Goal: Task Accomplishment & Management: Manage account settings

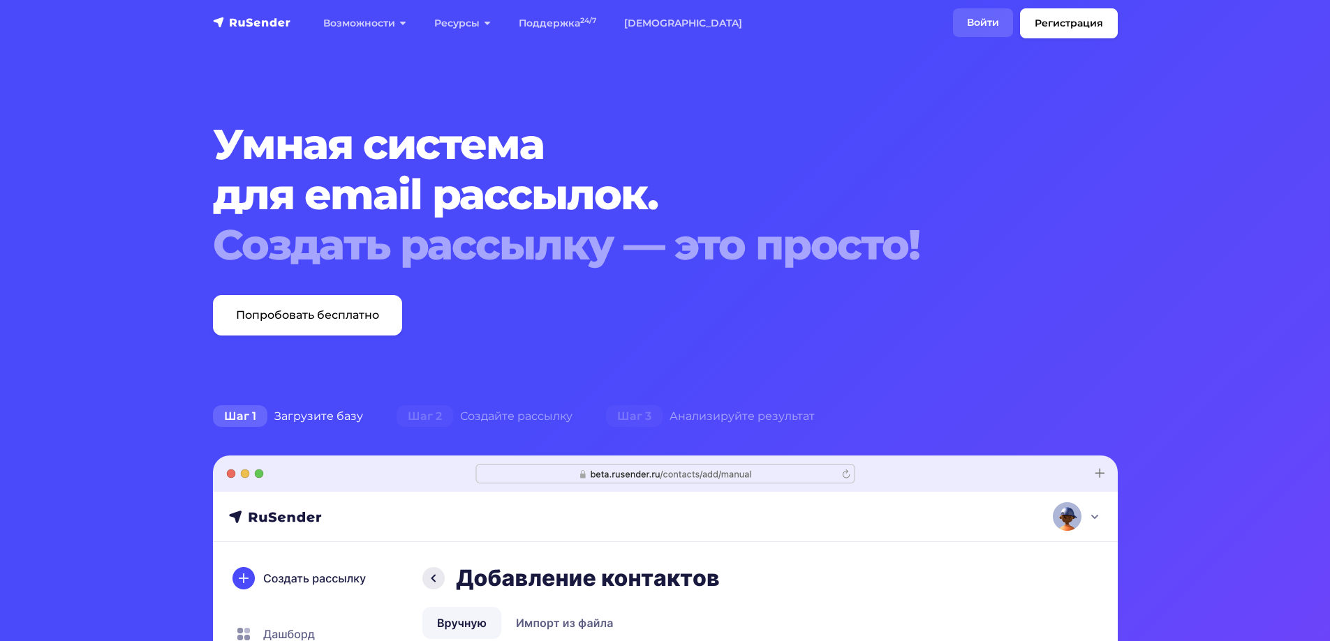
click at [984, 20] on link "Войти" at bounding box center [983, 22] width 60 height 29
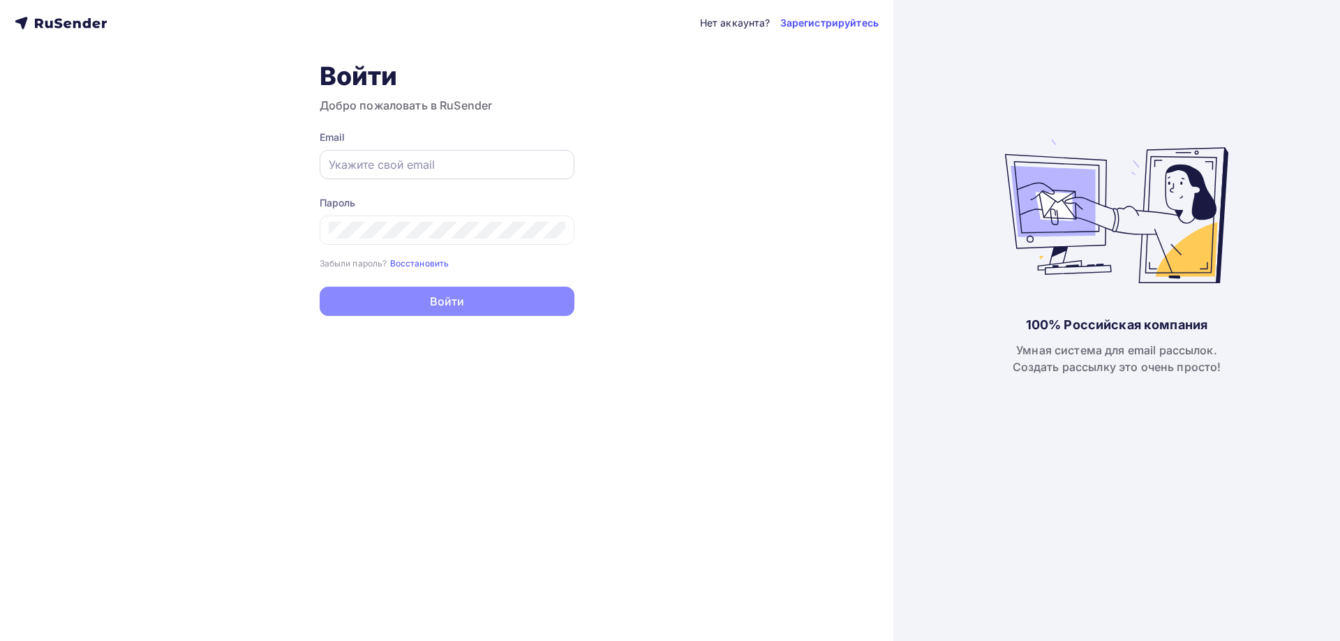
click at [451, 161] on input "text" at bounding box center [447, 164] width 237 height 17
click at [484, 158] on input "[EMAIL_ADDRESS][DOMAIN_NAME]" at bounding box center [447, 164] width 237 height 17
click at [484, 157] on input "[EMAIL_ADDRESS][DOMAIN_NAME]" at bounding box center [447, 164] width 237 height 17
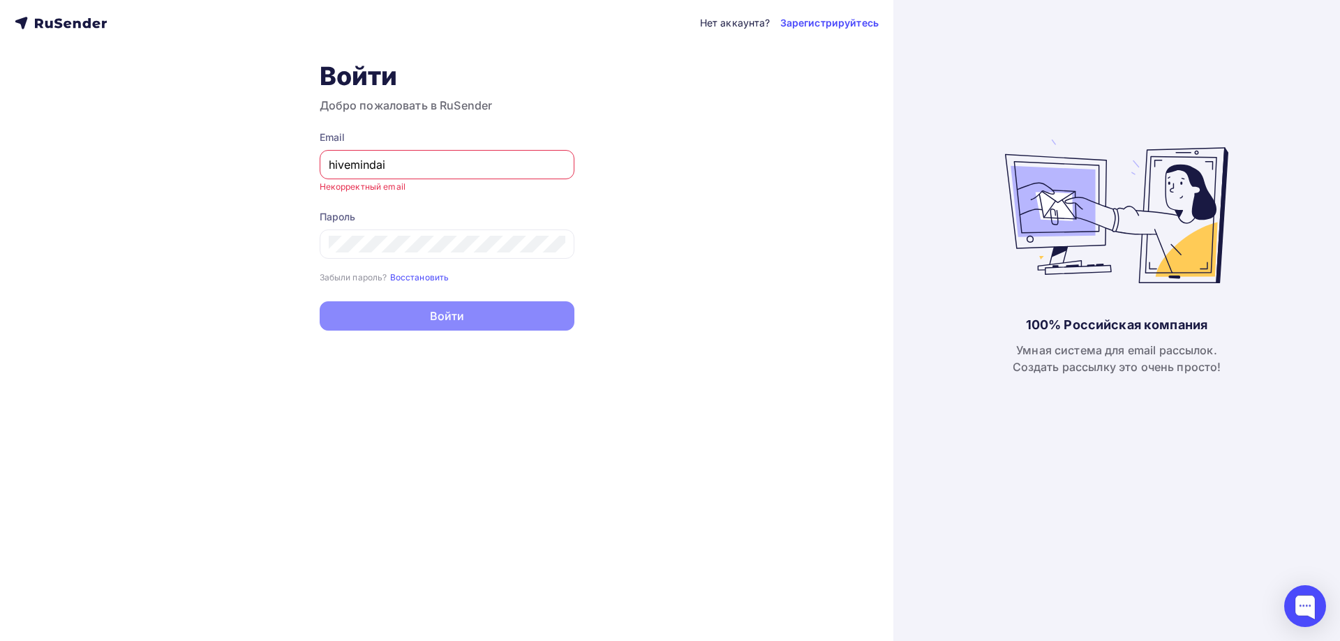
type input "hivemindai@"
type input "h"
click at [451, 163] on input "text" at bounding box center [447, 164] width 237 height 17
type input "[EMAIL_ADDRESS][DOMAIN_NAME]"
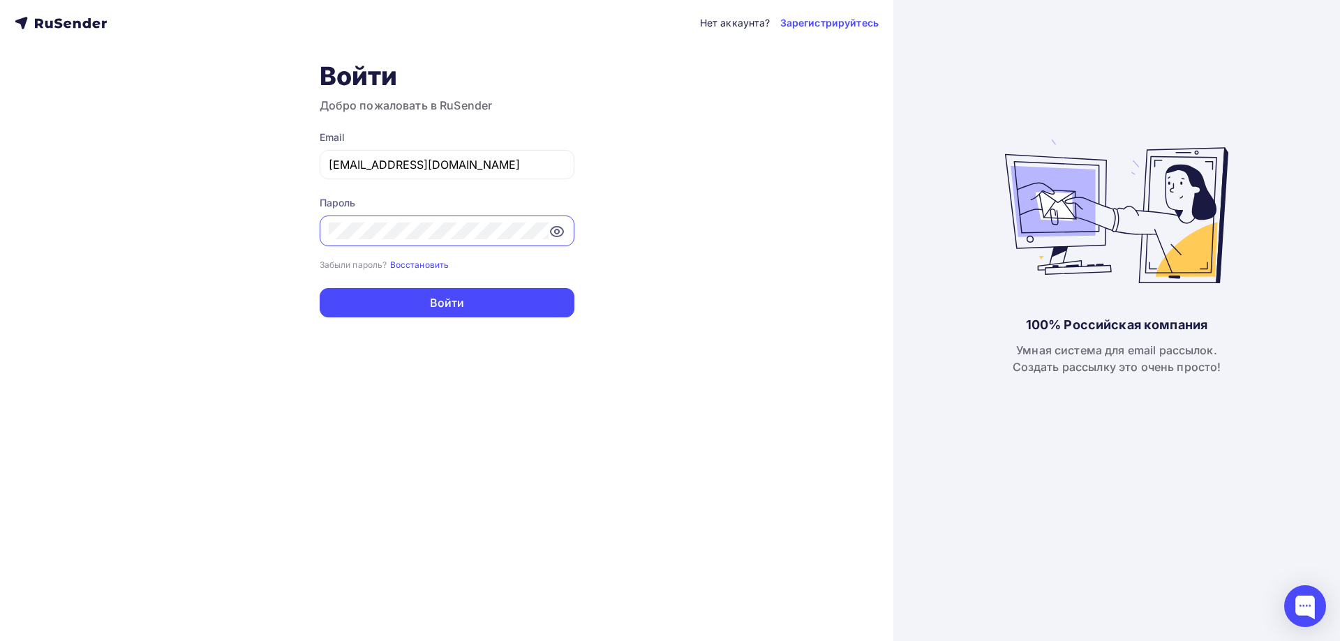
click at [555, 232] on icon at bounding box center [556, 232] width 4 height 4
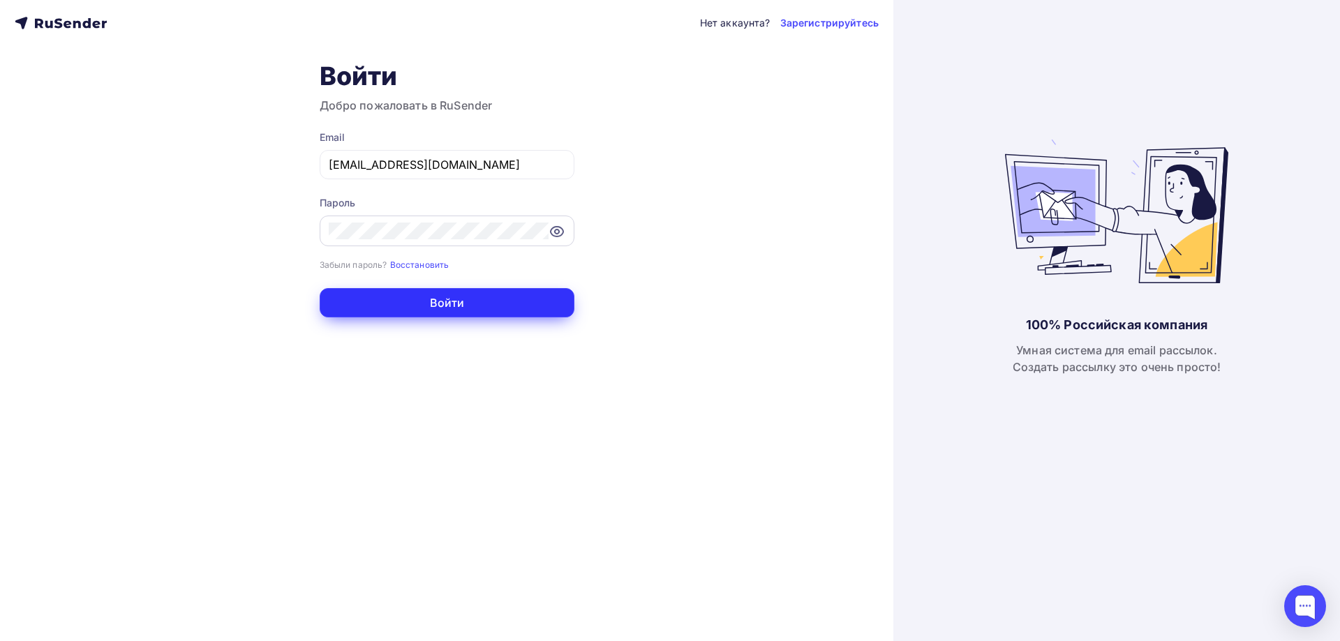
click at [532, 295] on button "Войти" at bounding box center [447, 302] width 255 height 29
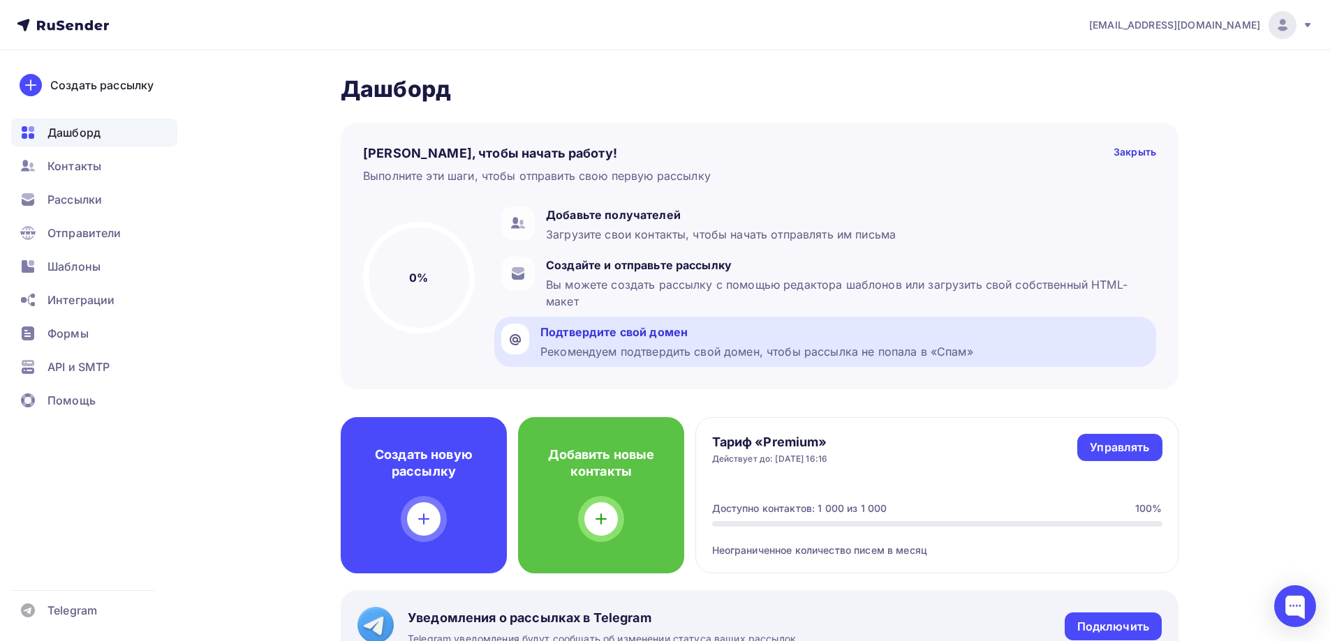
click at [653, 346] on div "Рекомендуем подтвердить свой домен, чтобы рассылка не попала в «Спам»" at bounding box center [756, 351] width 433 height 17
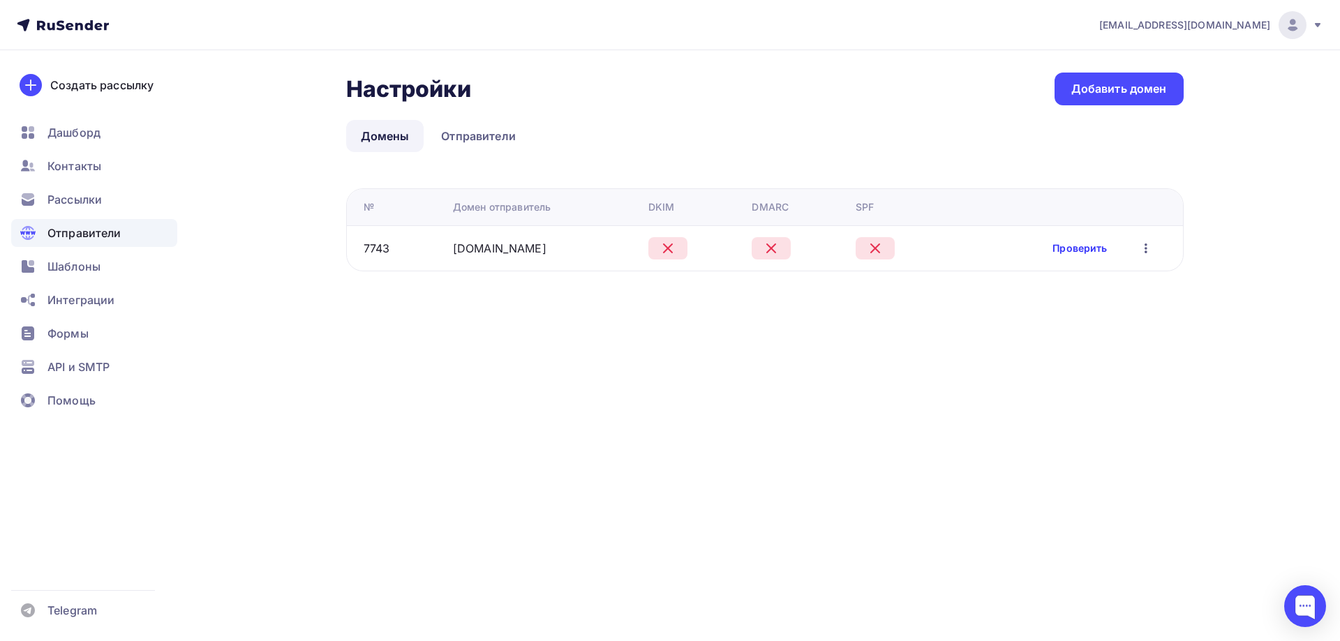
click at [1078, 250] on link "Проверить" at bounding box center [1079, 248] width 54 height 14
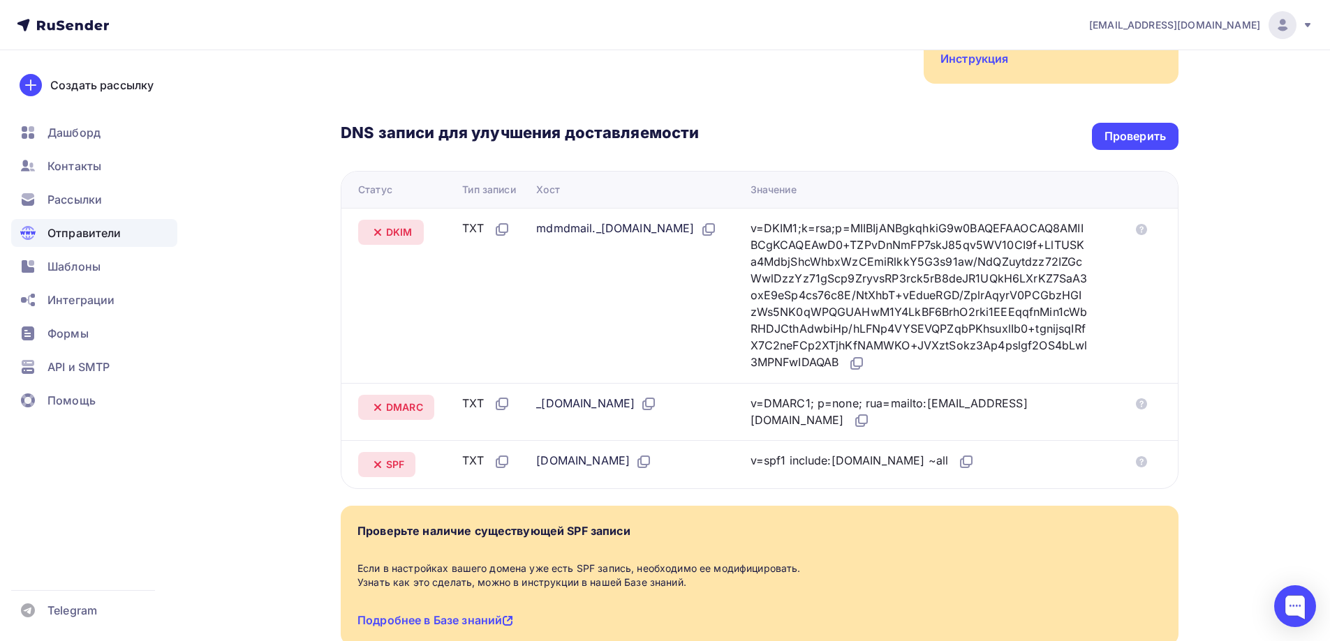
scroll to position [279, 0]
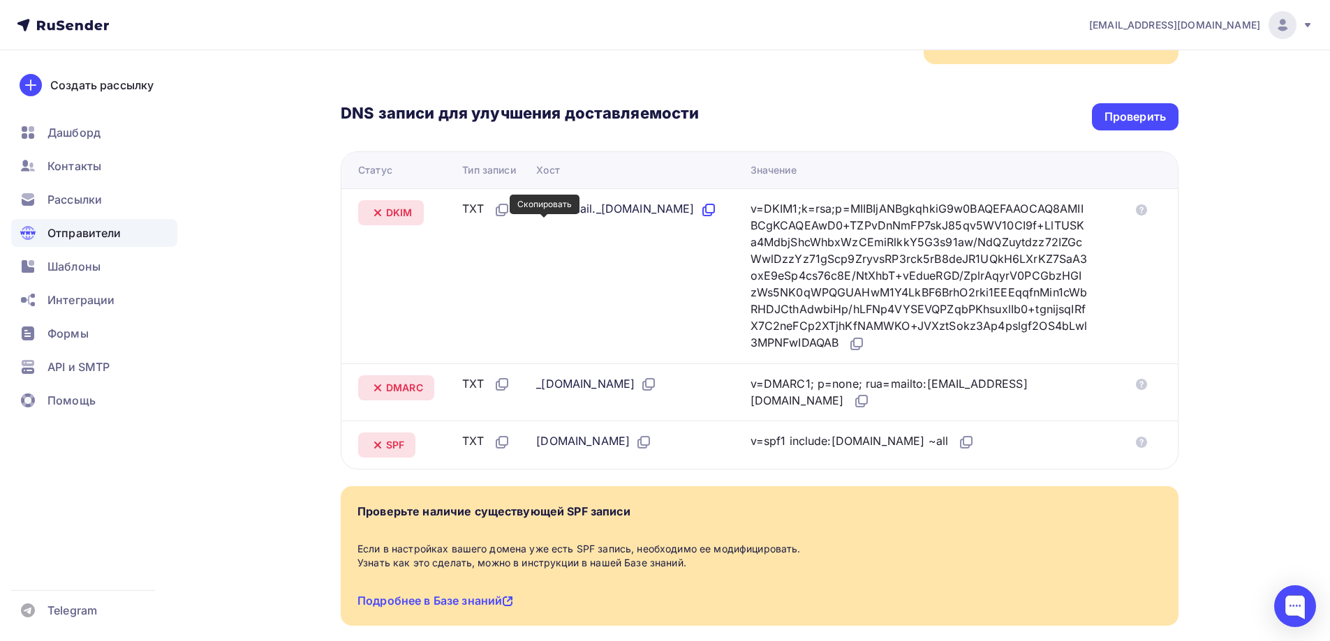
click at [706, 213] on icon at bounding box center [710, 208] width 8 height 8
click at [862, 344] on icon at bounding box center [858, 342] width 8 height 8
click at [657, 385] on icon at bounding box center [648, 384] width 17 height 17
click at [853, 397] on icon at bounding box center [861, 401] width 17 height 17
click at [963, 445] on icon at bounding box center [967, 441] width 8 height 8
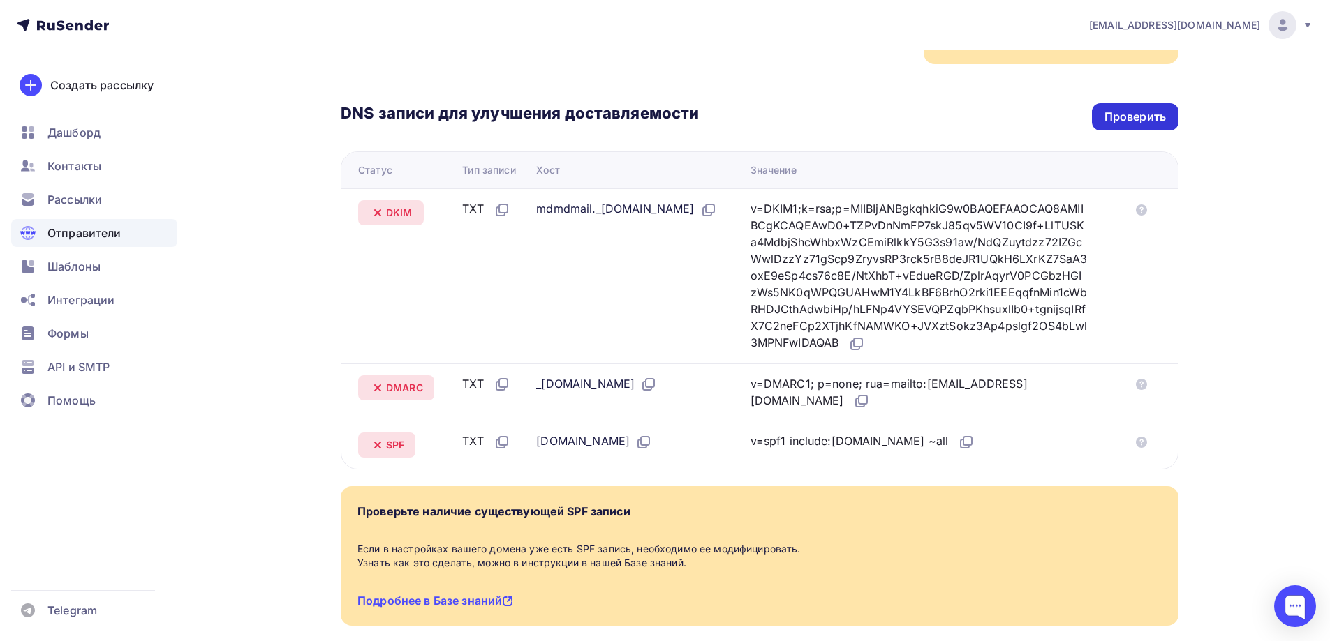
click at [1151, 124] on div "Проверить" at bounding box center [1134, 117] width 61 height 16
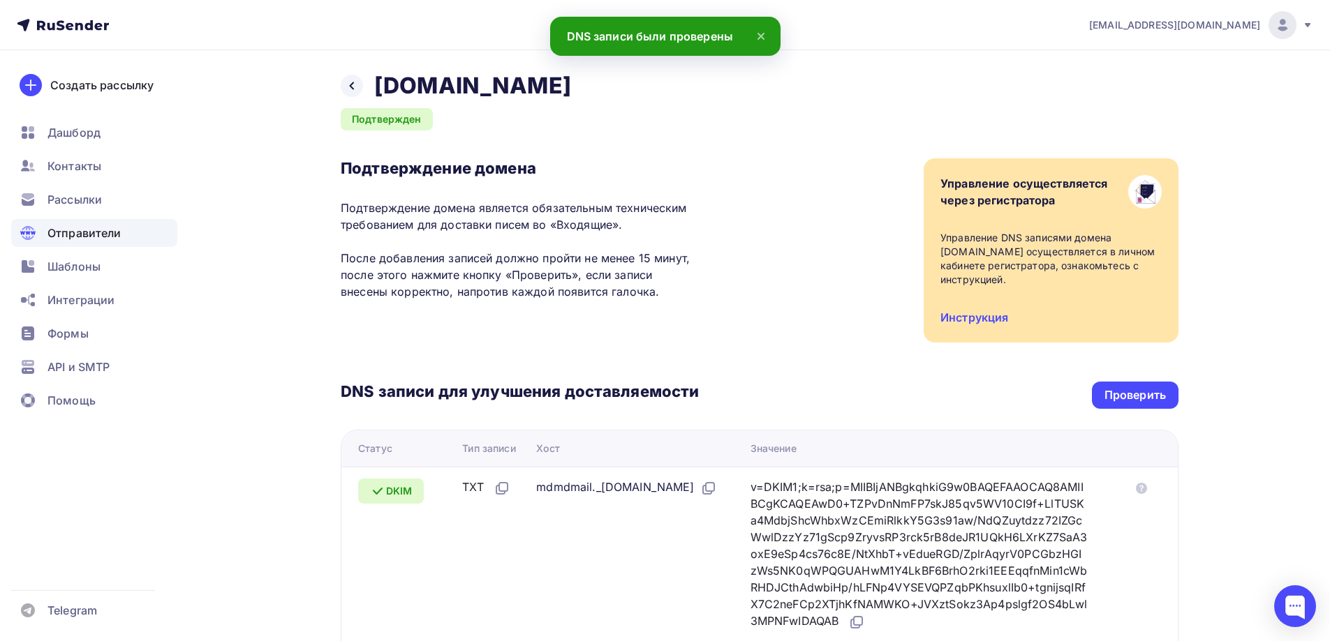
scroll to position [0, 0]
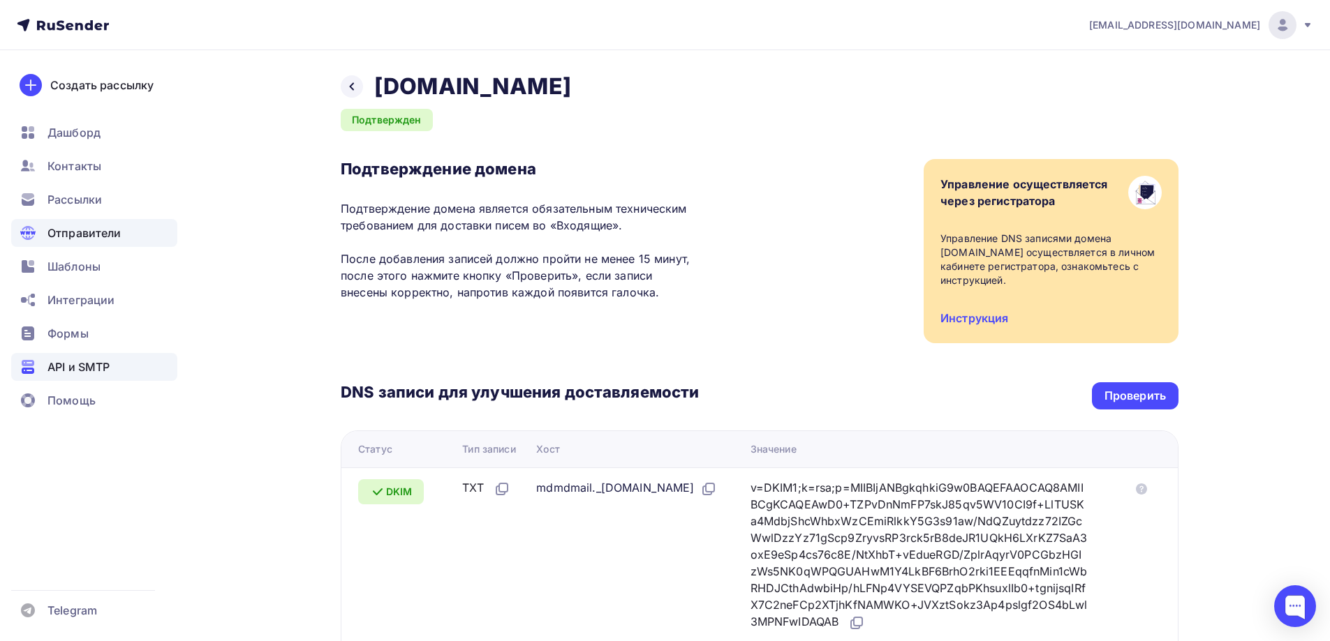
click at [107, 366] on span "API и SMTP" at bounding box center [78, 367] width 62 height 17
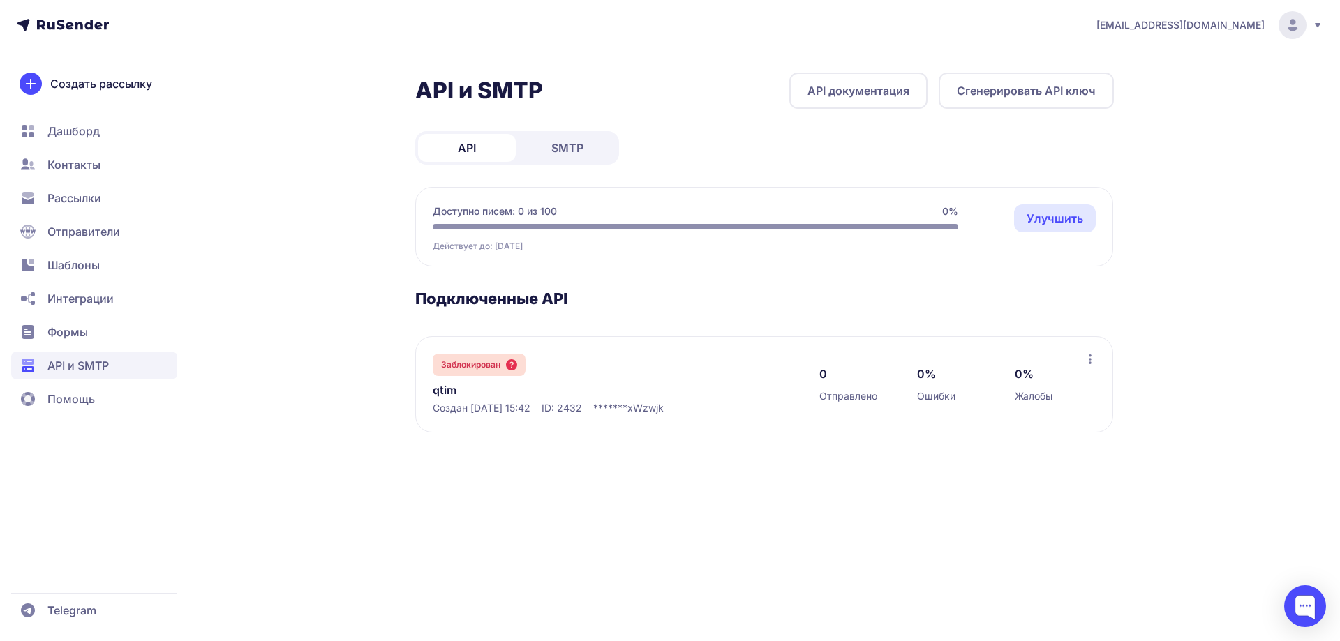
click at [547, 154] on link "SMTP" at bounding box center [568, 148] width 98 height 28
click at [478, 147] on link "API" at bounding box center [467, 148] width 98 height 28
click at [567, 145] on span "SMTP" at bounding box center [567, 148] width 32 height 17
click at [486, 144] on link "API" at bounding box center [467, 148] width 98 height 28
click at [1069, 218] on link "Улучшить" at bounding box center [1055, 218] width 82 height 28
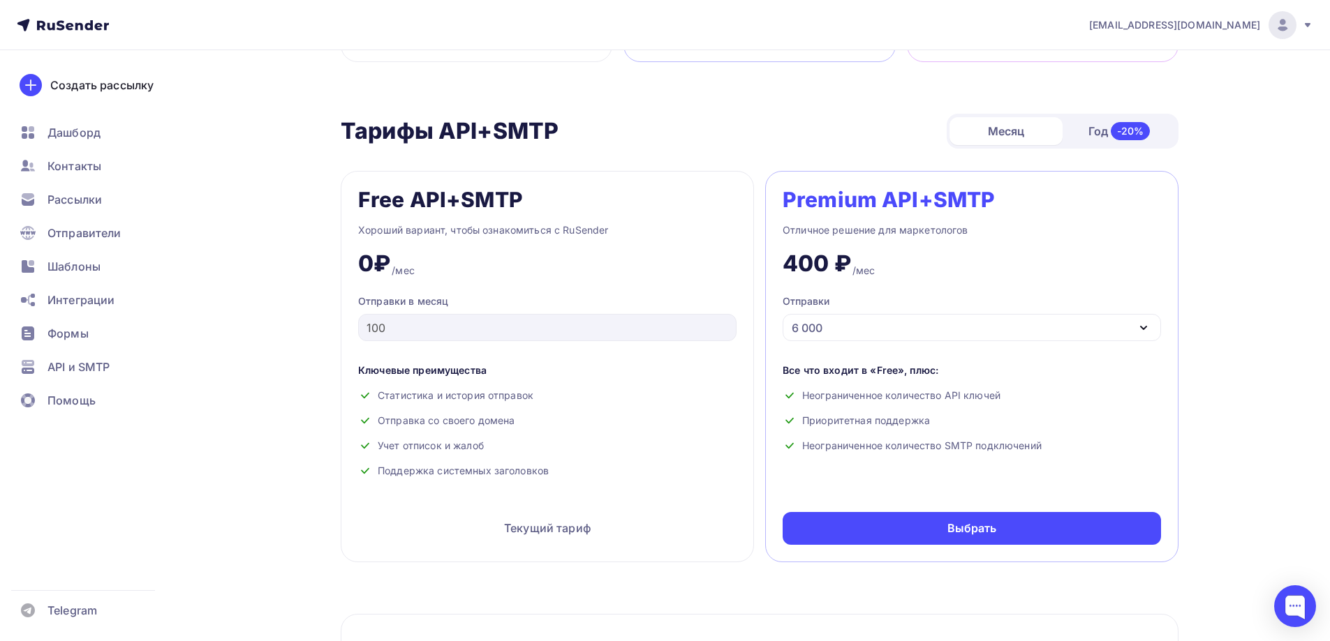
scroll to position [628, 0]
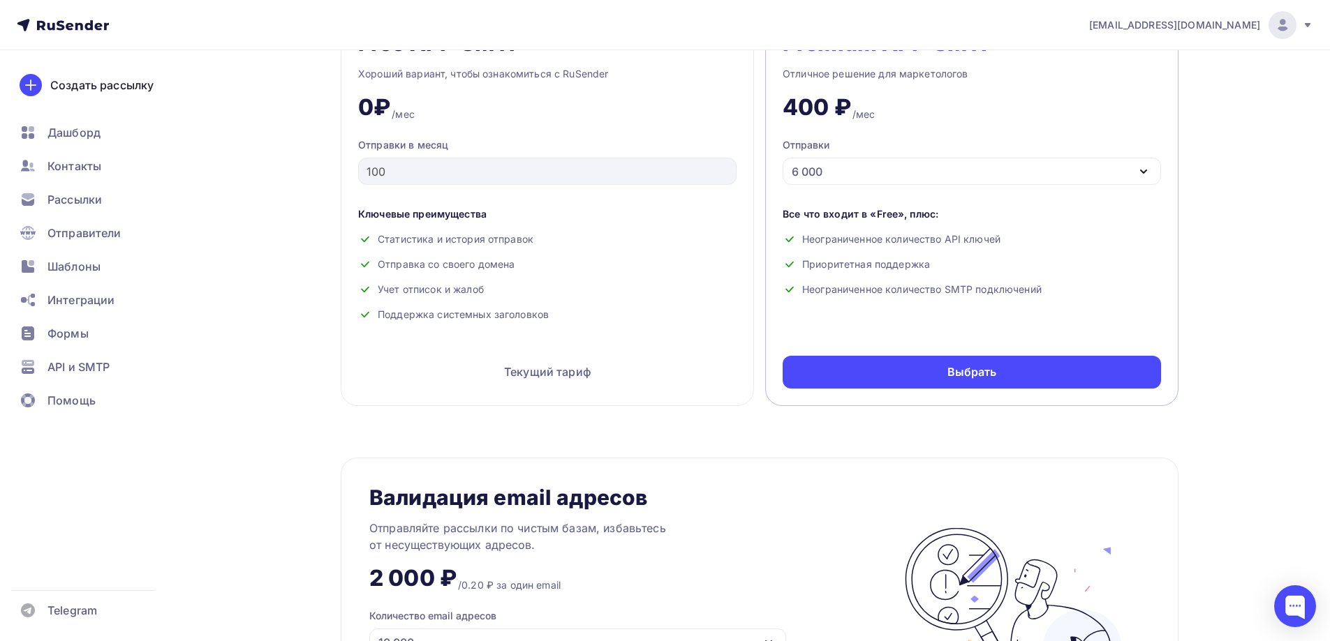
click at [1136, 172] on icon "button" at bounding box center [1143, 171] width 17 height 17
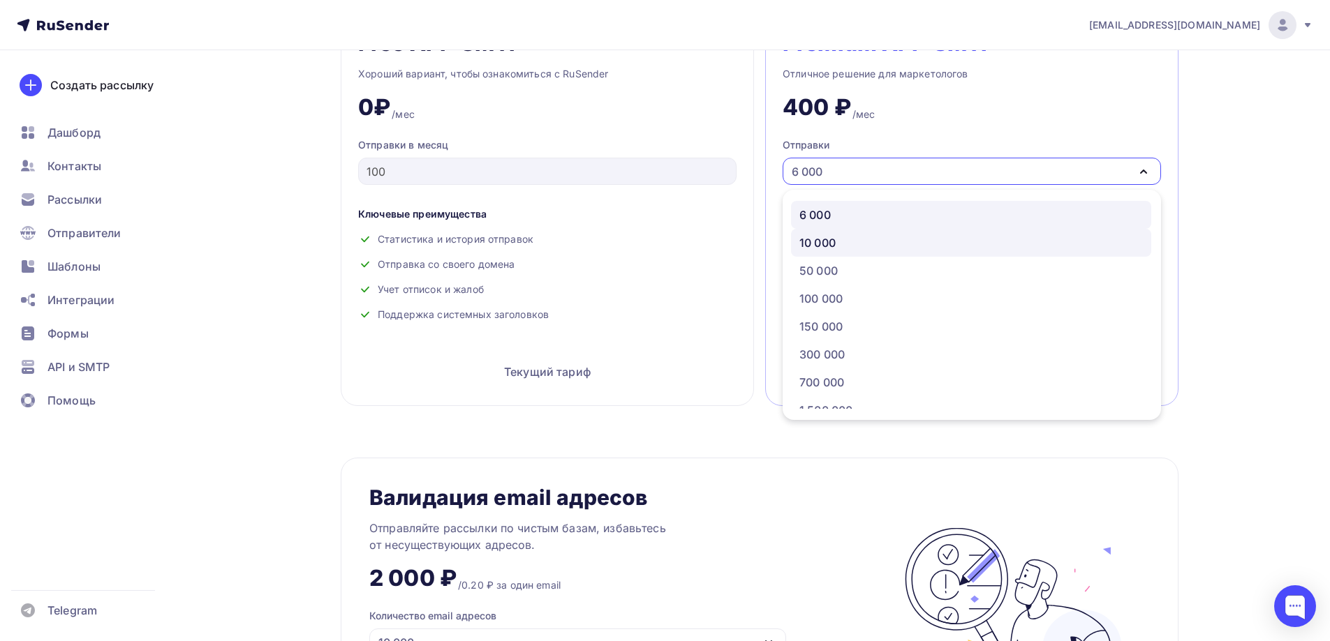
click at [1108, 239] on div "10 000" at bounding box center [970, 243] width 343 height 17
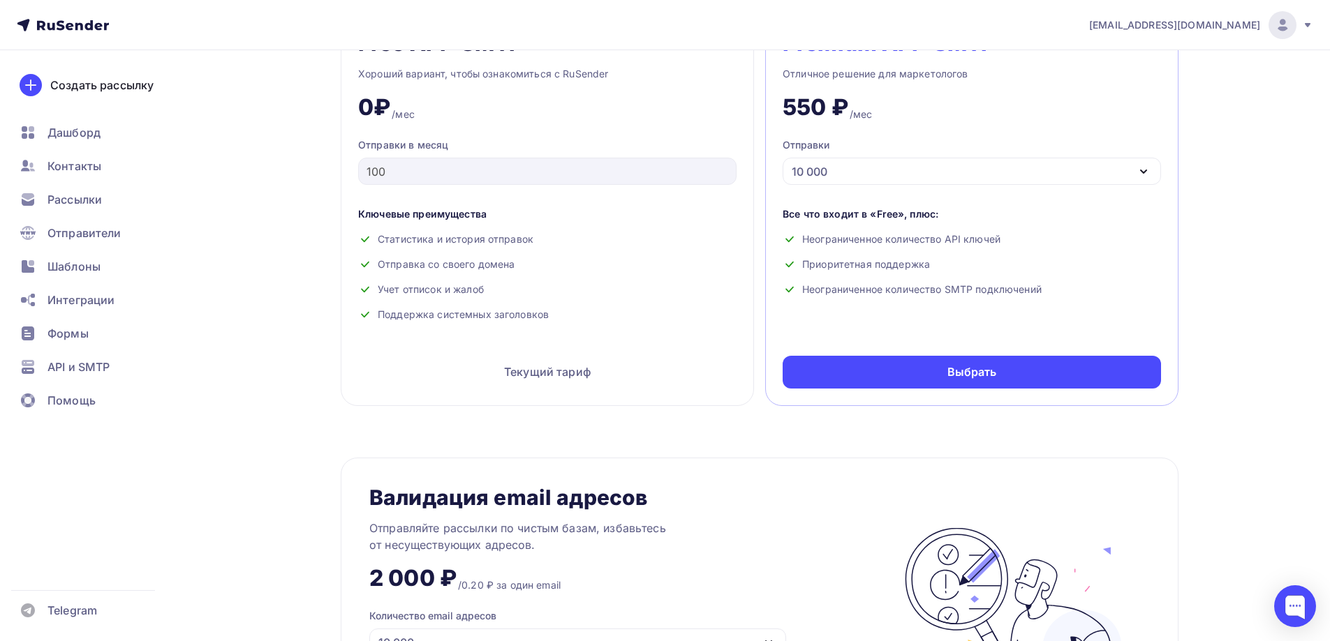
click at [1136, 176] on icon "button" at bounding box center [1143, 171] width 17 height 17
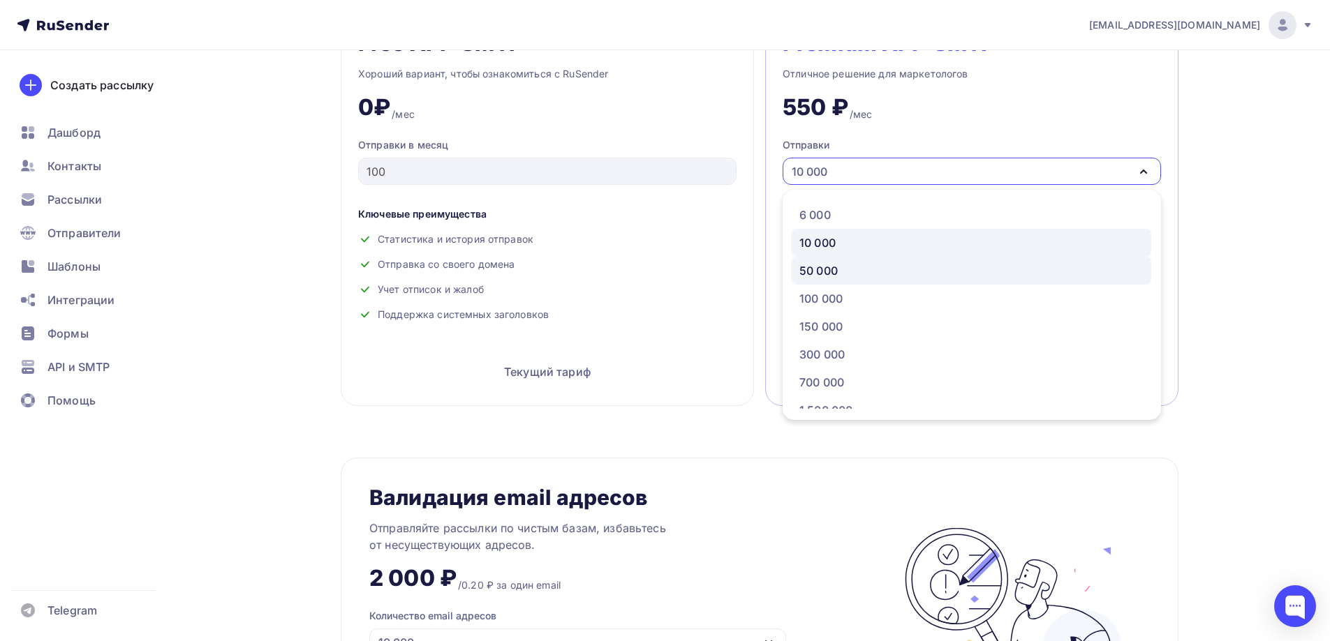
click at [1082, 265] on div "50 000" at bounding box center [970, 270] width 343 height 17
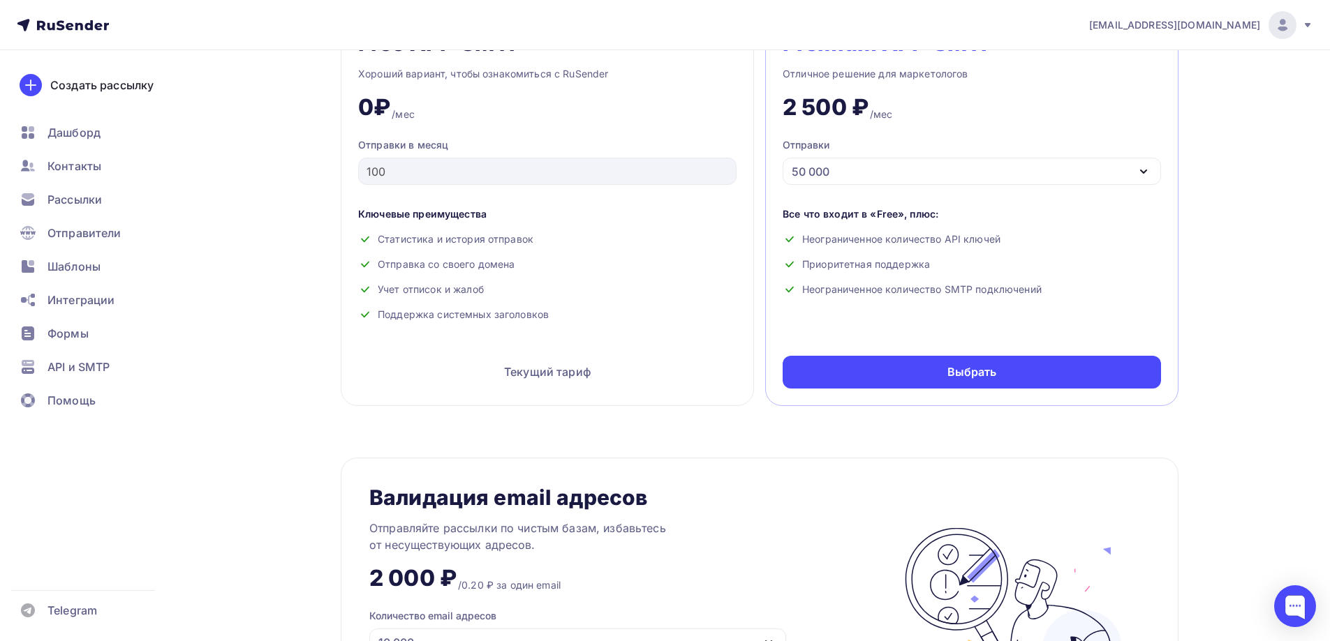
click at [1136, 167] on icon "button" at bounding box center [1143, 171] width 17 height 17
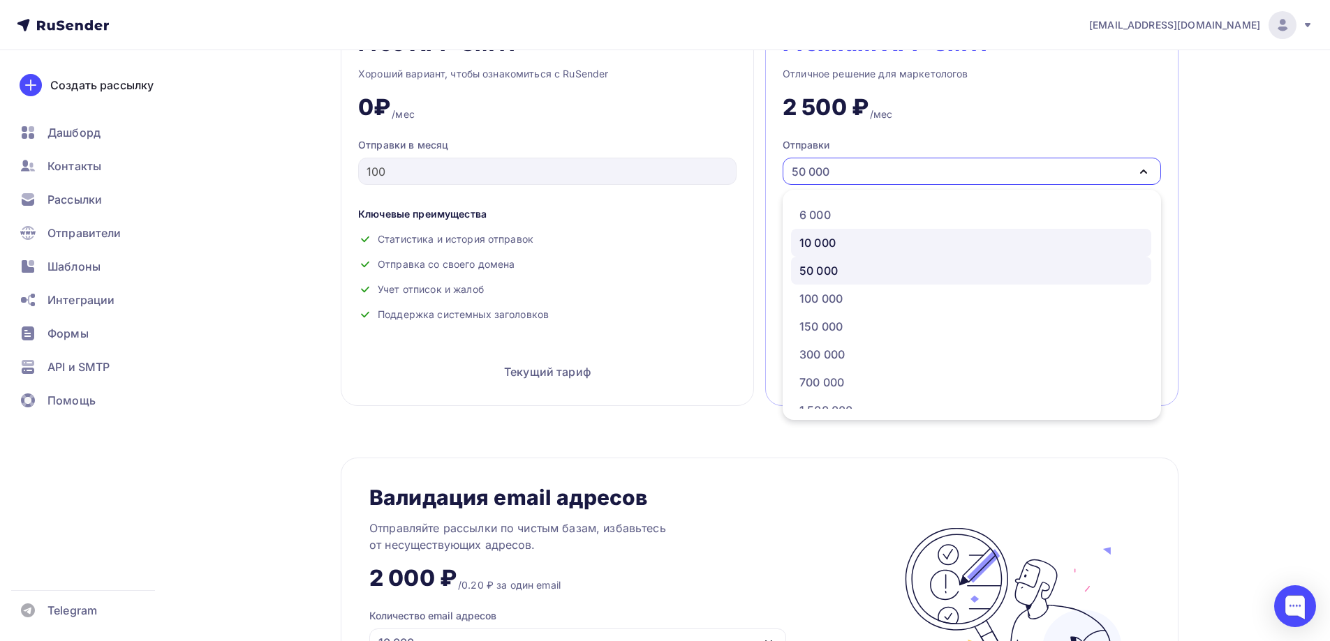
click at [1006, 243] on div "10 000" at bounding box center [970, 243] width 343 height 17
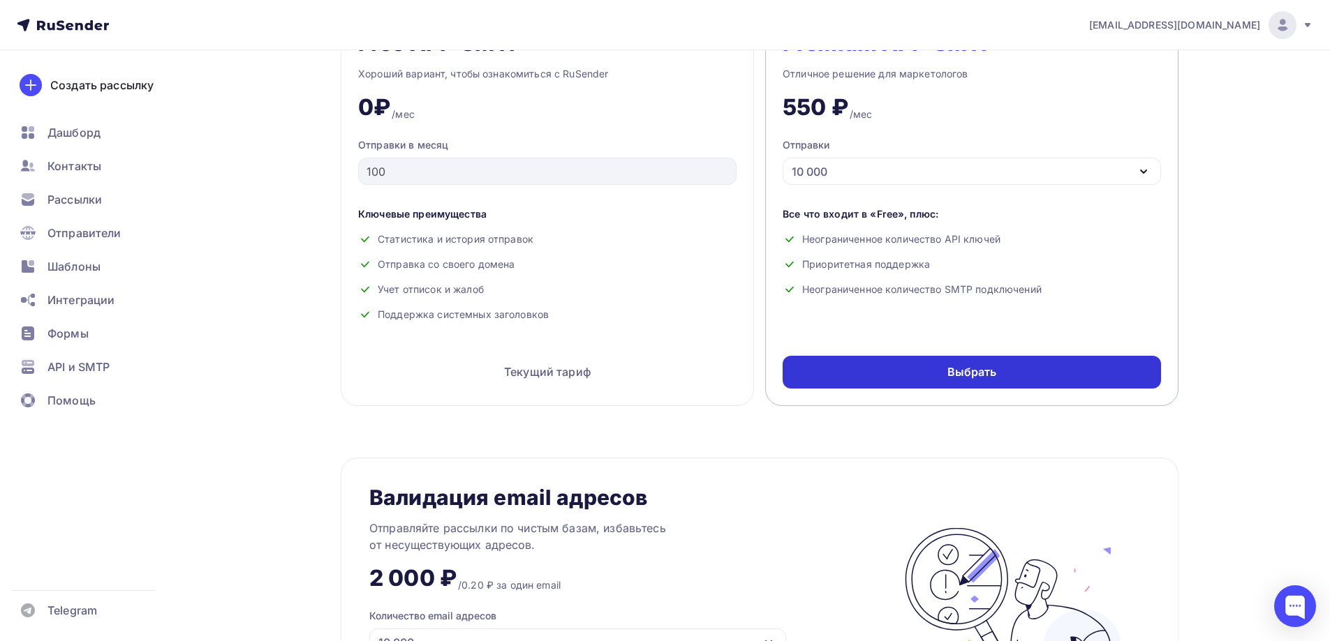
click at [1067, 375] on div "Выбрать" at bounding box center [971, 372] width 378 height 33
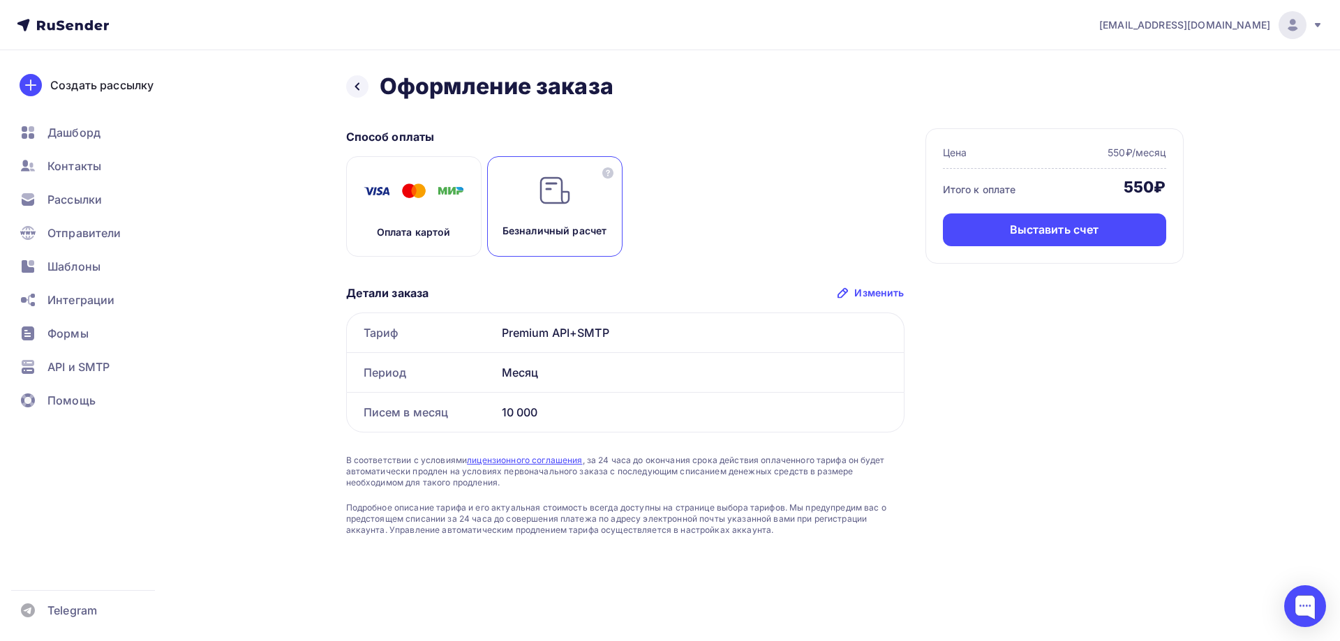
click at [439, 225] on p "Оплата картой" at bounding box center [414, 232] width 74 height 14
click at [990, 229] on div "Оплатить" at bounding box center [1054, 230] width 223 height 33
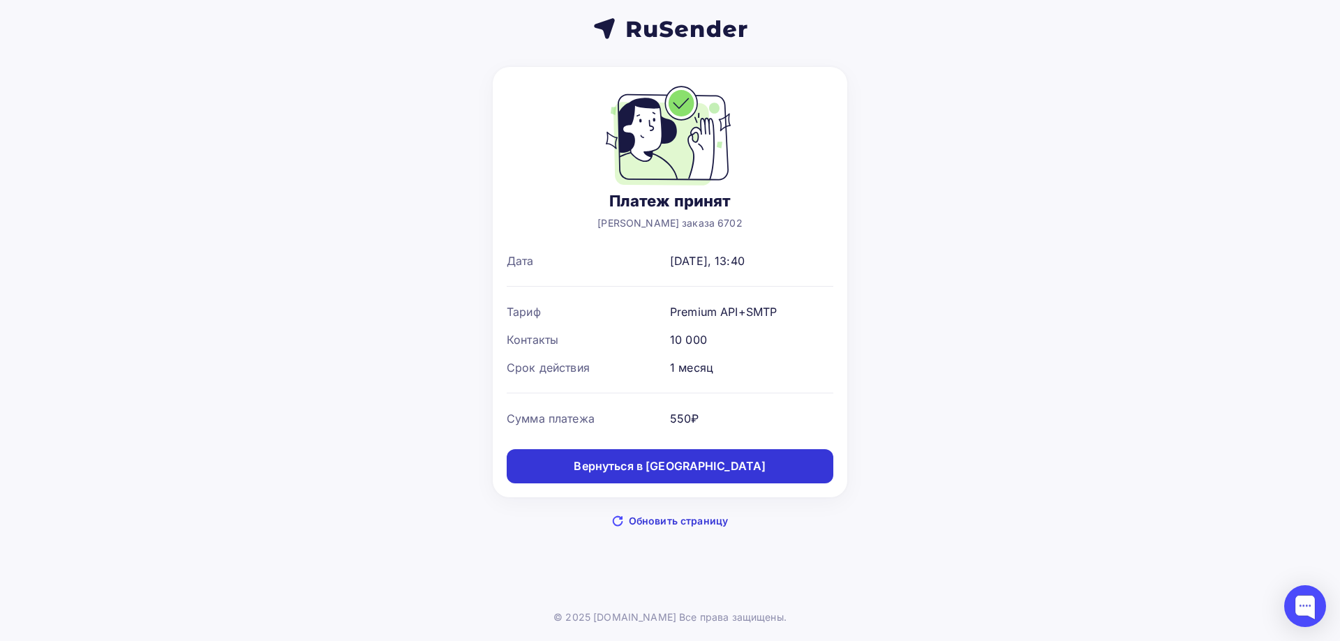
click at [731, 466] on div "Вернуться в [GEOGRAPHIC_DATA]" at bounding box center [670, 467] width 192 height 16
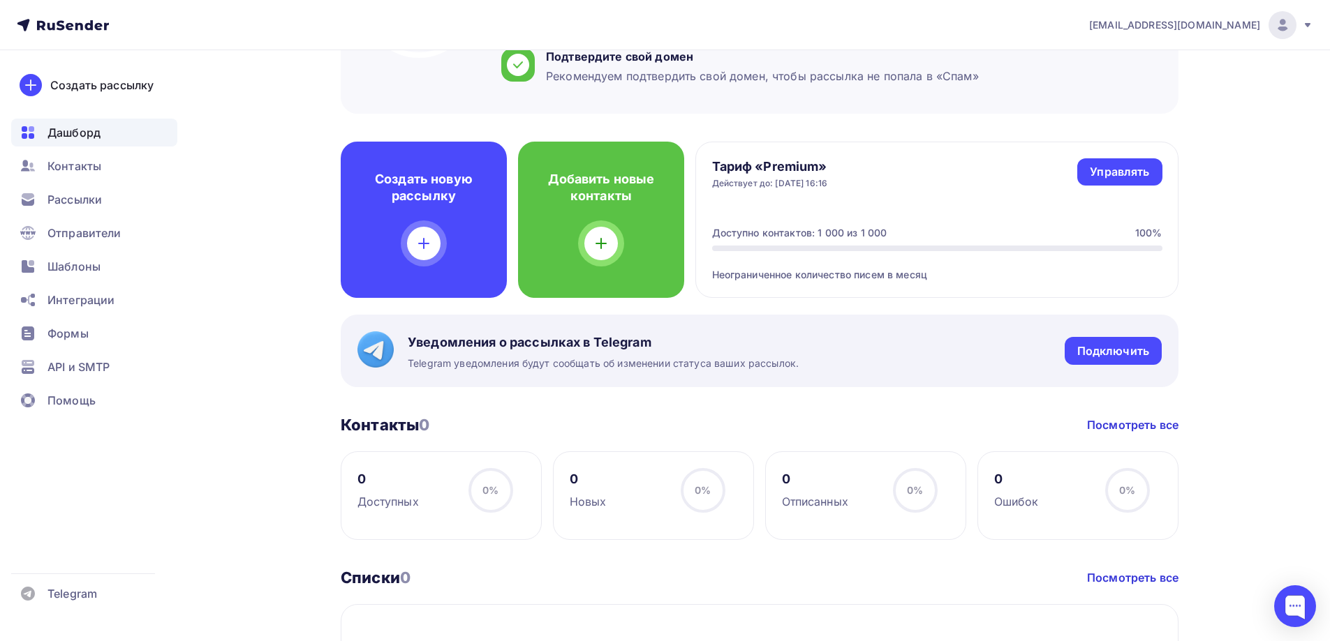
scroll to position [288, 0]
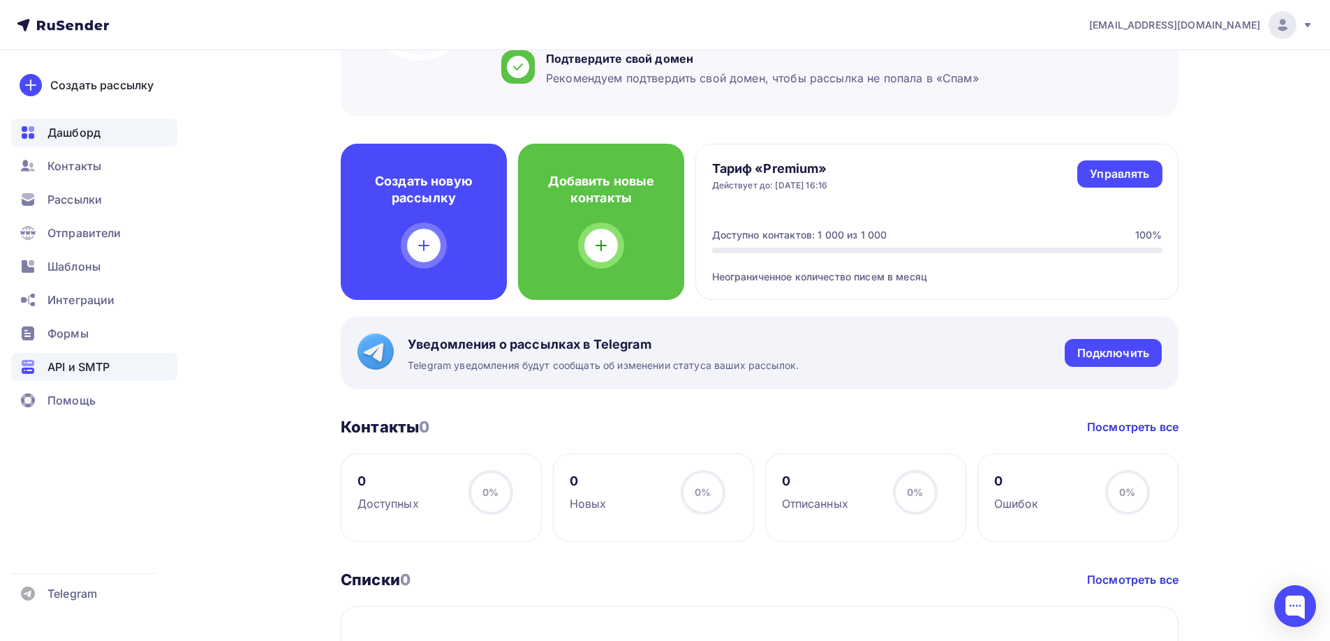
click at [76, 373] on span "API и SMTP" at bounding box center [78, 367] width 62 height 17
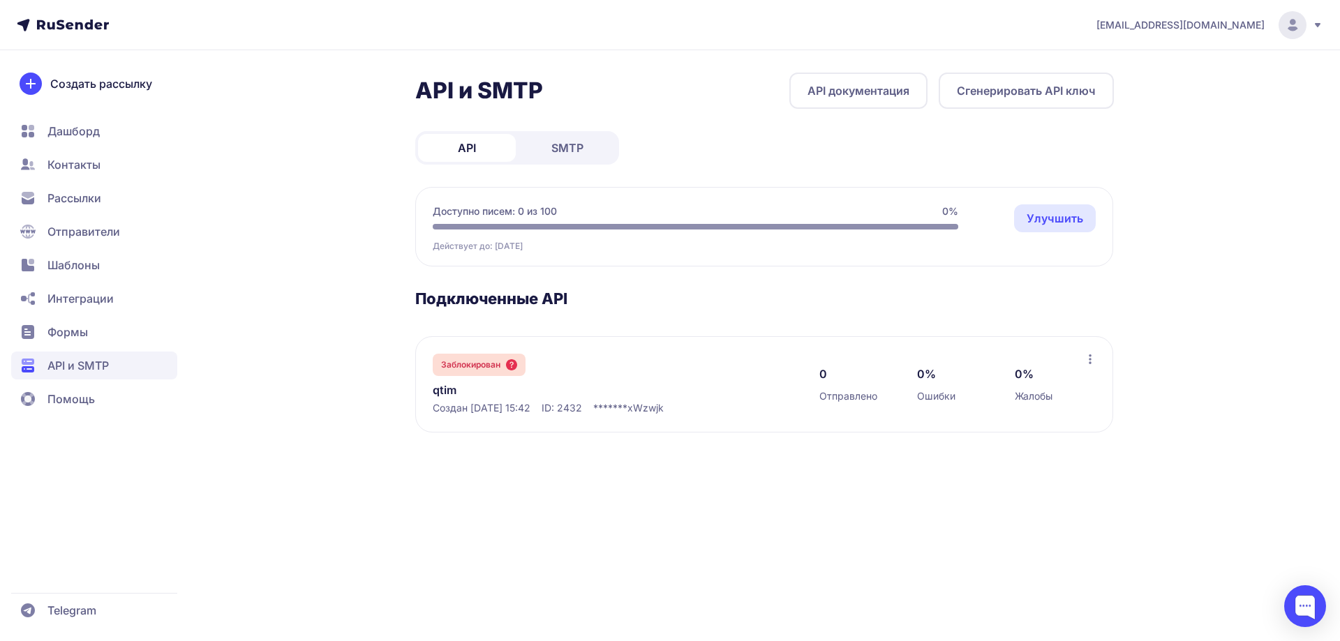
click at [590, 153] on link "SMTP" at bounding box center [568, 148] width 98 height 28
click at [471, 146] on span "API" at bounding box center [467, 148] width 18 height 17
click at [121, 366] on span "API и SMTP" at bounding box center [94, 366] width 166 height 28
click at [89, 132] on span "Дашборд" at bounding box center [73, 131] width 52 height 17
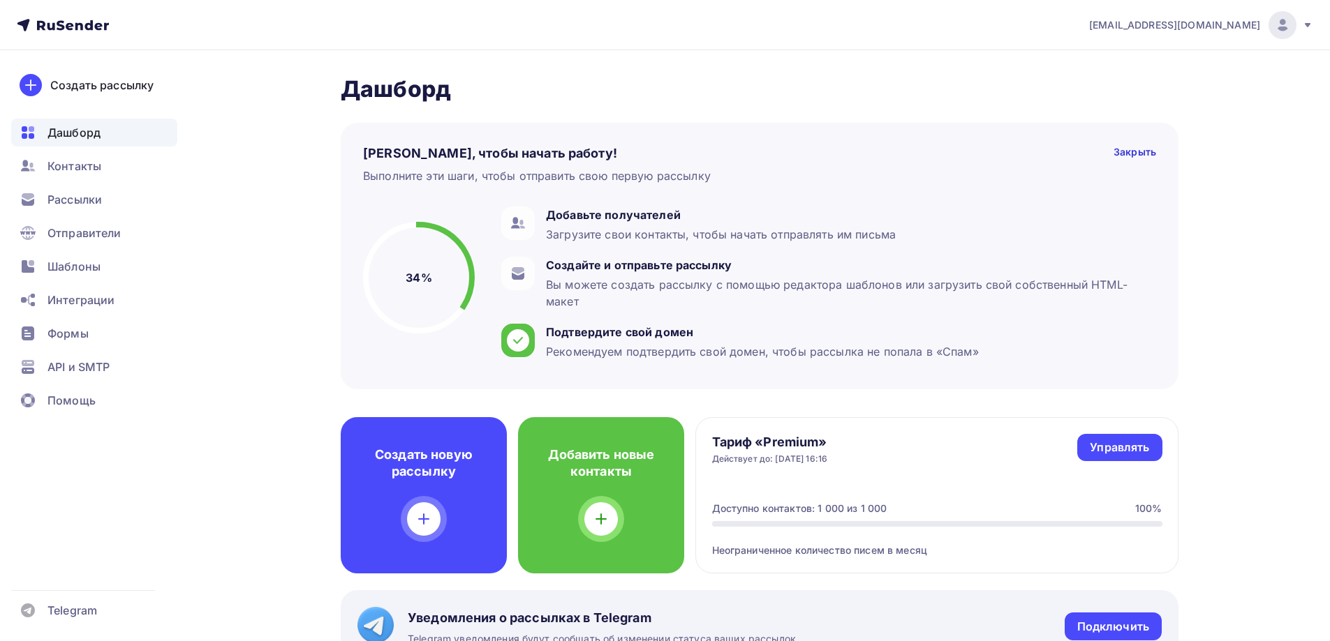
click at [1276, 27] on img at bounding box center [1282, 25] width 17 height 17
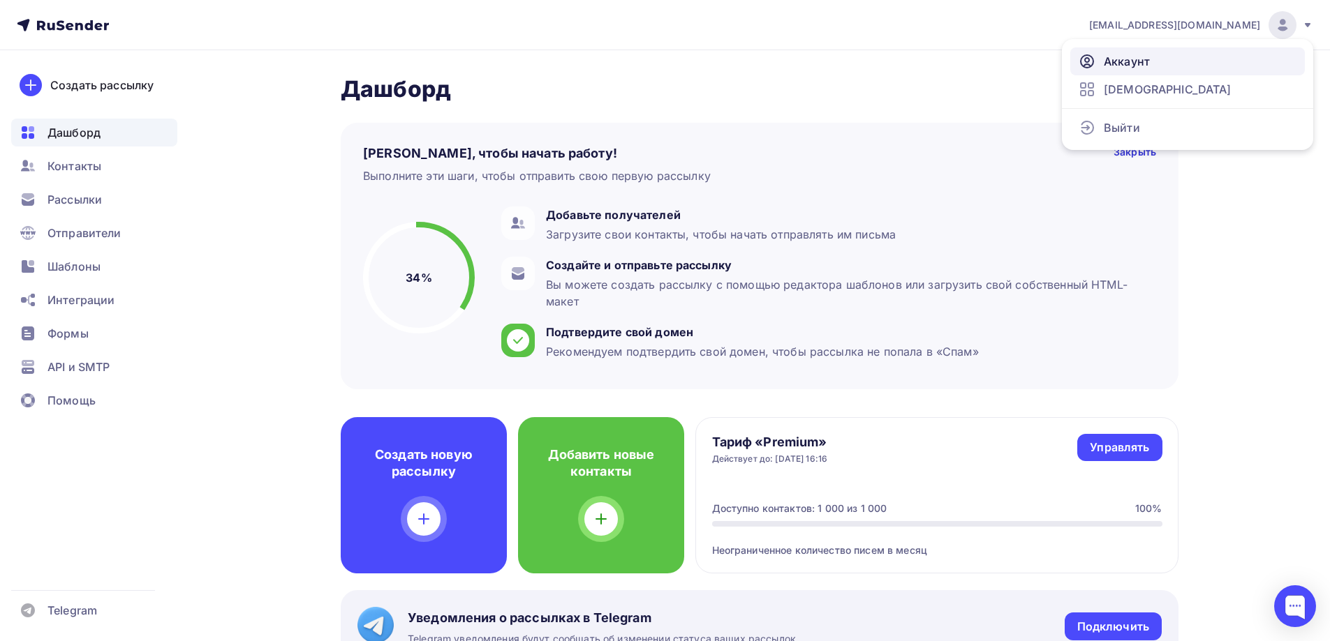
click at [1185, 66] on link "Аккаунт" at bounding box center [1187, 61] width 235 height 28
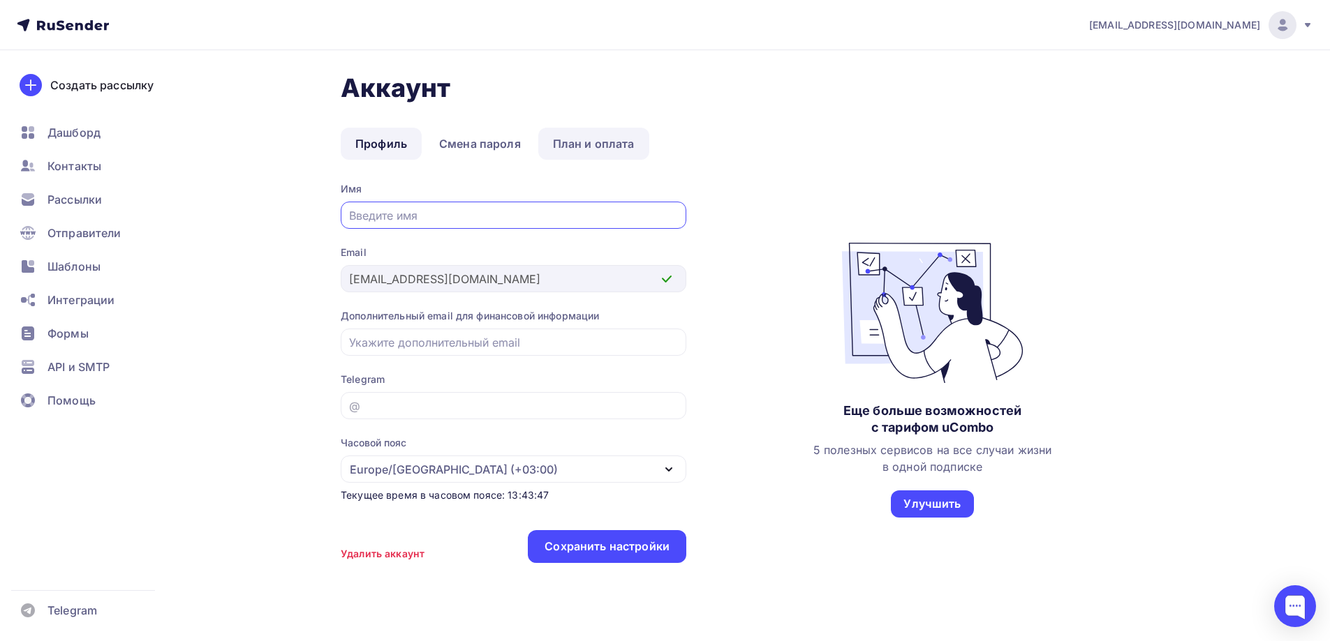
click at [584, 137] on link "План и оплата" at bounding box center [593, 144] width 111 height 32
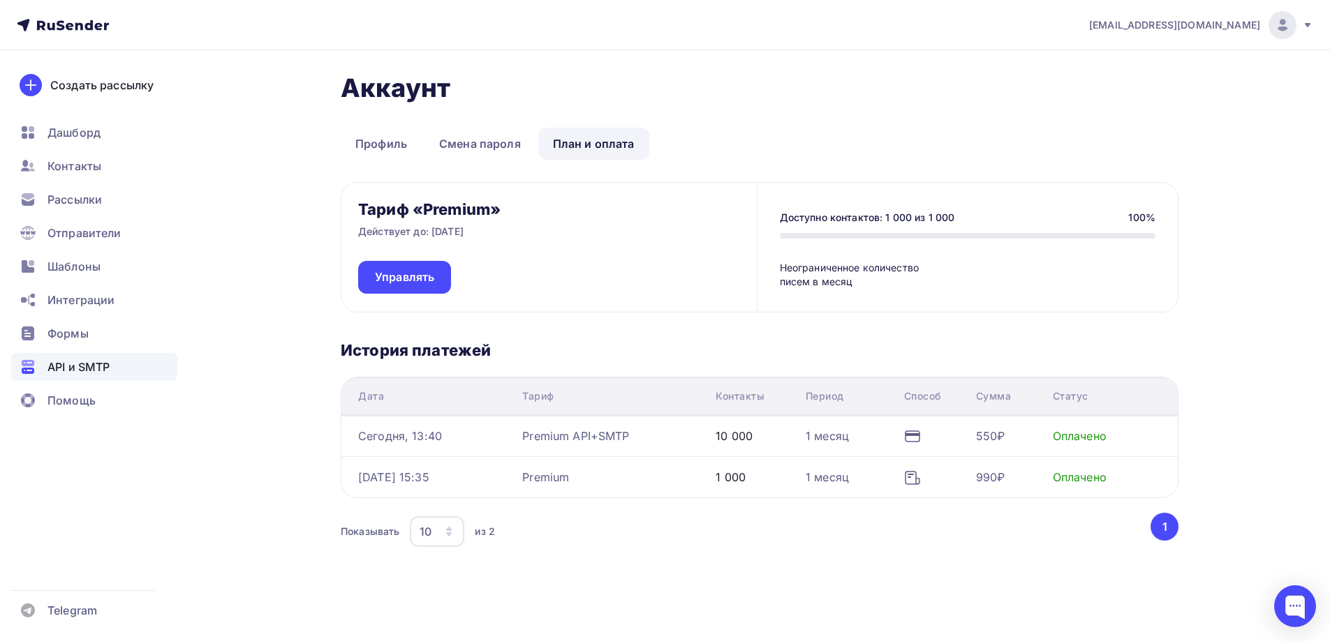
click at [80, 361] on span "API и SMTP" at bounding box center [78, 367] width 62 height 17
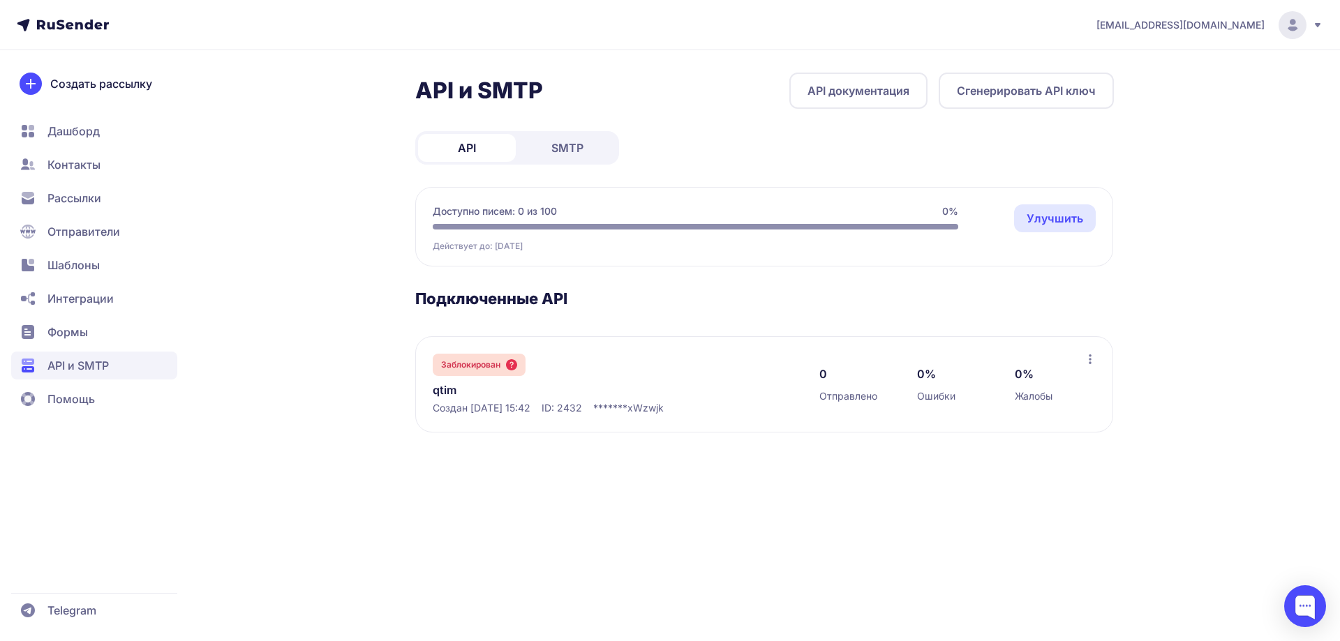
click at [592, 143] on link "SMTP" at bounding box center [568, 148] width 98 height 28
click at [498, 151] on link "API" at bounding box center [467, 148] width 98 height 28
click at [588, 149] on link "SMTP" at bounding box center [568, 148] width 98 height 28
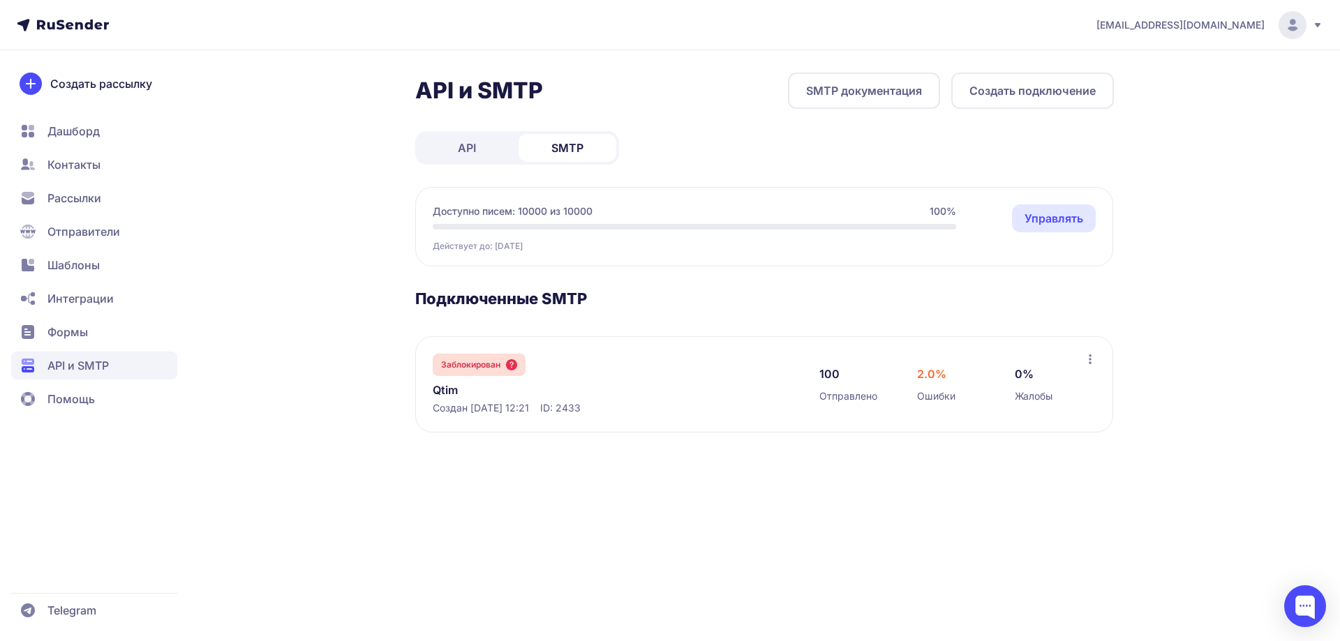
click at [1088, 362] on icon at bounding box center [1090, 359] width 11 height 11
click at [1135, 304] on div "API и SMTP SMTP документация Создать подключение API SMTP Доступно писем: 10000…" at bounding box center [670, 270] width 1005 height 394
click at [1010, 91] on button "Создать подключение" at bounding box center [1032, 91] width 163 height 36
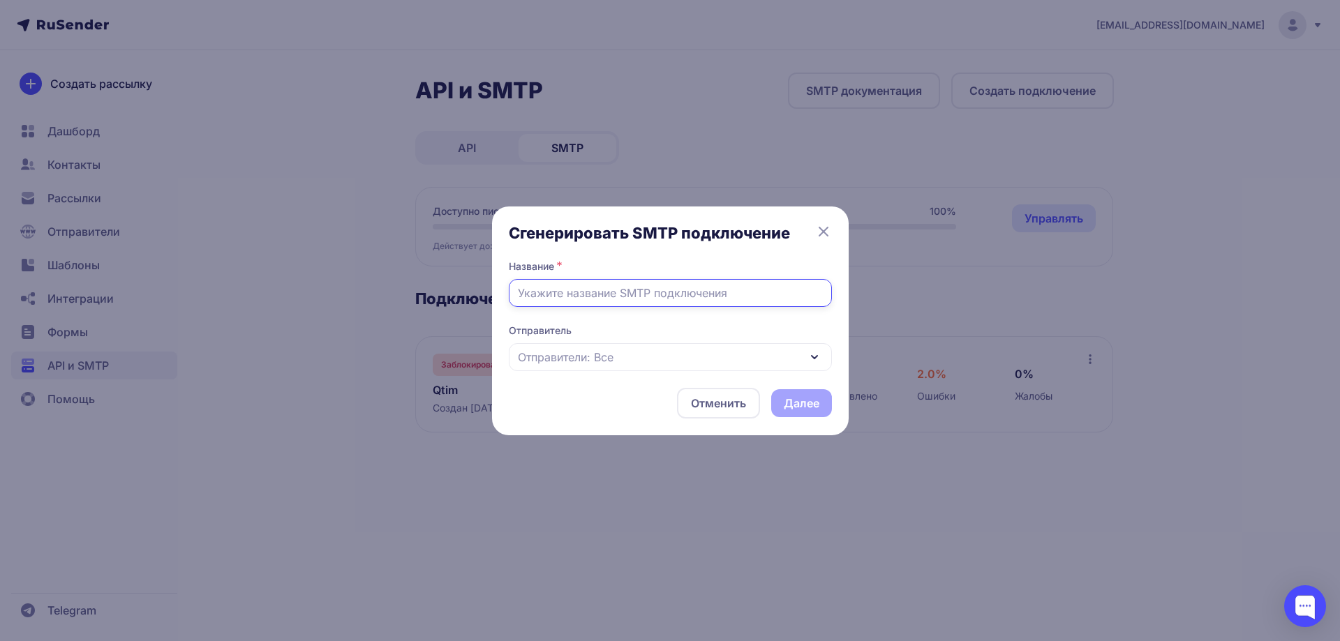
click at [743, 298] on input "text" at bounding box center [670, 293] width 323 height 28
type input "Qtim2"
click at [767, 352] on div "Отправители: Все" at bounding box center [670, 357] width 323 height 28
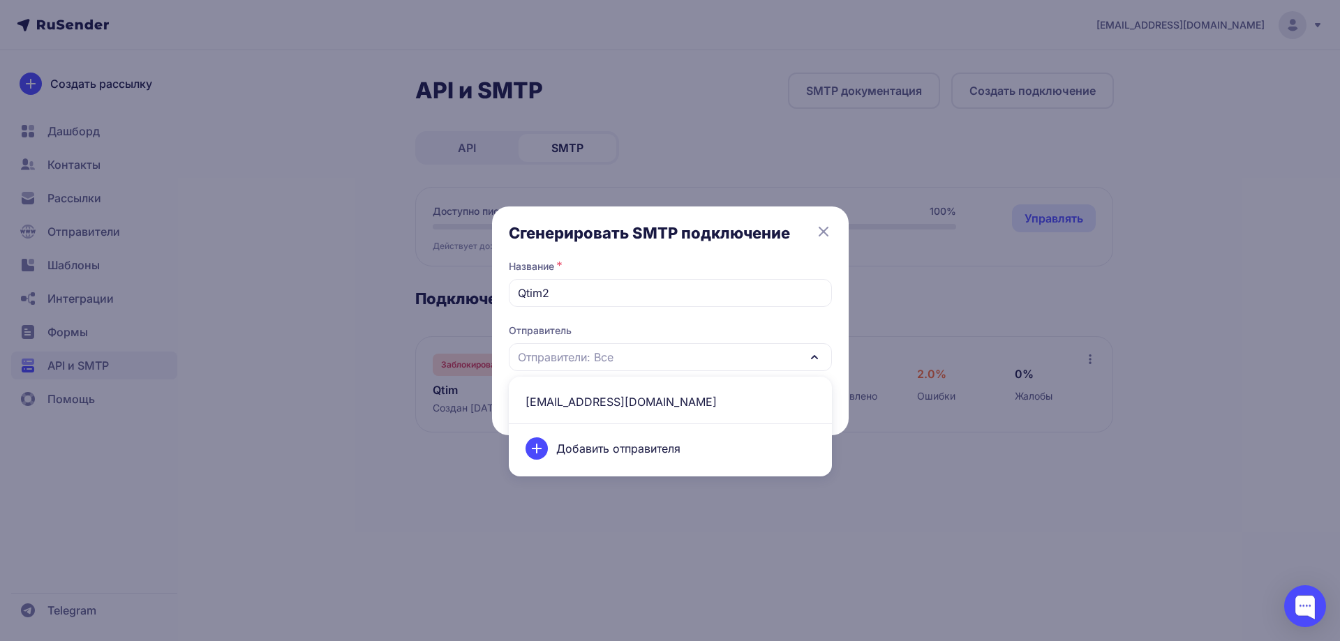
click at [699, 393] on span "[EMAIL_ADDRESS][DOMAIN_NAME]" at bounding box center [670, 402] width 306 height 34
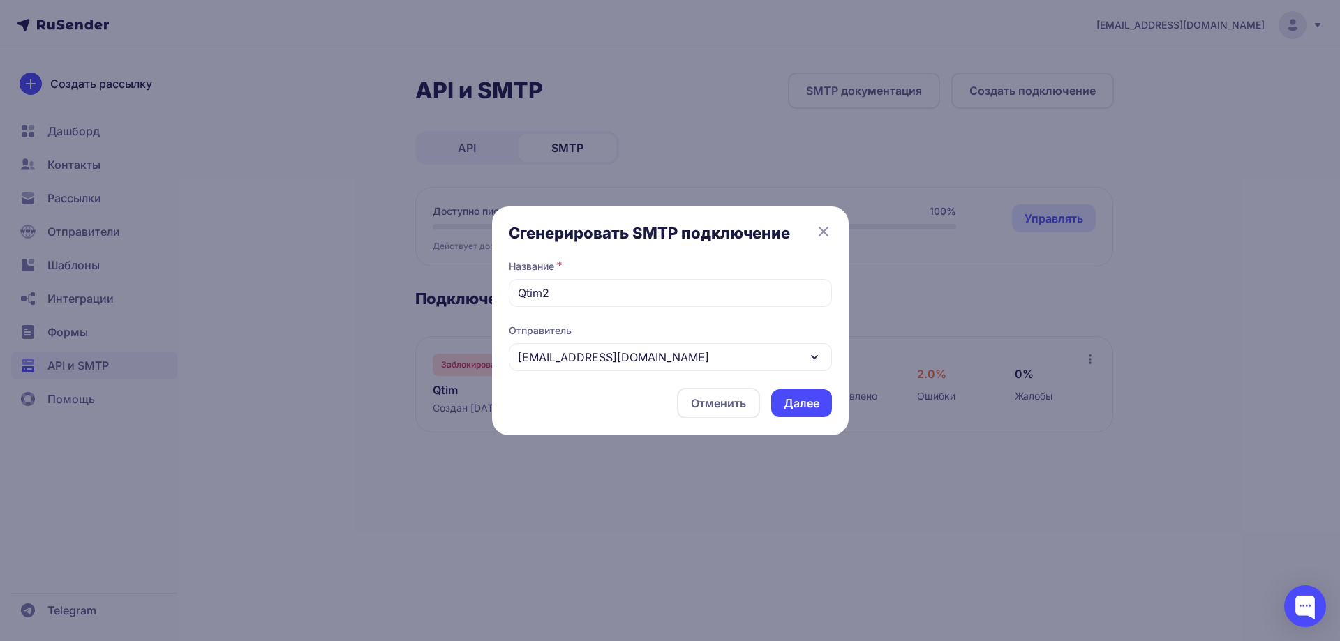
click at [804, 408] on button "Далее" at bounding box center [801, 403] width 61 height 28
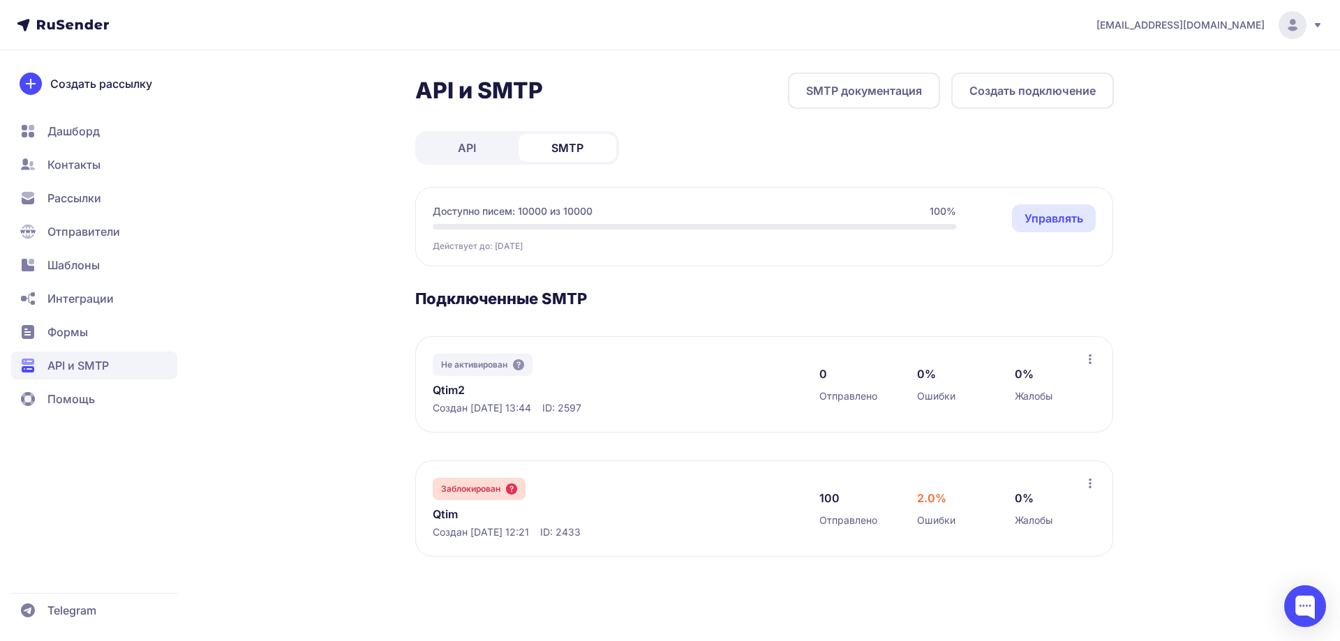
click at [1092, 357] on icon at bounding box center [1090, 359] width 11 height 11
click at [1198, 297] on div "info@hivemindai.ru API и SMTP SMTP документация Создать подключение API SMTP До…" at bounding box center [670, 320] width 1340 height 641
click at [1307, 605] on div at bounding box center [1305, 607] width 42 height 42
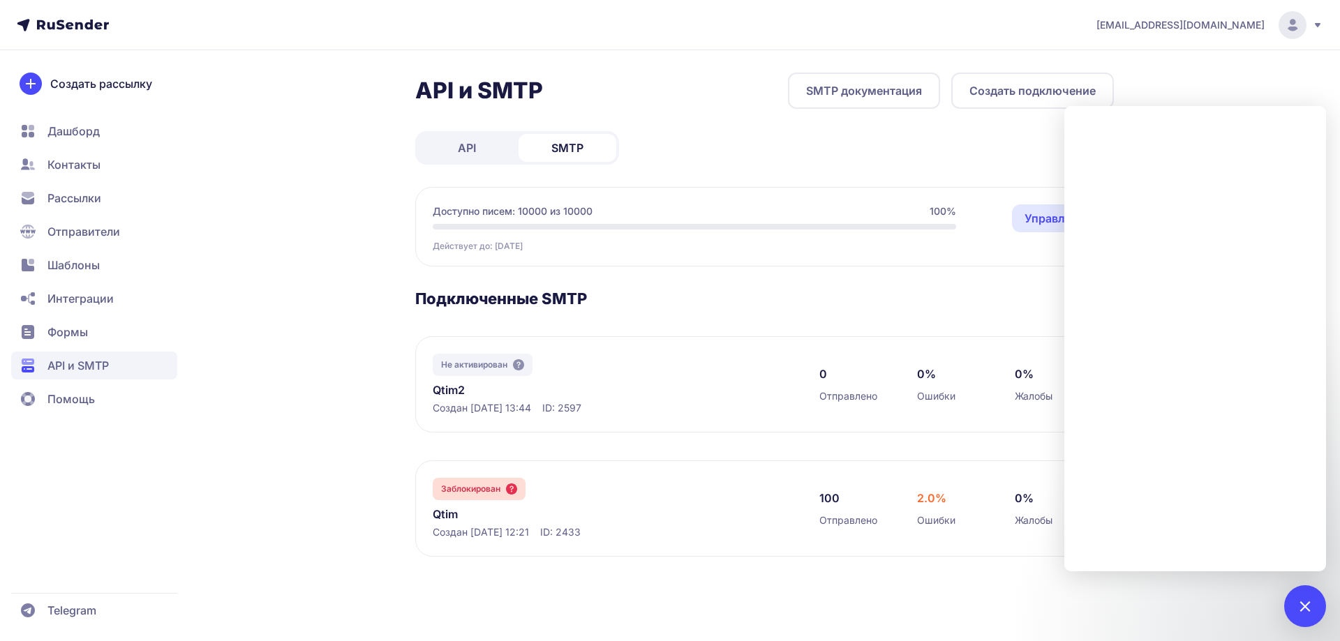
click at [785, 389] on div "Не активирован Qtim2 Создан 04.09.2025, 13:44 ID: 2597" at bounding box center [612, 384] width 359 height 61
click at [767, 287] on div "API и SMTP SMTP документация Создать подключение API SMTP Доступно писем: 10000…" at bounding box center [764, 332] width 699 height 518
click at [1303, 607] on div at bounding box center [1304, 606] width 19 height 19
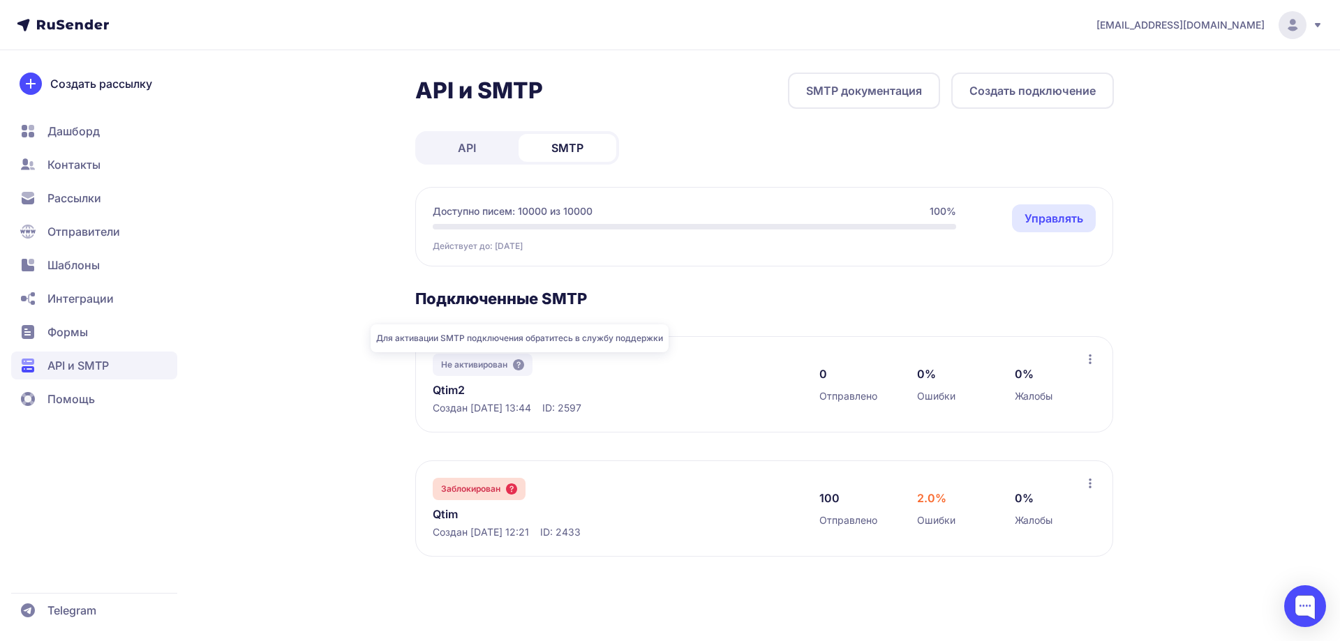
click at [524, 363] on icon at bounding box center [518, 364] width 11 height 11
click at [520, 363] on icon at bounding box center [518, 364] width 11 height 11
click at [518, 364] on icon at bounding box center [518, 364] width 11 height 11
click at [68, 399] on span "Помощь" at bounding box center [70, 399] width 47 height 17
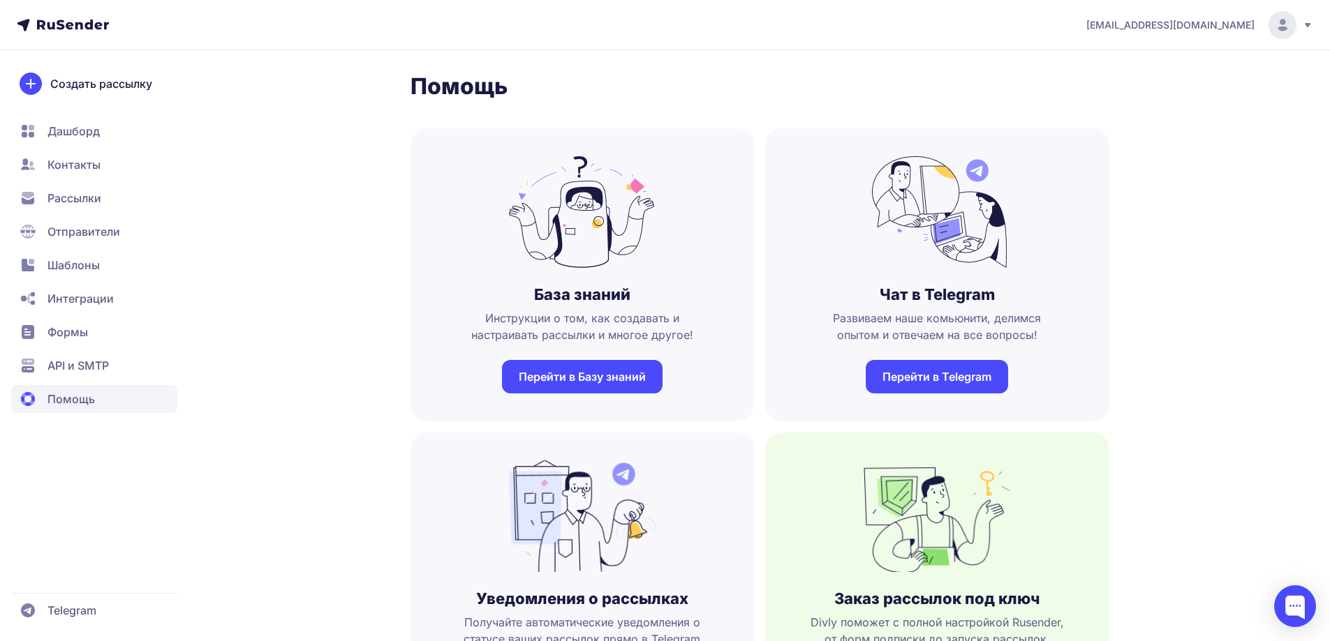
click at [68, 370] on span "API и SMTP" at bounding box center [77, 365] width 61 height 17
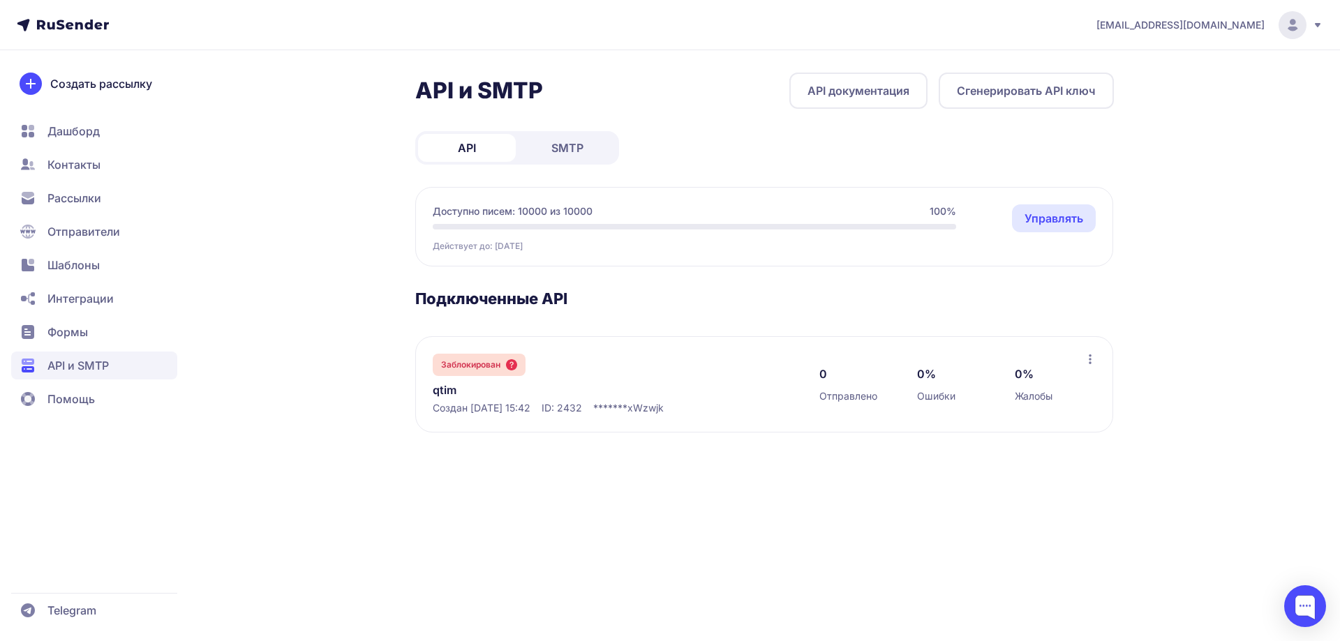
click at [600, 154] on link "SMTP" at bounding box center [568, 148] width 98 height 28
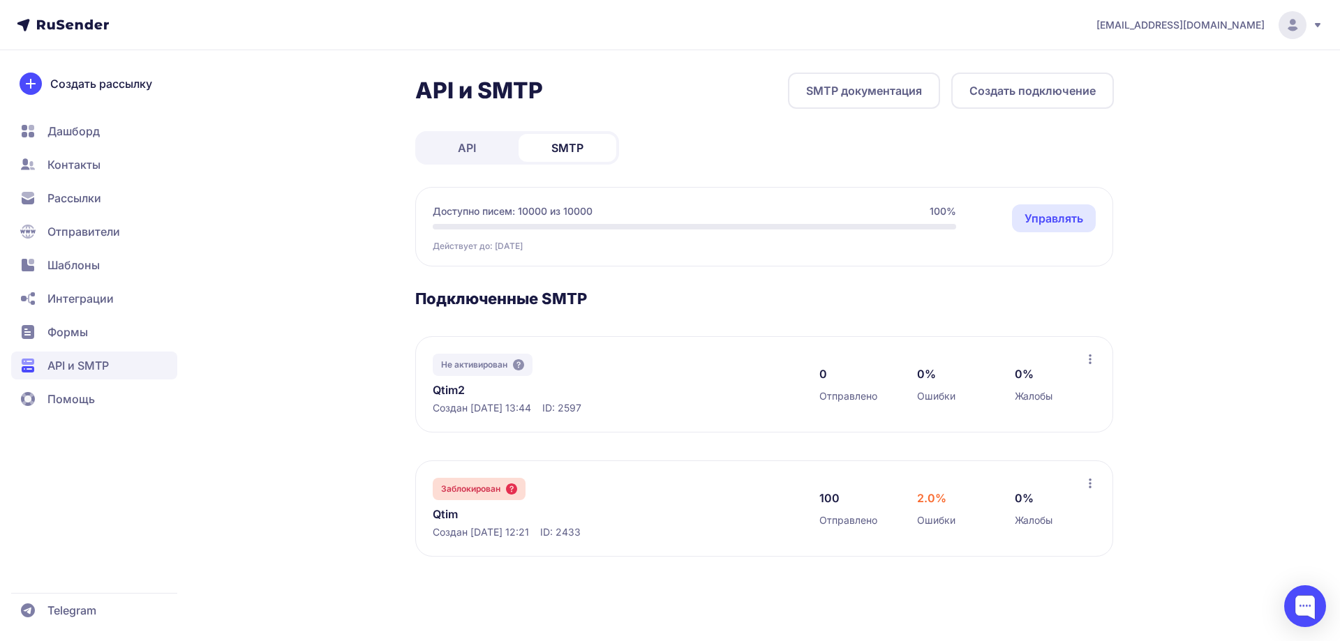
click at [1089, 485] on icon at bounding box center [1090, 483] width 11 height 11
drag, startPoint x: 1184, startPoint y: 406, endPoint x: 1234, endPoint y: 447, distance: 64.5
click at [1184, 406] on div "info@hivemindai.ru API и SMTP SMTP документация Создать подключение API SMTP До…" at bounding box center [670, 320] width 1340 height 641
click at [1303, 598] on div at bounding box center [1305, 607] width 42 height 42
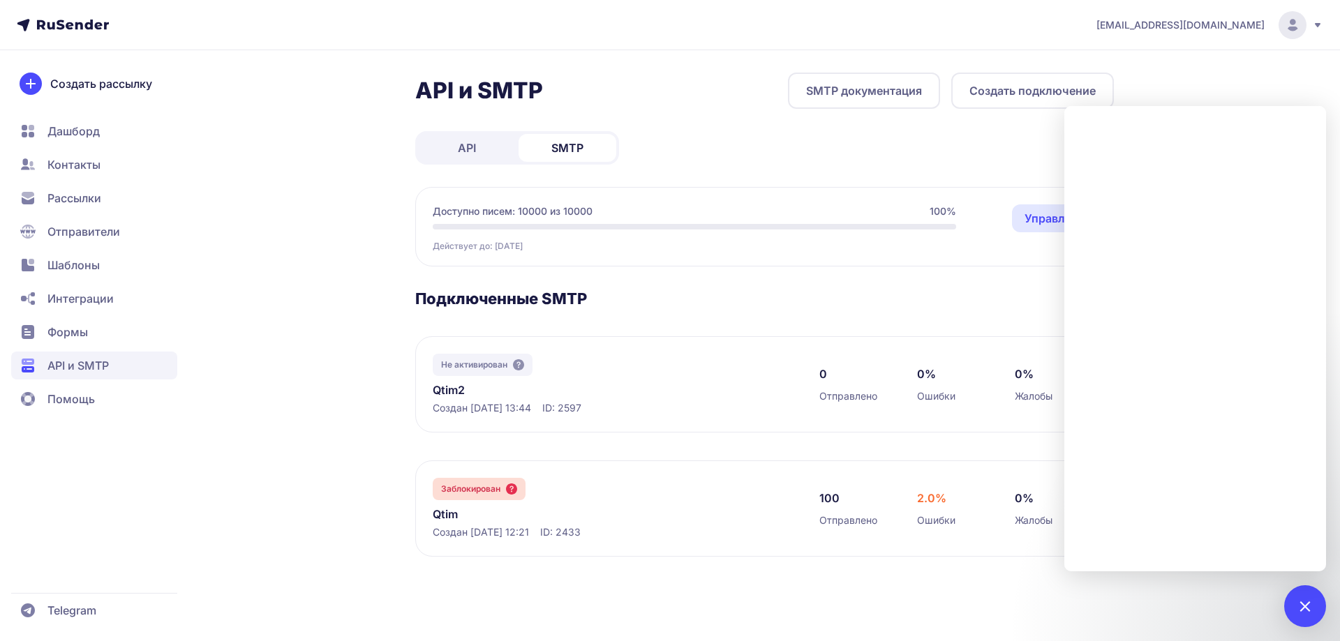
click at [782, 292] on h3 "Подключенные SMTP" at bounding box center [764, 299] width 699 height 20
click at [1290, 24] on circle at bounding box center [1293, 25] width 28 height 28
click at [726, 131] on div "API и SMTP SMTP документация Создать подключение API SMTP Доступно писем: 10000…" at bounding box center [764, 332] width 699 height 518
click at [692, 141] on div "API и SMTP SMTP документация Создать подключение API SMTP Доступно писем: 10000…" at bounding box center [764, 332] width 699 height 518
click at [365, 377] on div "API и SMTP SMTP документация Создать подключение API SMTP Доступно писем: 10000…" at bounding box center [670, 332] width 1005 height 518
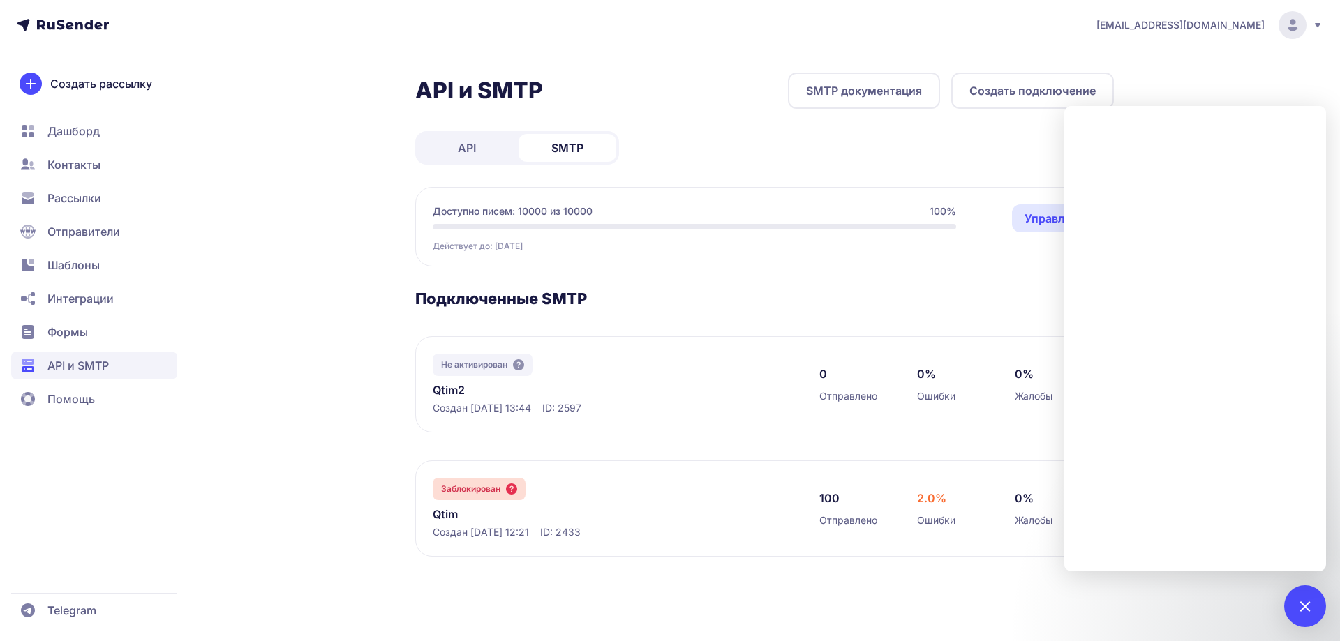
click at [1252, 78] on div "info@hivemindai.ru API и SMTP SMTP документация Создать подключение API SMTP До…" at bounding box center [670, 320] width 1340 height 641
click at [894, 92] on link "SMTP документация" at bounding box center [864, 91] width 152 height 36
click at [1297, 597] on div at bounding box center [1305, 607] width 42 height 42
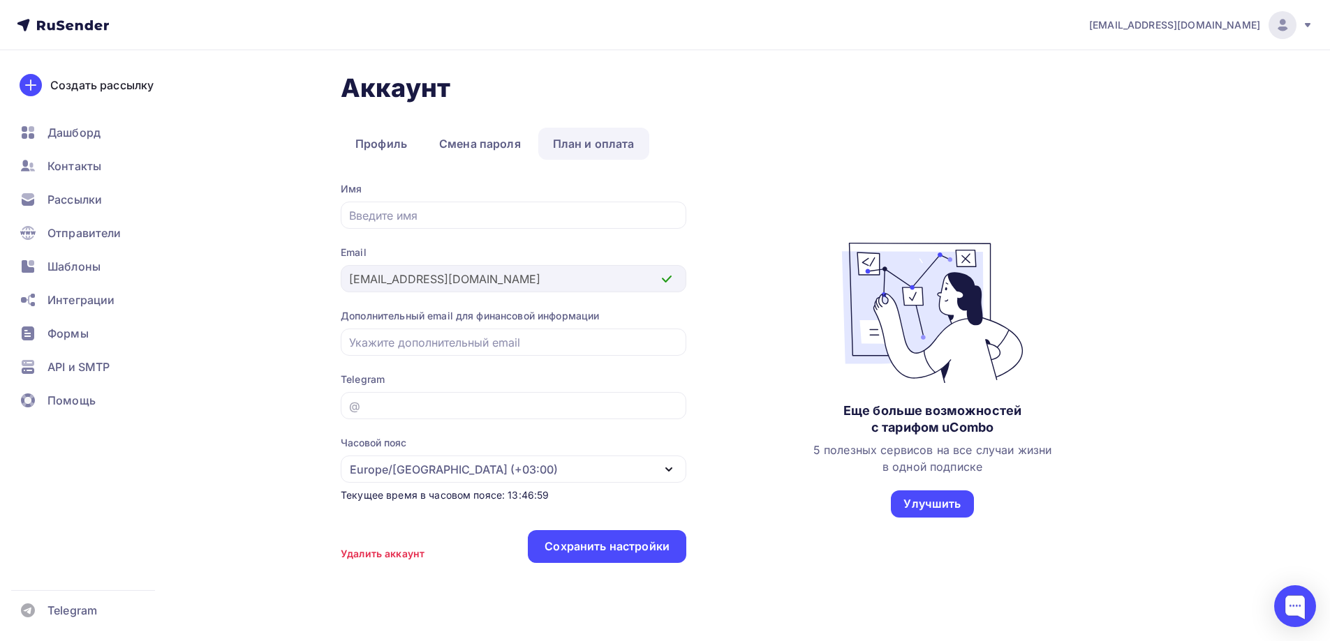
click at [579, 150] on link "План и оплата" at bounding box center [593, 144] width 111 height 32
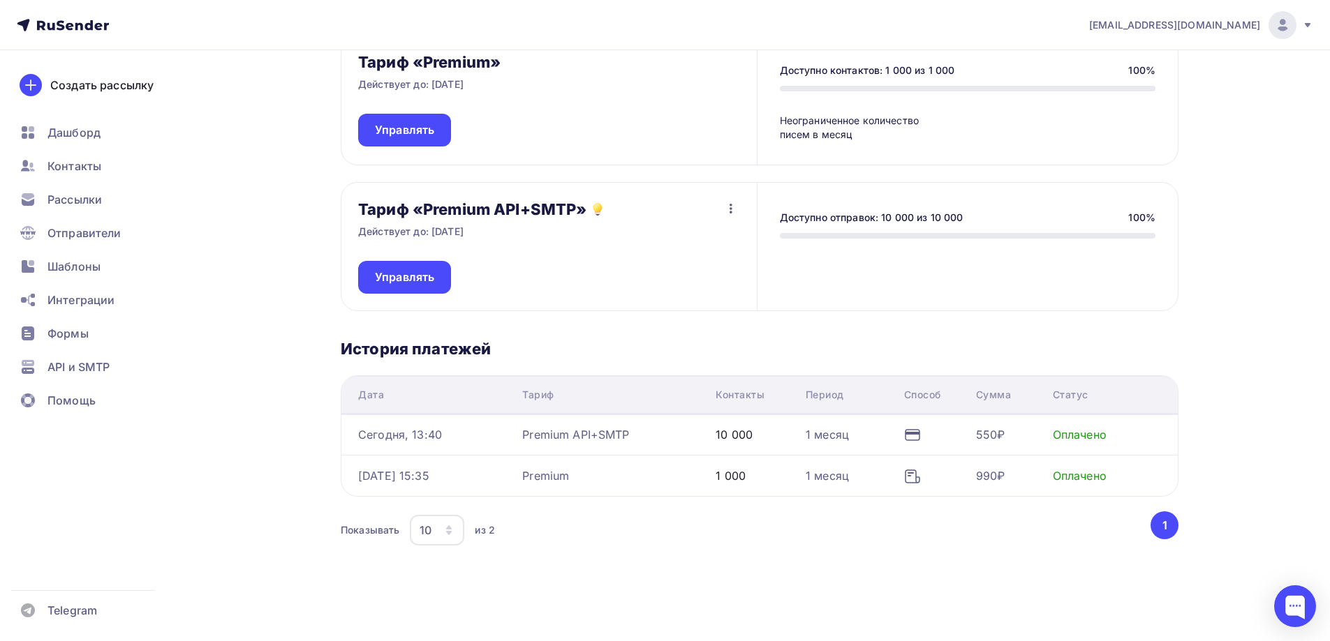
scroll to position [160, 0]
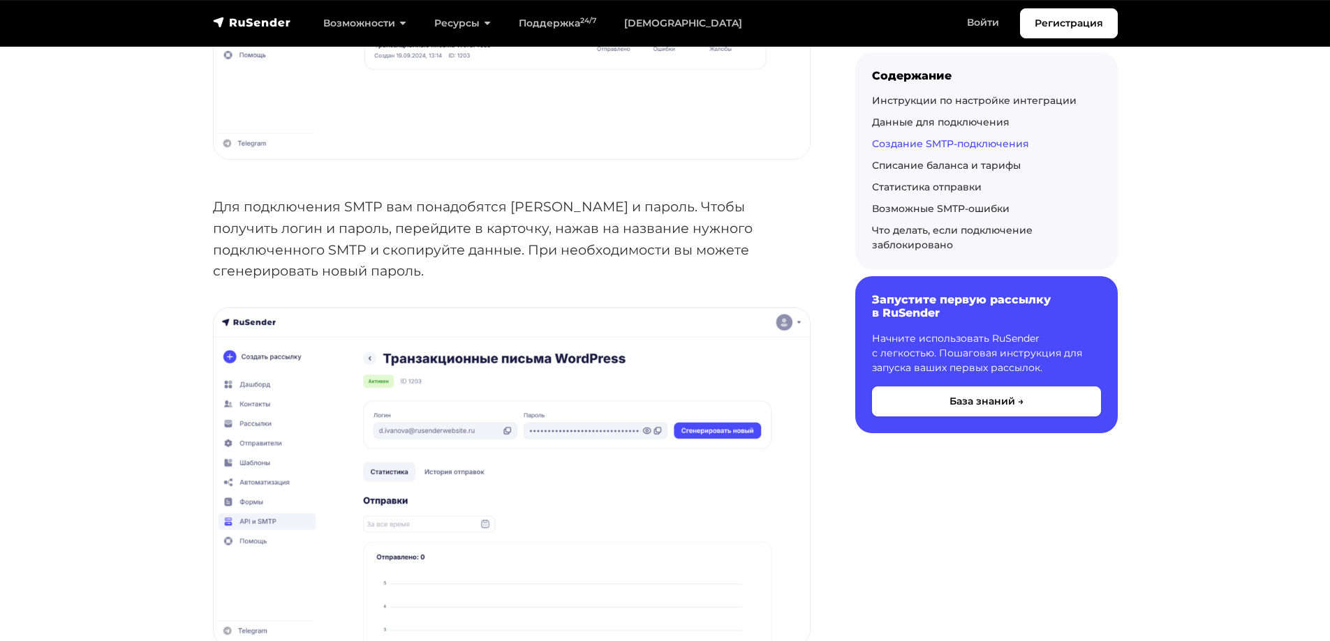
scroll to position [2373, 0]
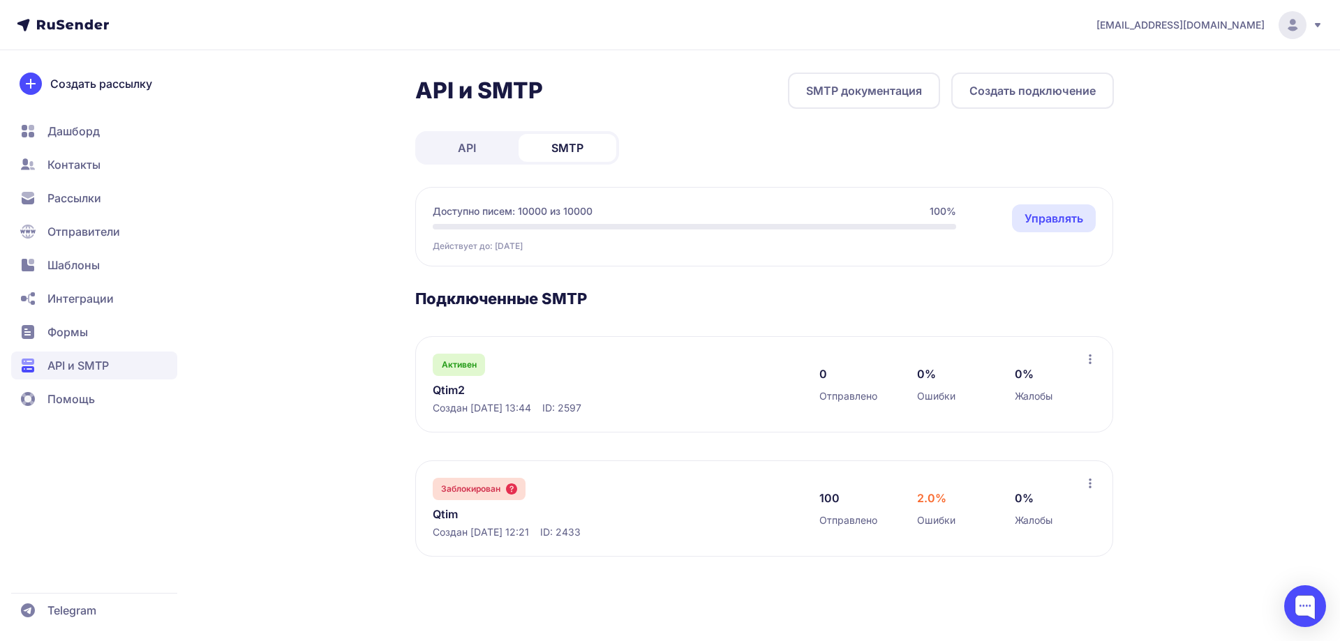
click at [454, 516] on link "Qtim" at bounding box center [576, 514] width 286 height 17
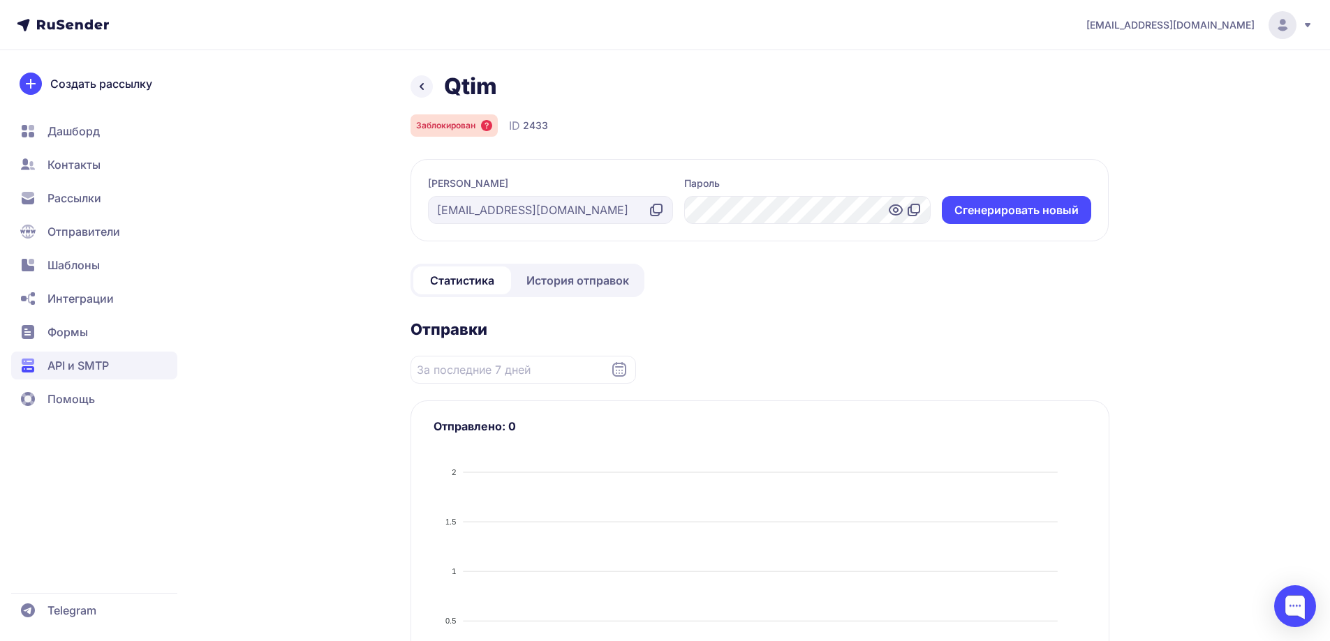
click at [895, 212] on icon at bounding box center [895, 210] width 4 height 4
click at [655, 209] on icon at bounding box center [656, 210] width 17 height 17
click at [422, 79] on icon at bounding box center [421, 86] width 17 height 17
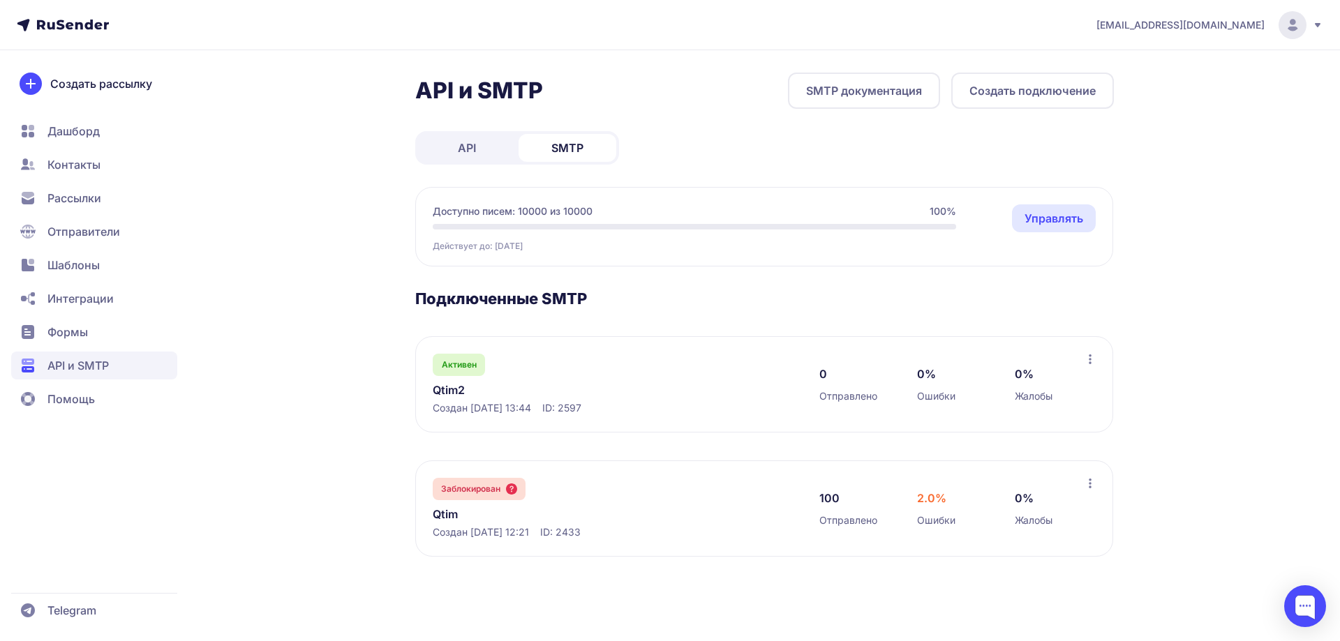
click at [459, 387] on link "Qtim2" at bounding box center [576, 390] width 286 height 17
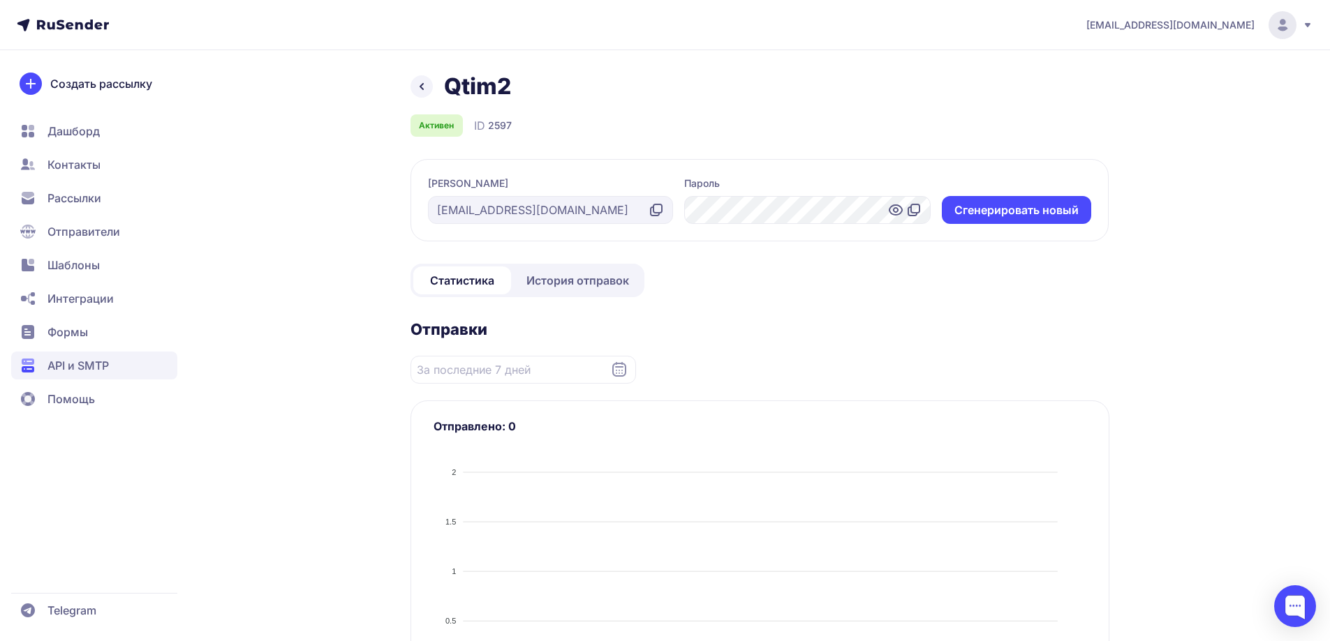
click at [893, 211] on icon at bounding box center [895, 210] width 4 height 4
click at [419, 88] on icon at bounding box center [421, 86] width 17 height 17
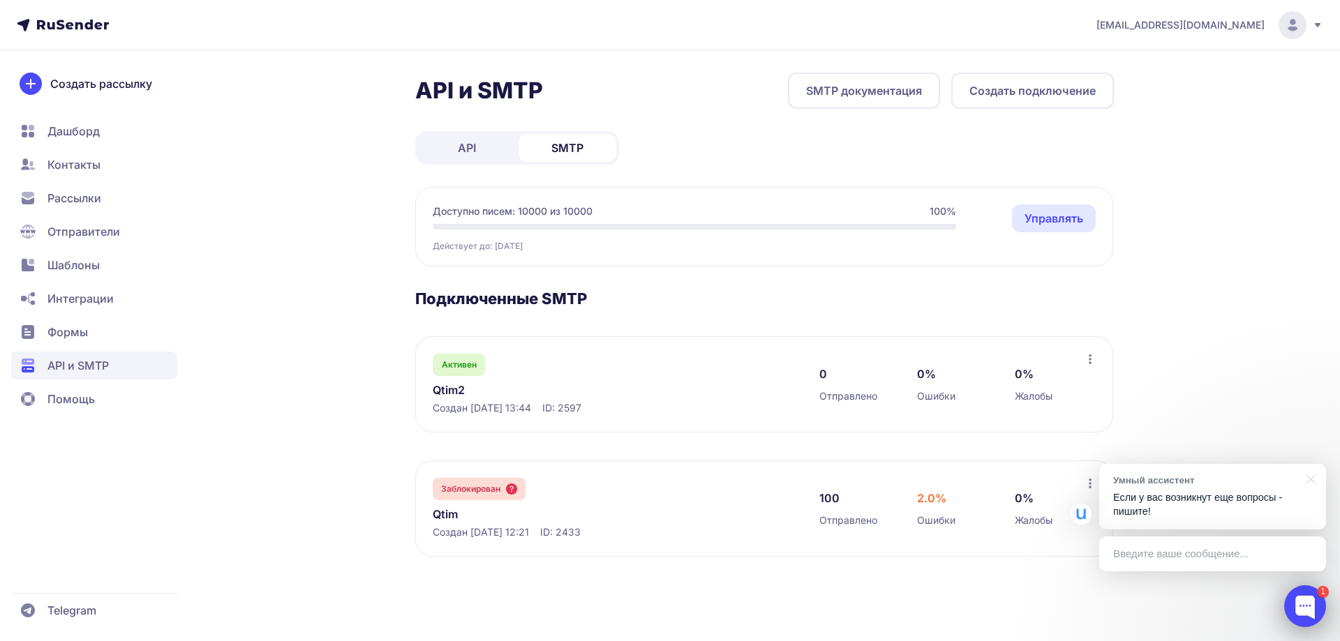
click at [1315, 599] on div at bounding box center [1305, 607] width 42 height 42
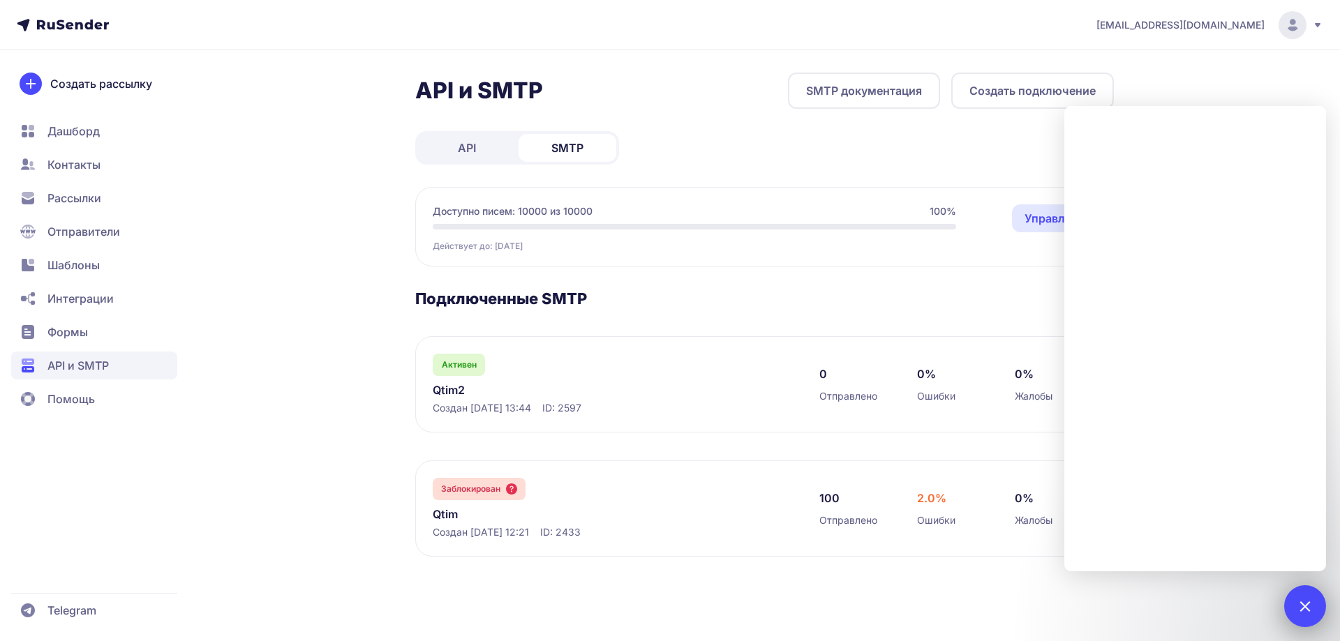
click at [1315, 599] on div "1" at bounding box center [1305, 607] width 42 height 42
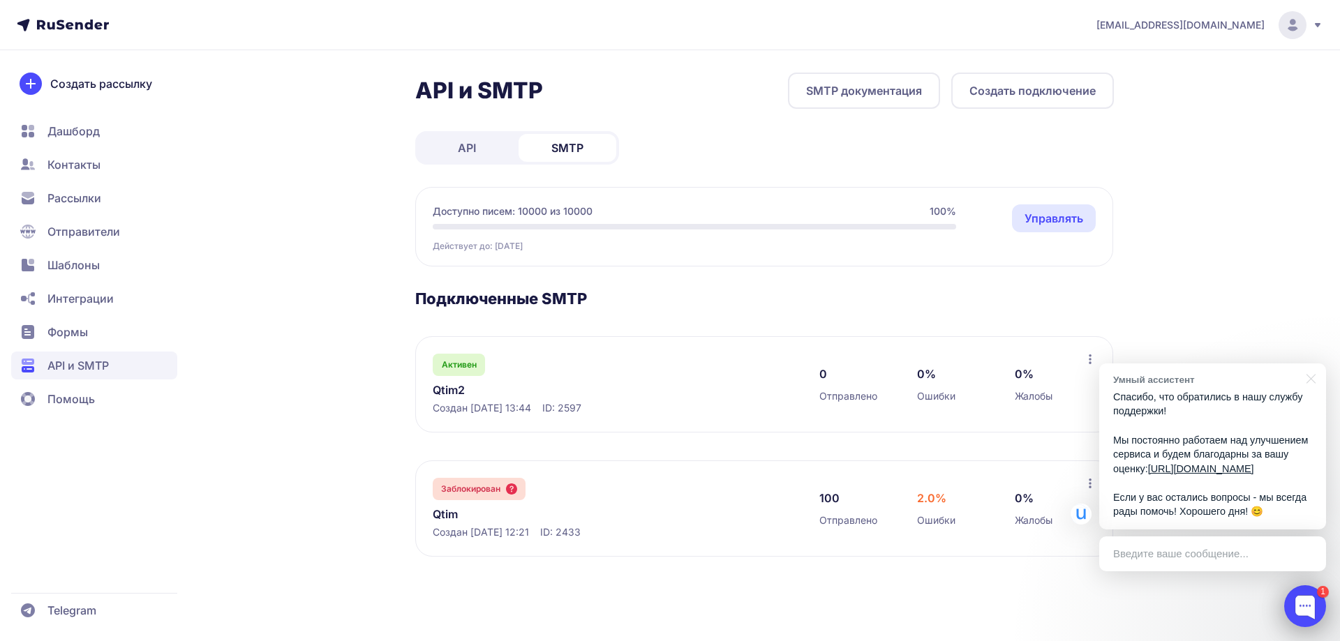
click at [1307, 611] on div at bounding box center [1305, 607] width 42 height 42
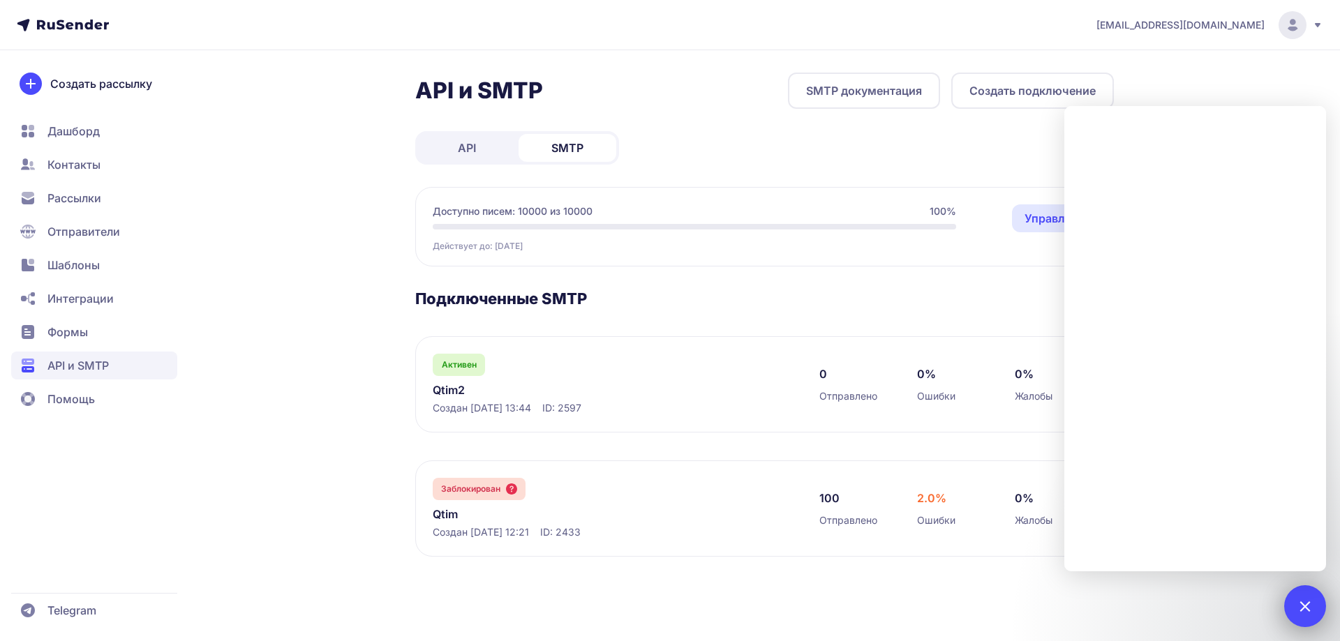
click at [1307, 611] on div at bounding box center [1304, 606] width 19 height 19
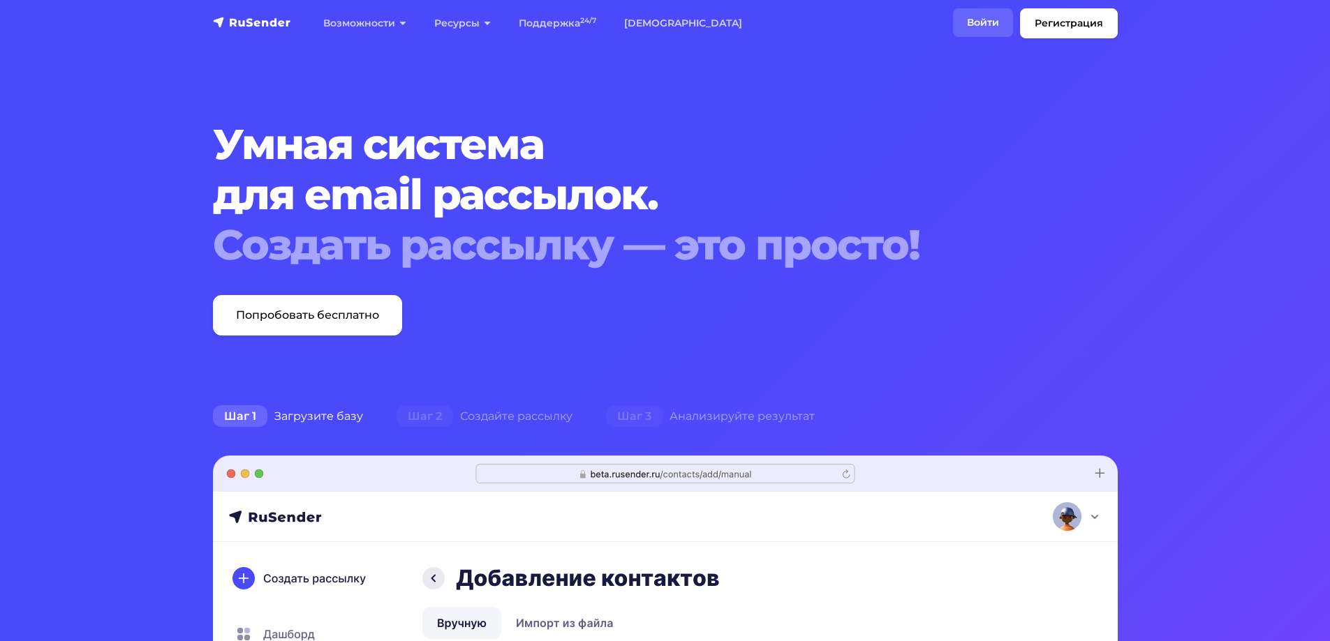
click at [985, 20] on link "Войти" at bounding box center [983, 22] width 60 height 29
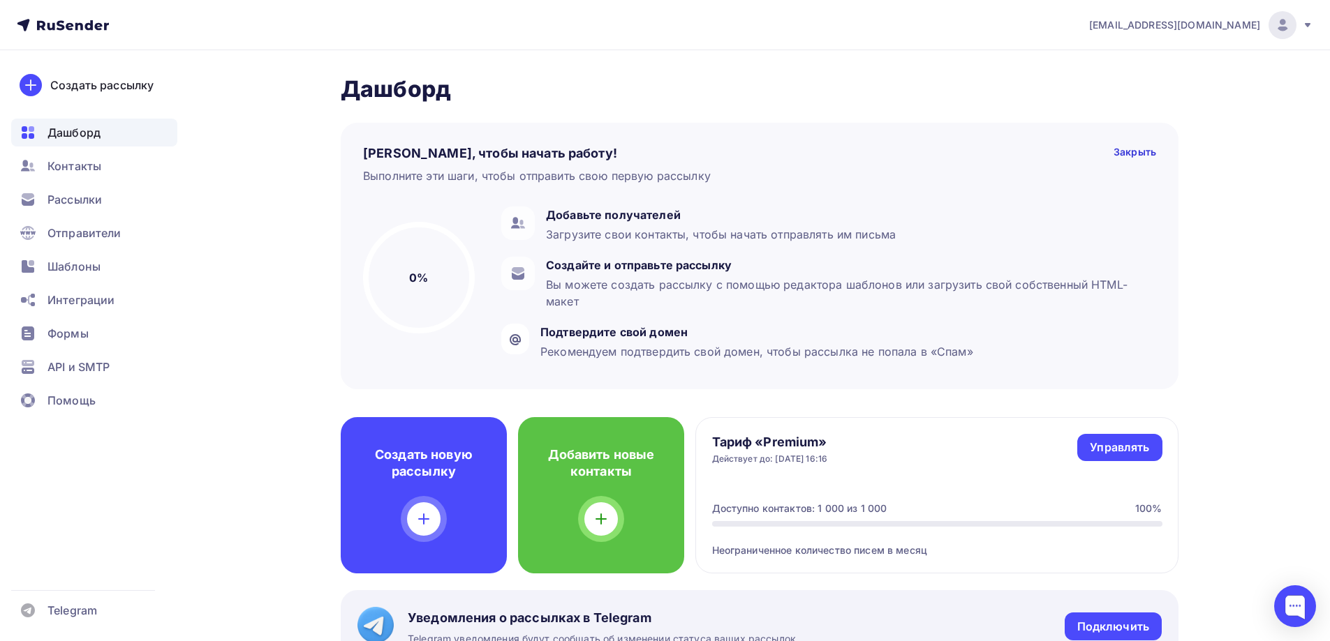
click at [1273, 24] on div at bounding box center [1282, 25] width 28 height 28
click at [1199, 64] on link "Аккаунт" at bounding box center [1187, 61] width 235 height 28
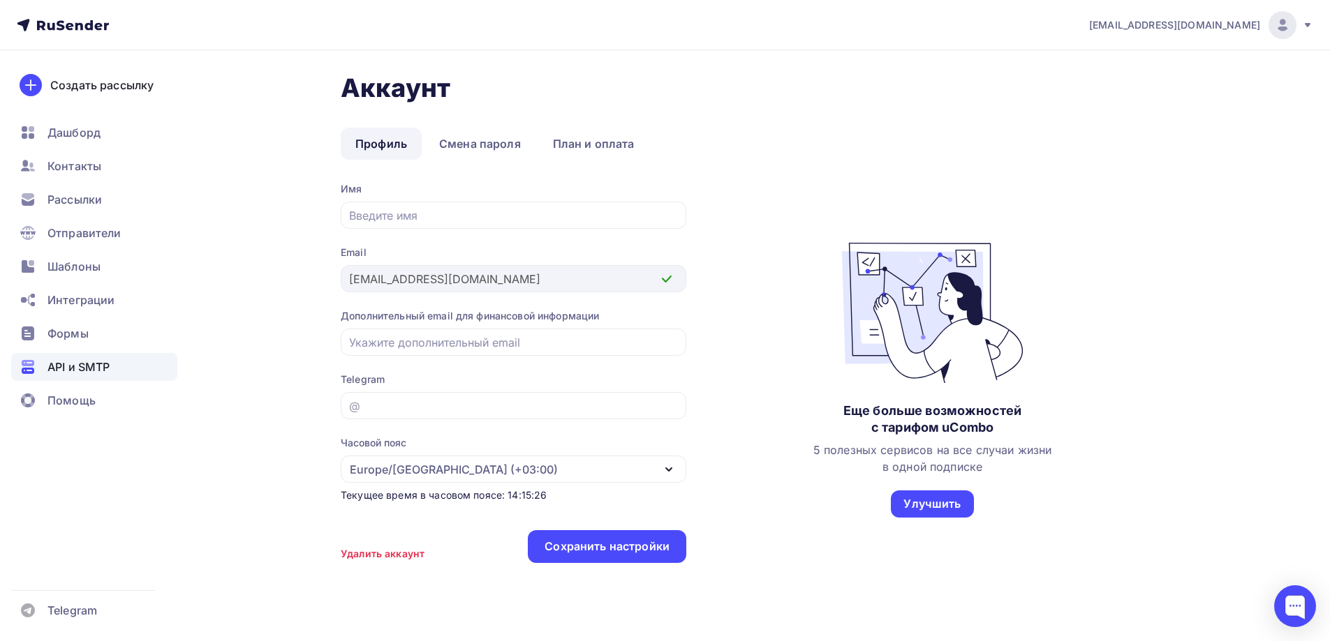
click at [114, 363] on div "API и SMTP" at bounding box center [94, 367] width 166 height 28
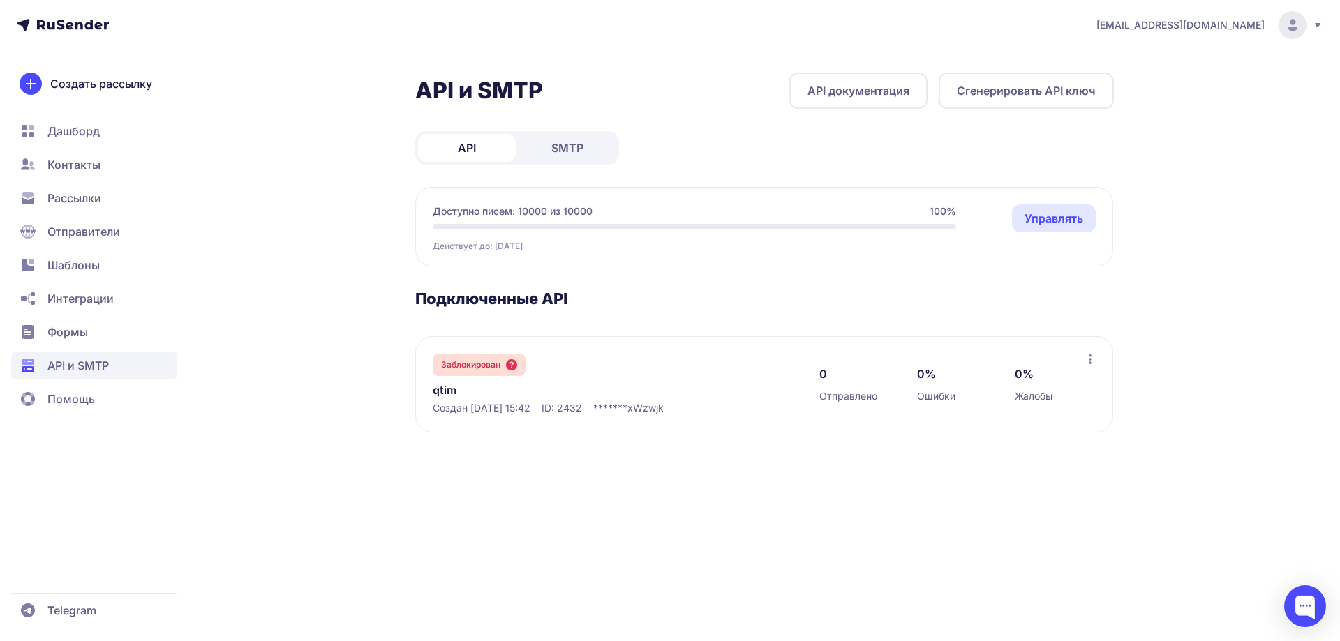
click at [583, 151] on span "SMTP" at bounding box center [567, 148] width 32 height 17
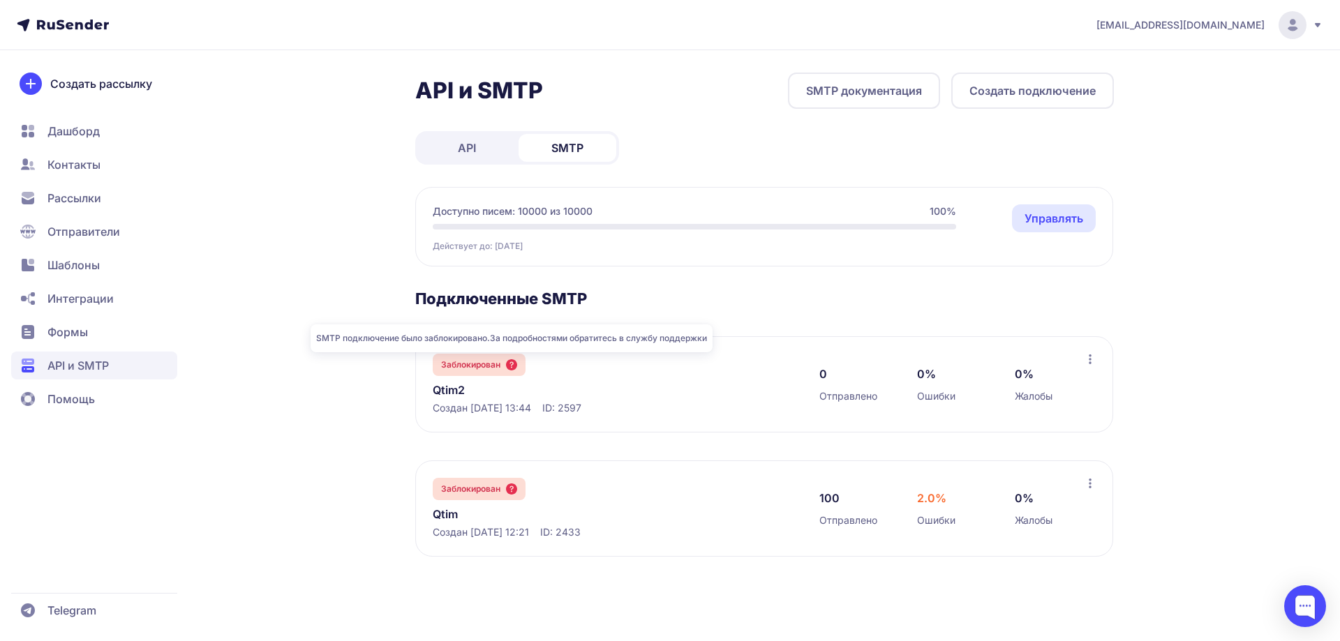
click at [513, 362] on icon at bounding box center [511, 364] width 11 height 11
click at [514, 366] on icon at bounding box center [511, 364] width 11 height 11
click at [1308, 602] on div at bounding box center [1305, 607] width 42 height 42
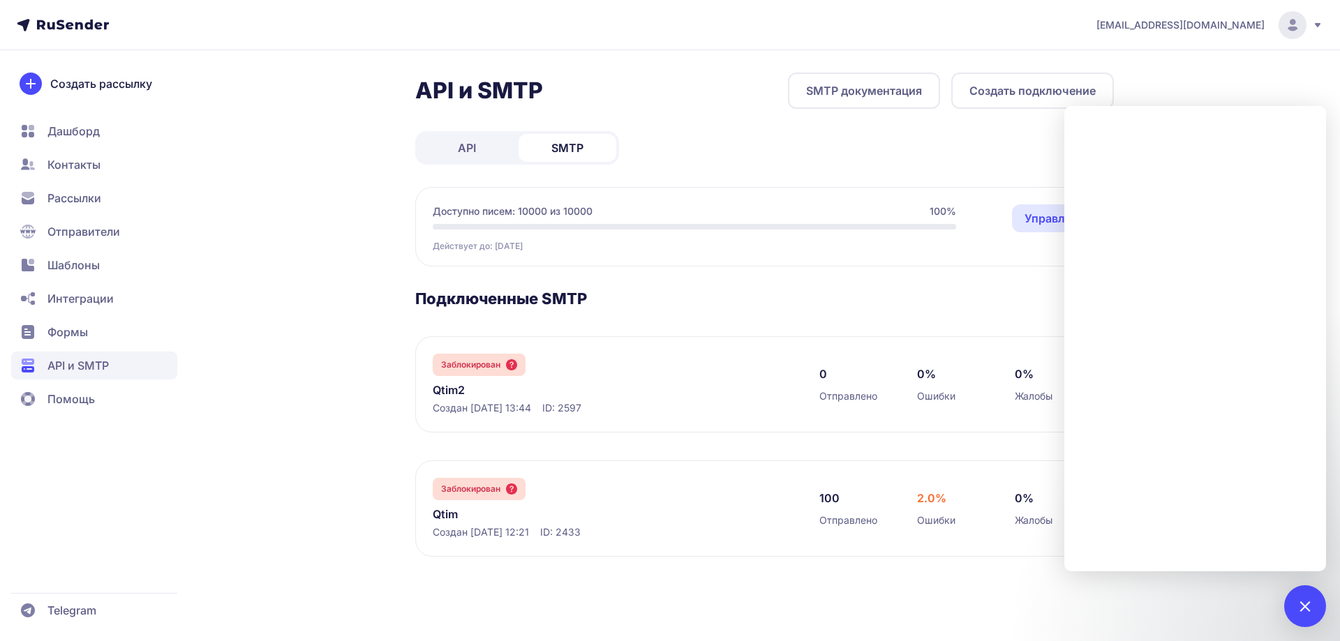
click at [827, 298] on h3 "Подключенные SMTP" at bounding box center [764, 299] width 699 height 20
click at [372, 366] on div "API и SMTP SMTP документация Создать подключение API SMTP Доступно писем: 10000…" at bounding box center [670, 332] width 1005 height 518
click at [1314, 597] on div at bounding box center [1305, 607] width 42 height 42
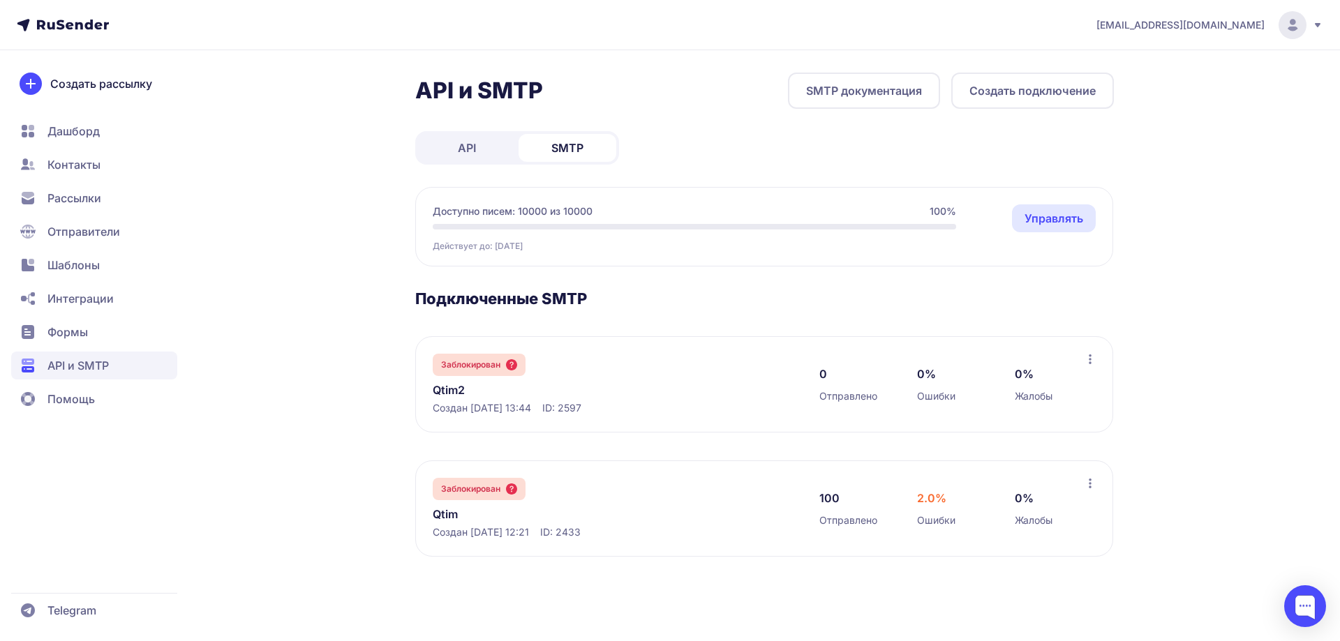
click at [1093, 359] on icon at bounding box center [1090, 359] width 11 height 11
click at [1213, 320] on div "info@hivemindai.ru API и SMTP SMTP документация Создать подключение API SMTP До…" at bounding box center [670, 320] width 1340 height 641
click at [1292, 606] on div at bounding box center [1305, 607] width 42 height 42
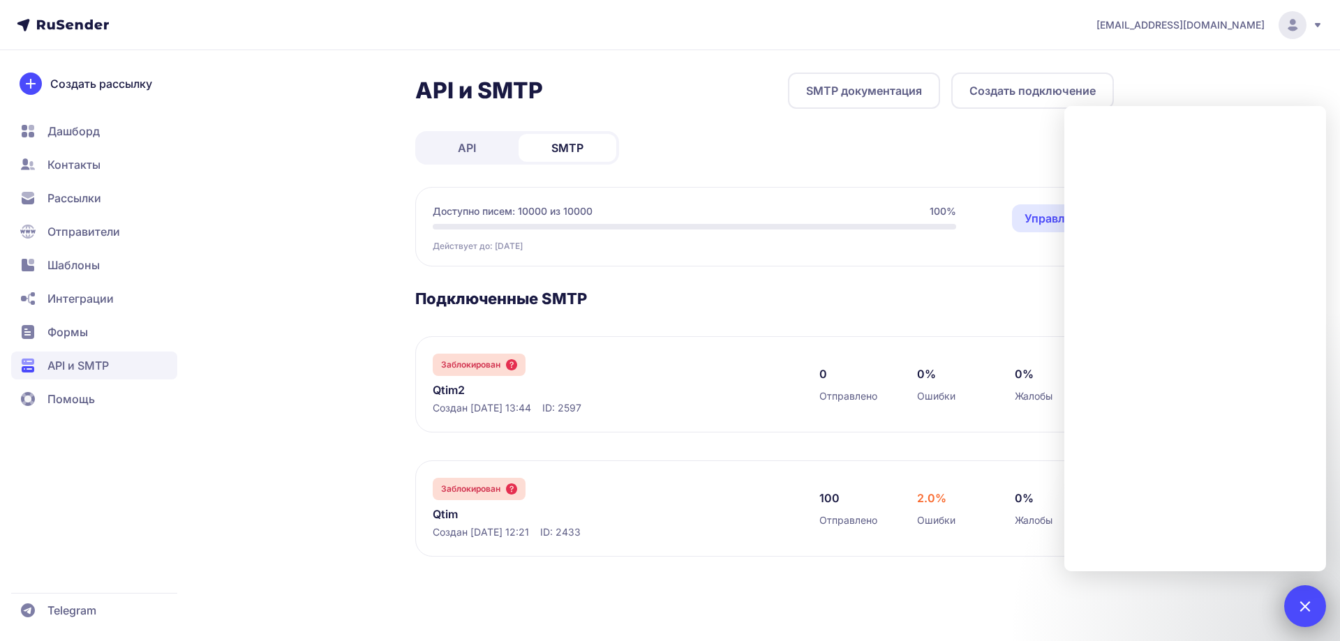
click at [1295, 604] on div at bounding box center [1305, 607] width 42 height 42
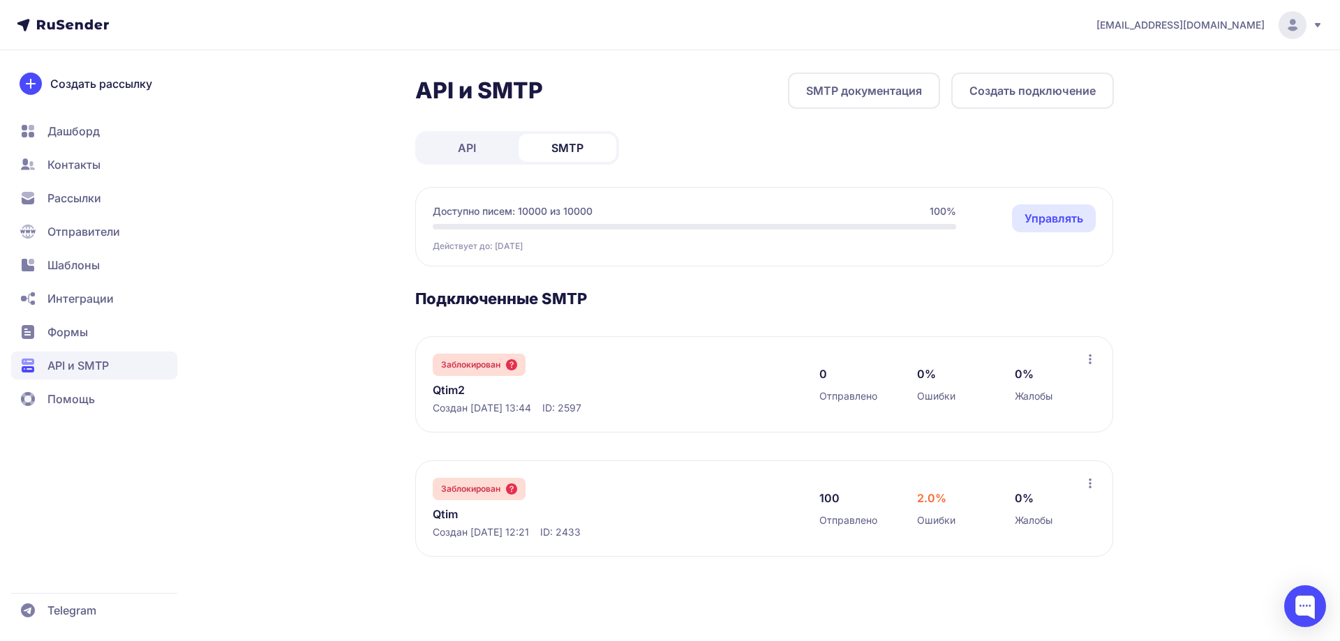
click at [1287, 29] on circle at bounding box center [1293, 25] width 28 height 28
click at [1159, 64] on span "Аккаунт" at bounding box center [1139, 68] width 44 height 17
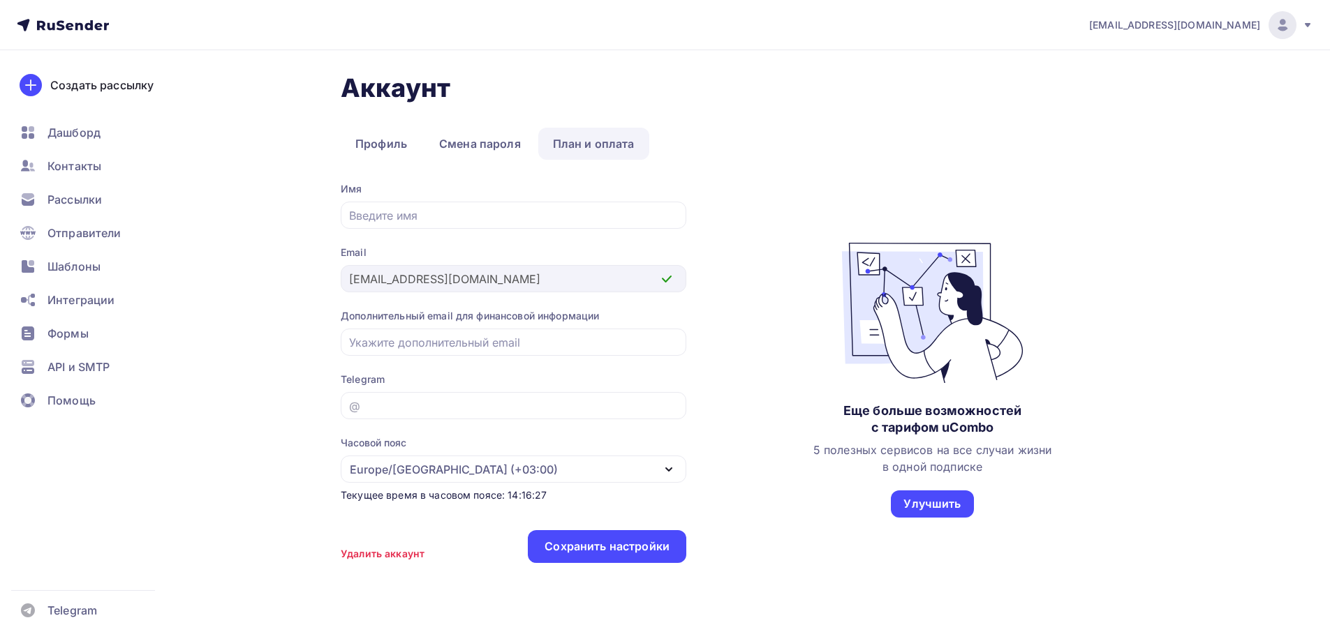
click at [619, 146] on link "План и оплата" at bounding box center [593, 144] width 111 height 32
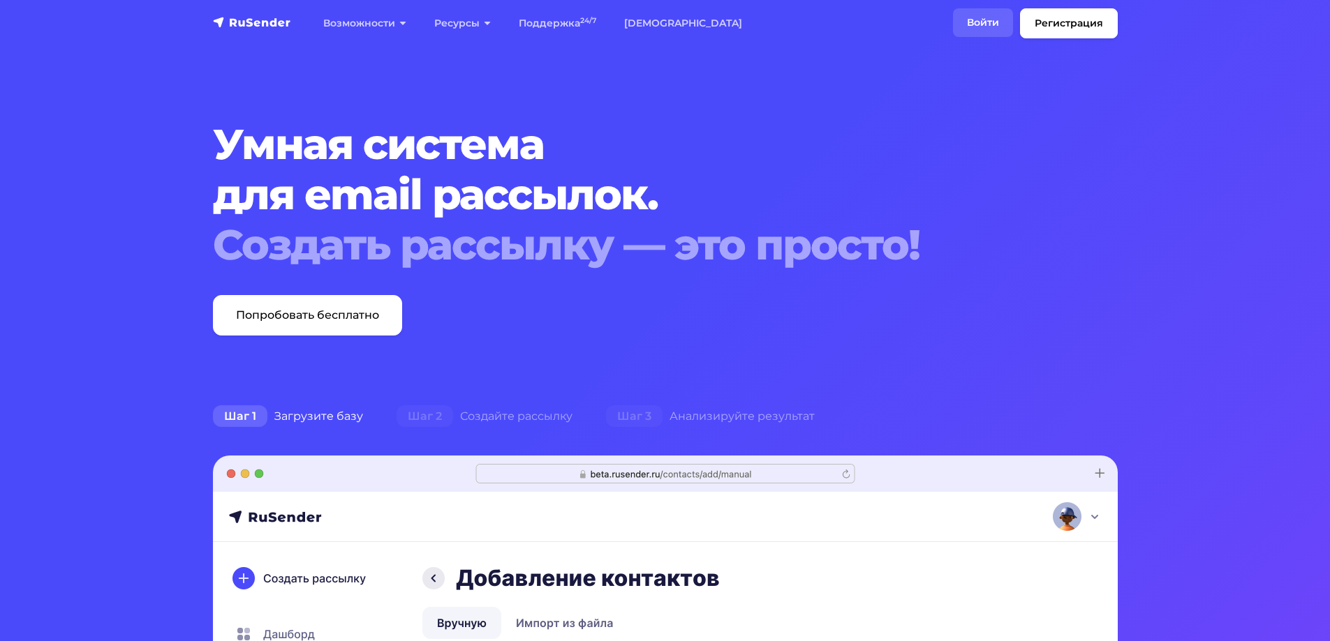
click at [991, 18] on link "Войти" at bounding box center [983, 22] width 60 height 29
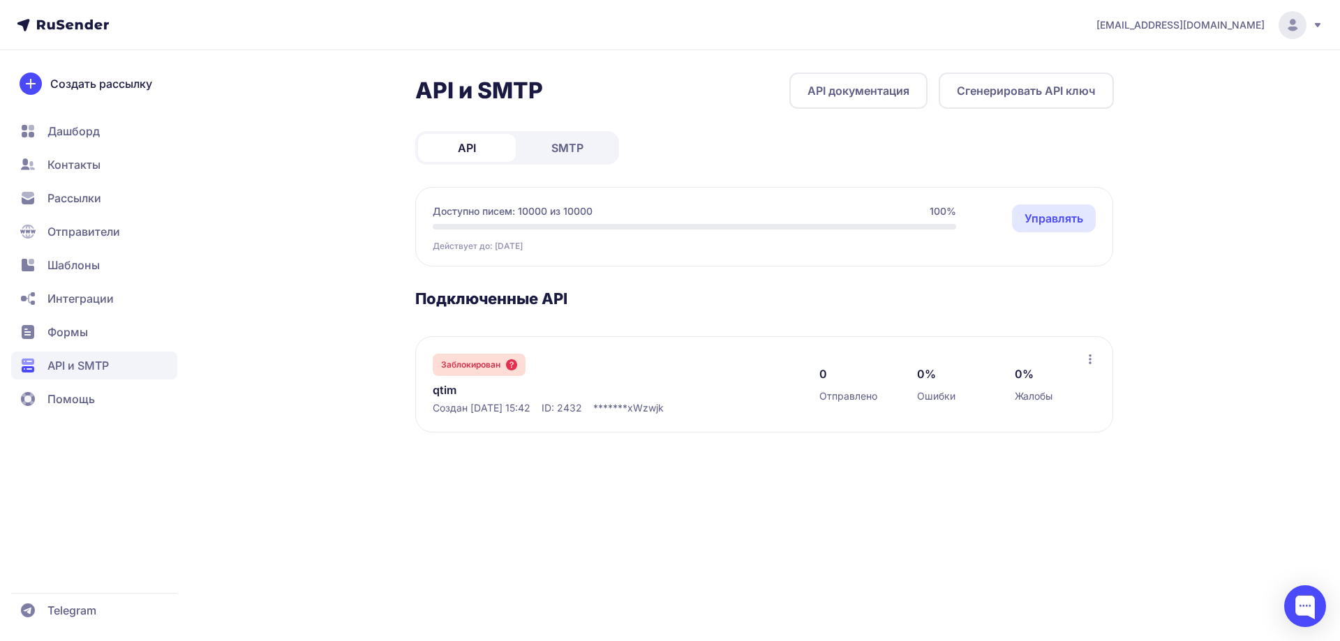
click at [559, 156] on link "SMTP" at bounding box center [568, 148] width 98 height 28
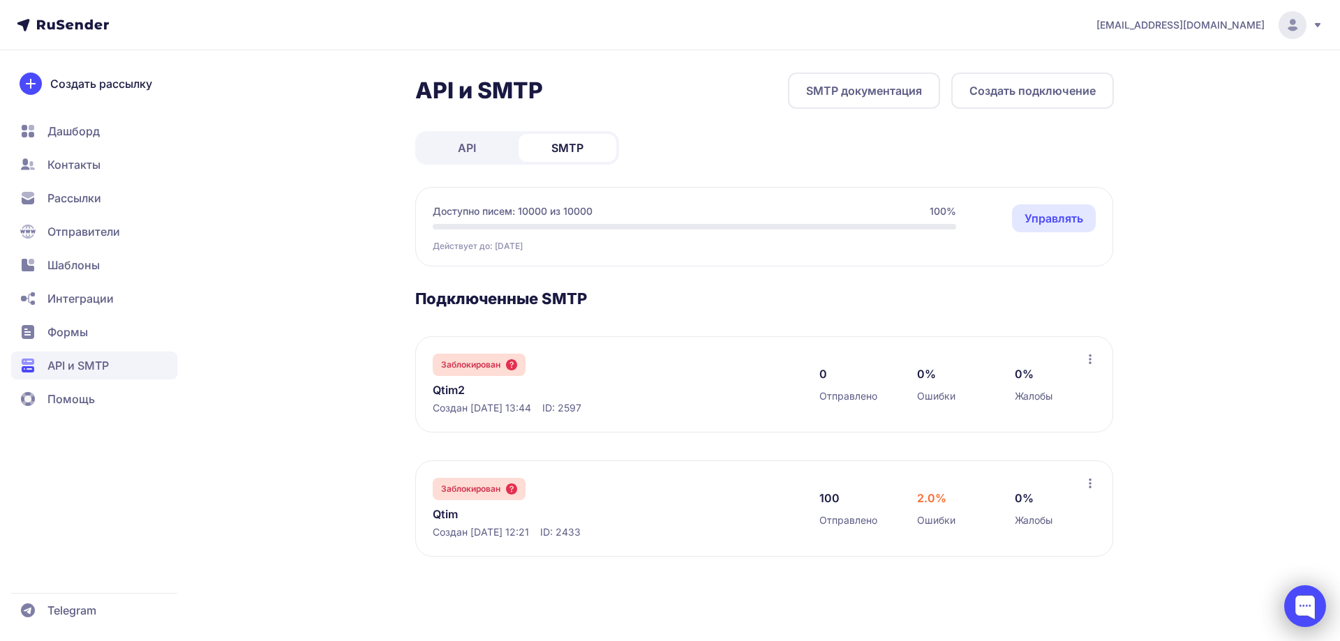
click at [1306, 605] on div at bounding box center [1305, 607] width 42 height 42
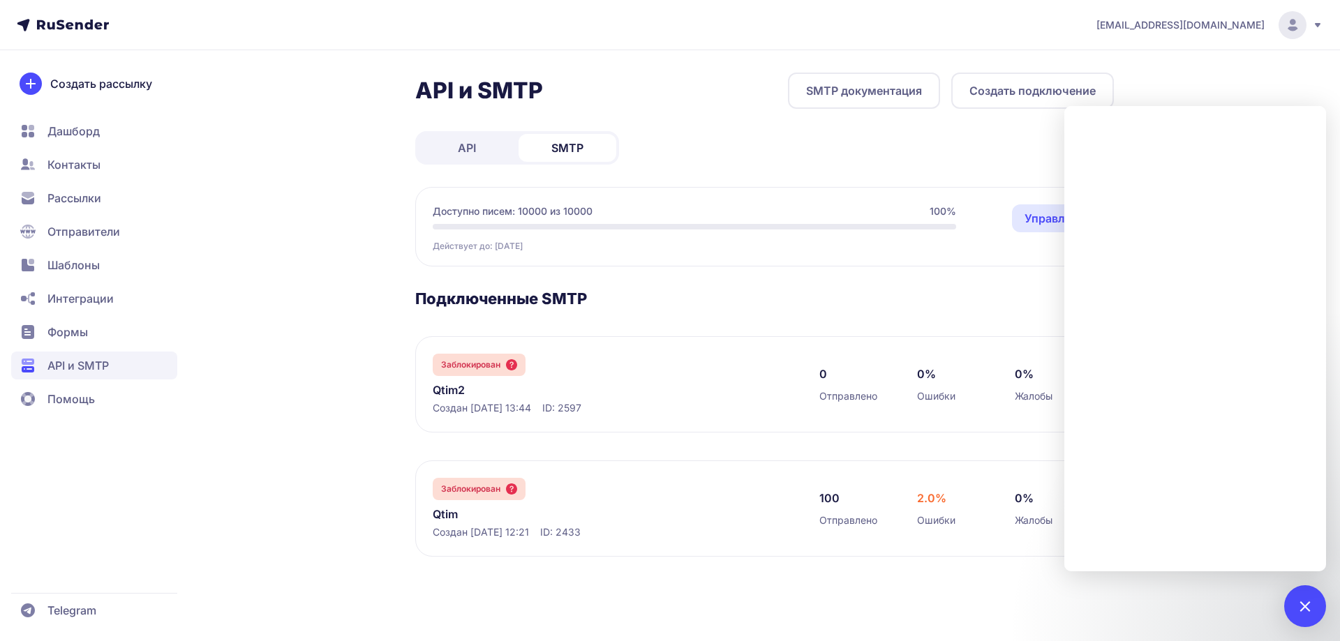
click at [454, 389] on link "Qtim2" at bounding box center [576, 390] width 286 height 17
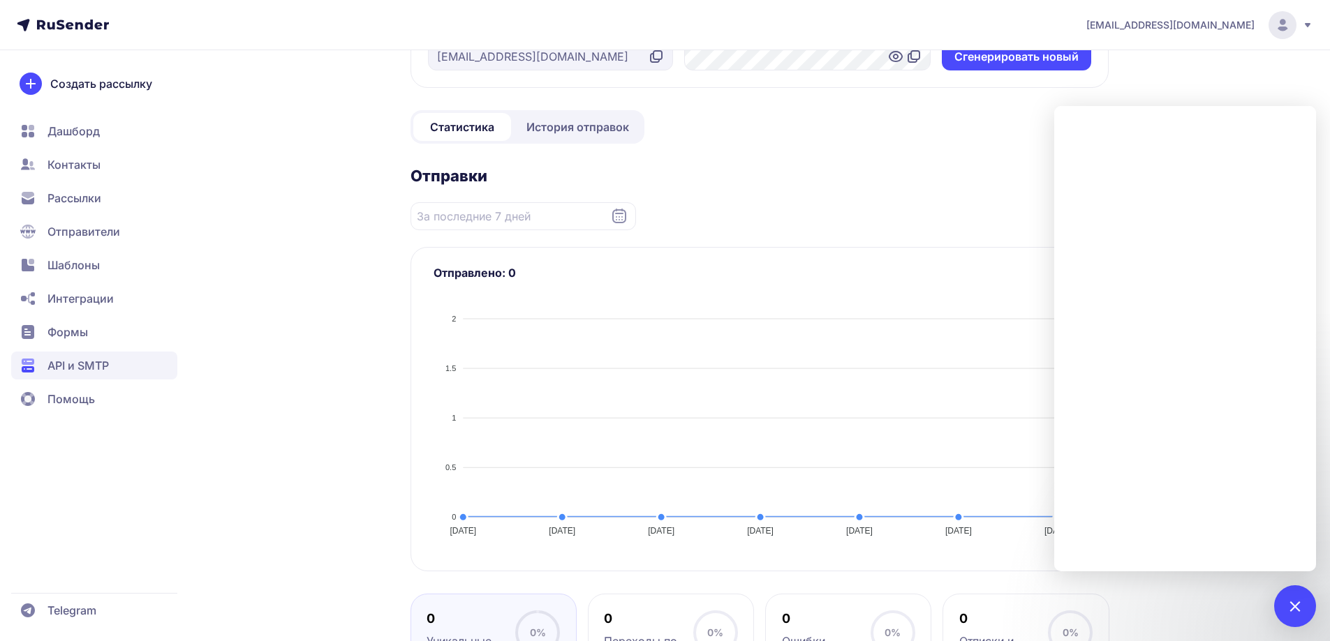
scroll to position [128, 0]
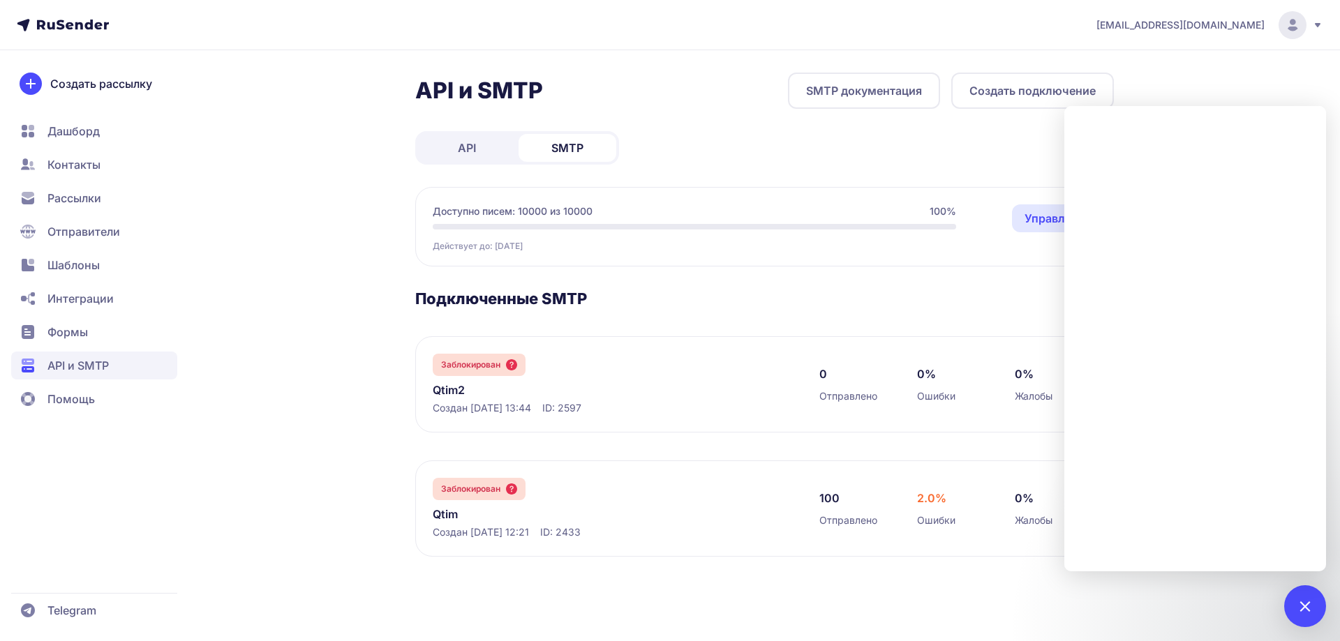
click at [1196, 61] on div "info@hivemindai.ru API и SMTP SMTP документация Создать подключение API SMTP До…" at bounding box center [670, 320] width 1340 height 641
click at [1301, 609] on div at bounding box center [1304, 606] width 19 height 19
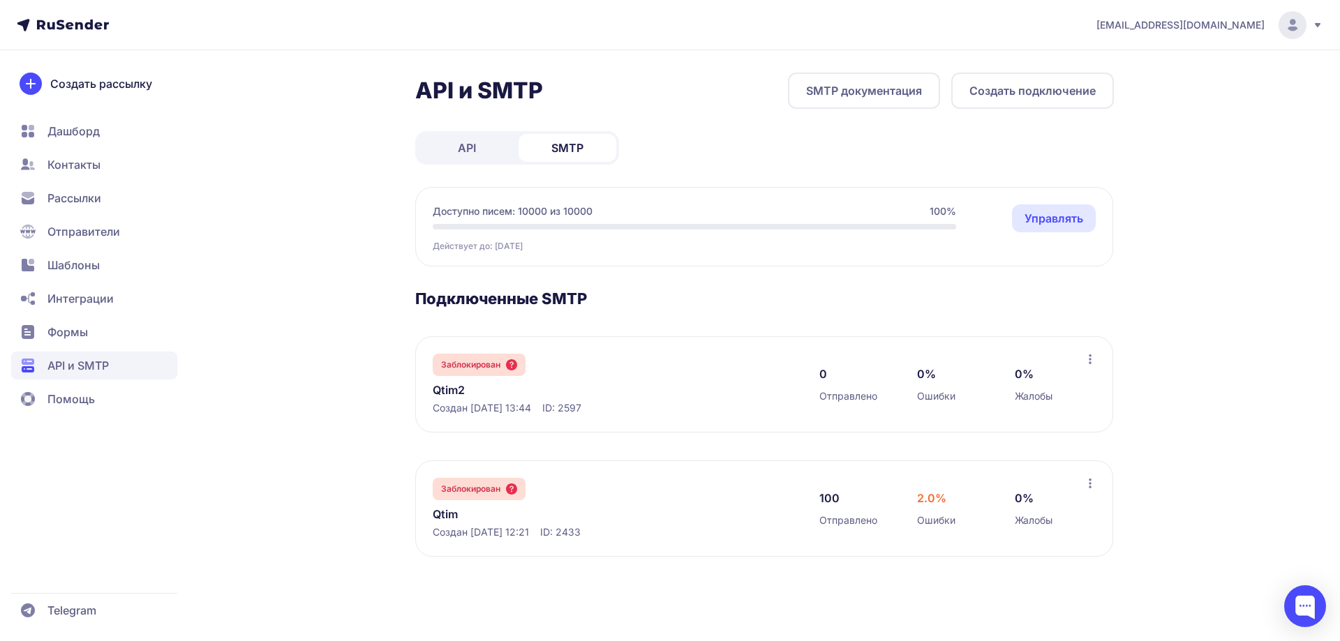
click at [86, 132] on span "Дашборд" at bounding box center [73, 131] width 52 height 17
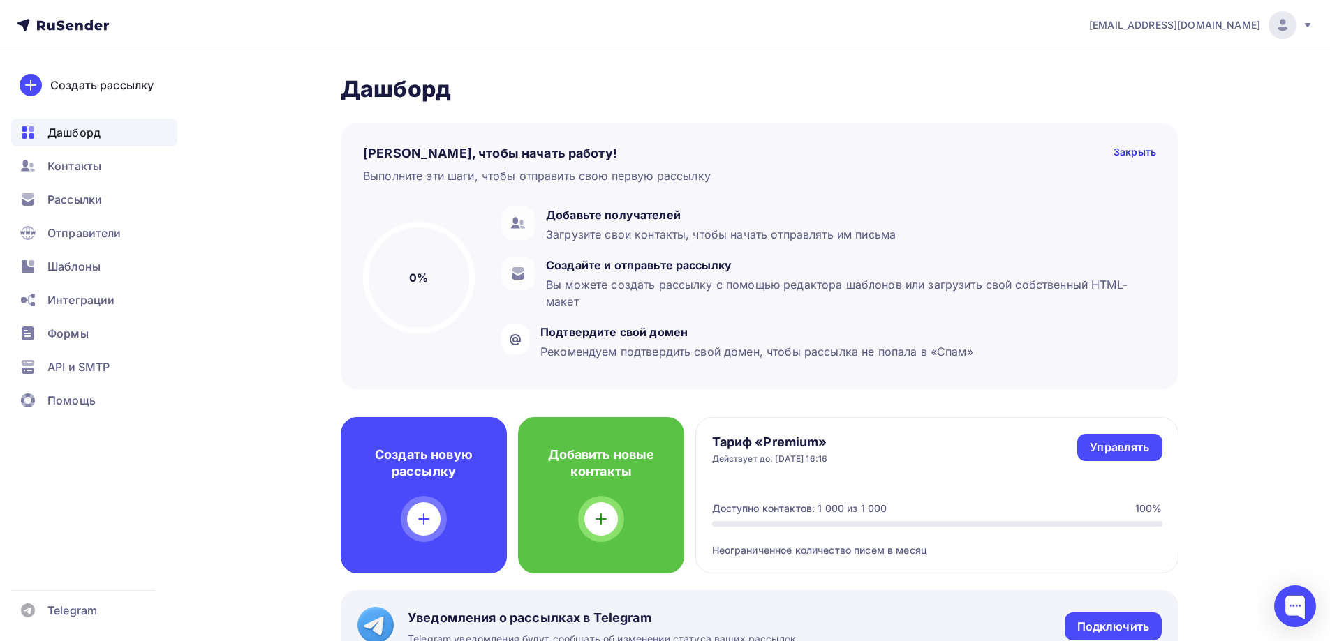
click at [89, 30] on icon at bounding box center [63, 25] width 92 height 17
click at [105, 361] on span "API и SMTP" at bounding box center [78, 367] width 62 height 17
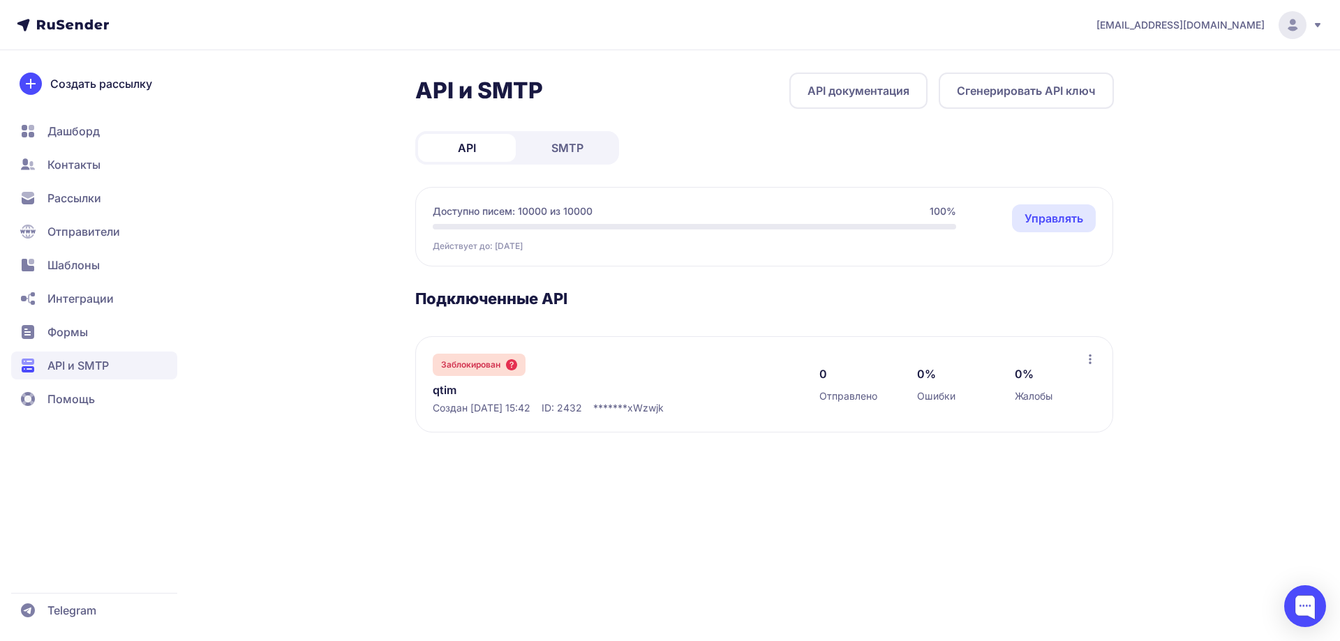
click at [89, 167] on span "Контакты" at bounding box center [73, 164] width 53 height 17
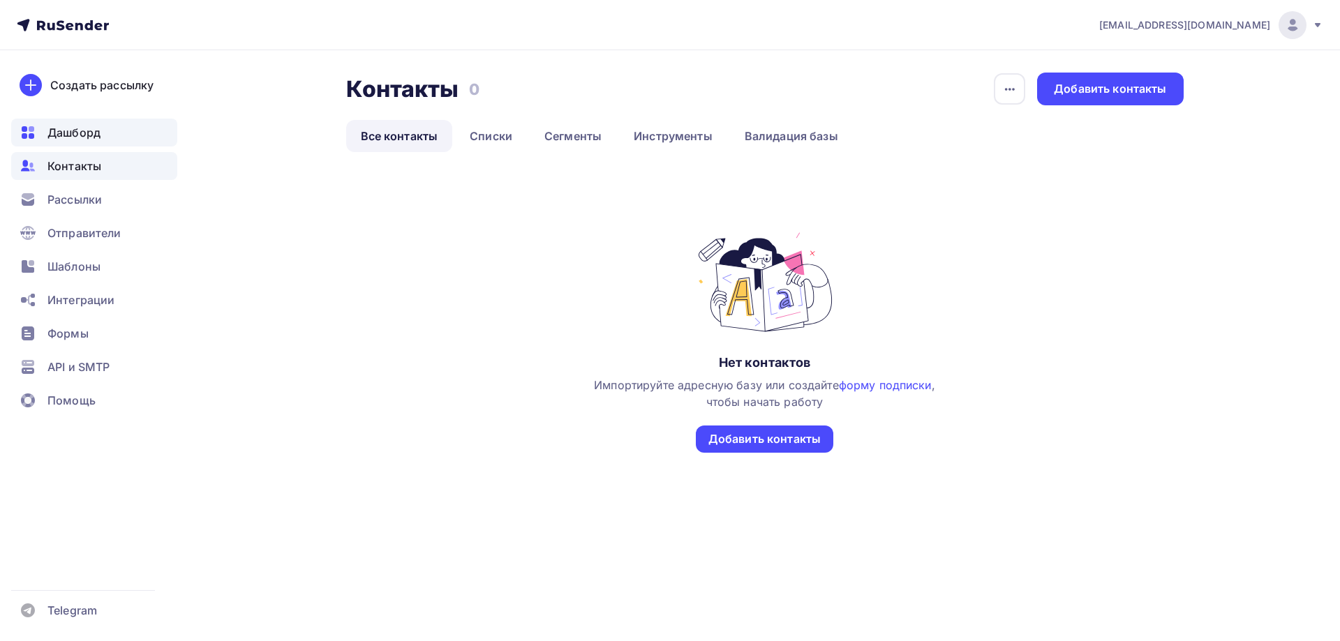
click at [87, 128] on span "Дашборд" at bounding box center [73, 132] width 53 height 17
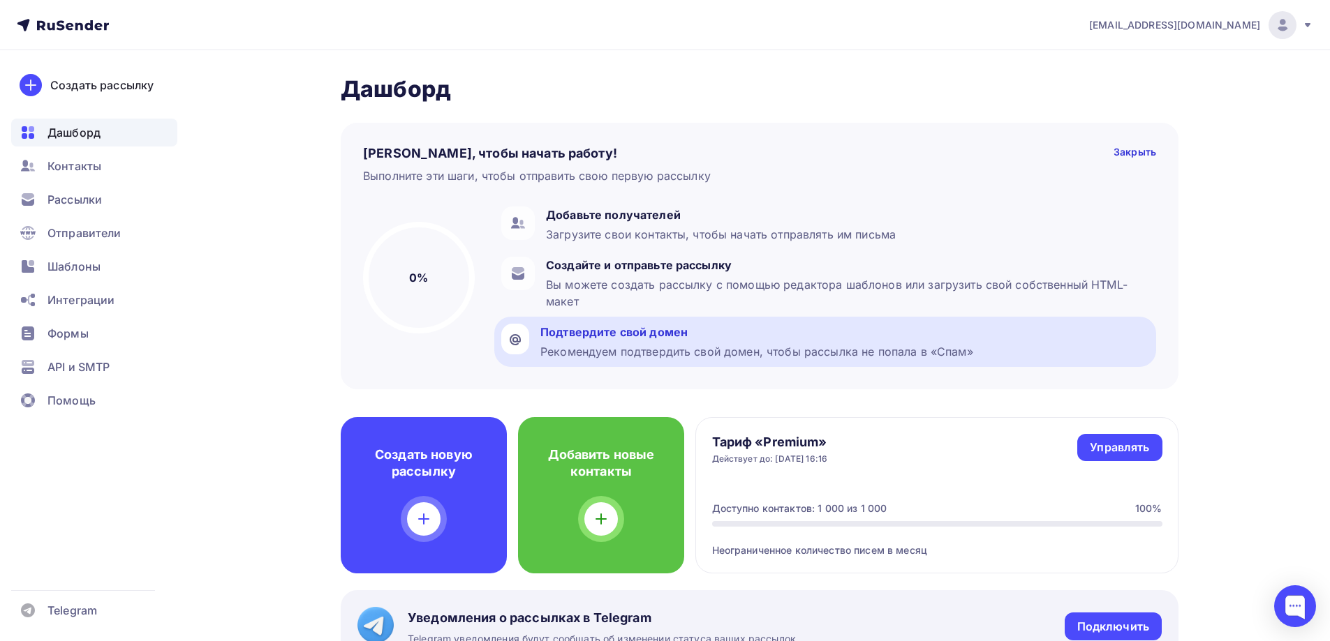
click at [832, 342] on div "Подтвердите свой домен Рекомендуем подтвердить свой домен, чтобы рассылка не по…" at bounding box center [756, 342] width 433 height 36
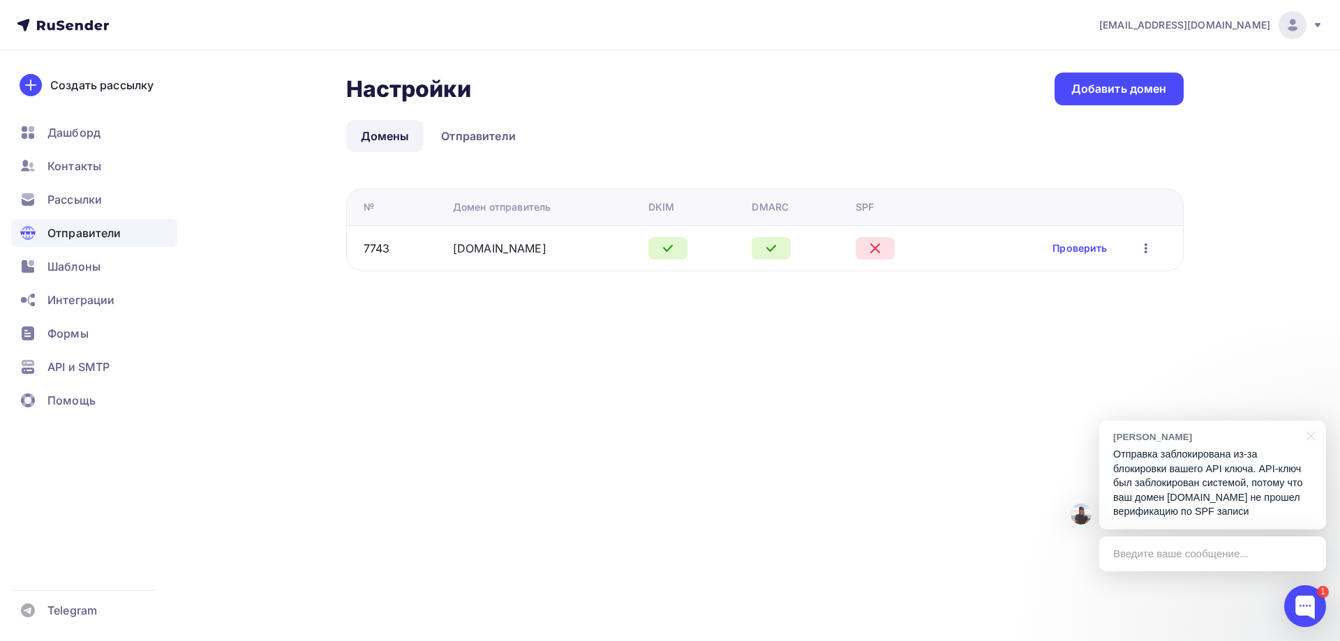
click at [1253, 550] on div "Введите ваше сообщение..." at bounding box center [1212, 554] width 227 height 35
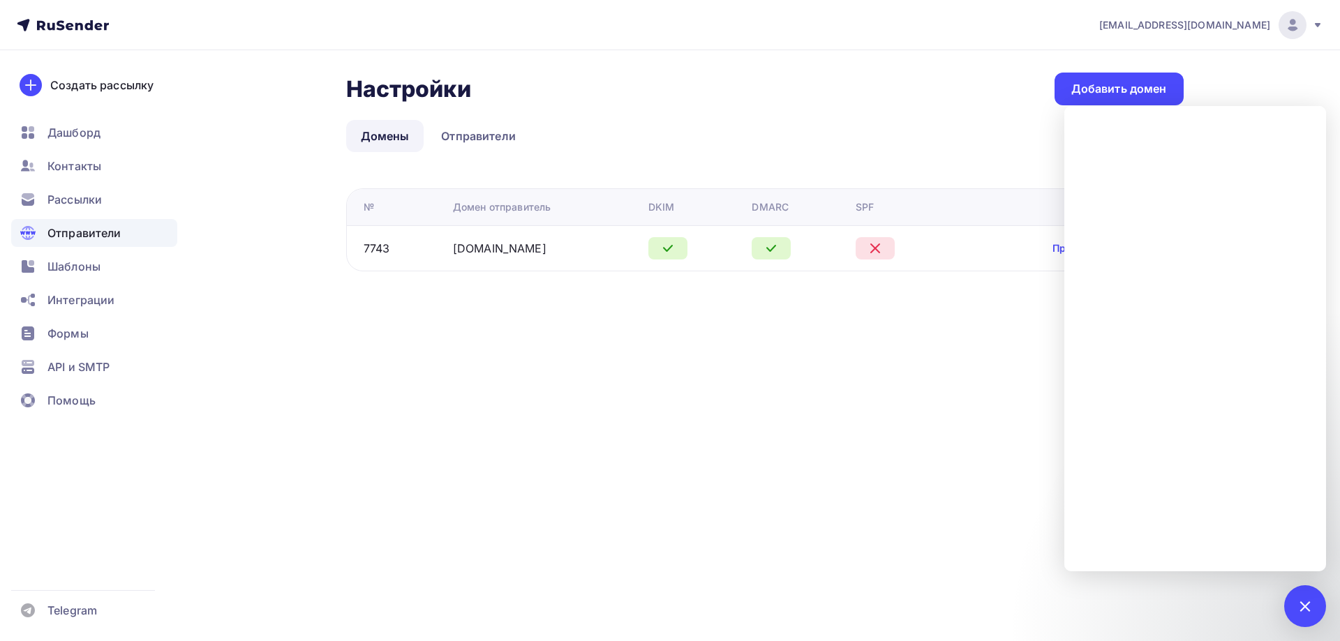
click at [816, 394] on div "info@hivemindai.ru Аккаунт Тарифы Выйти Создать рассылку Дашборд Контакты Рассы…" at bounding box center [670, 320] width 1340 height 641
click at [1297, 607] on div at bounding box center [1304, 606] width 19 height 19
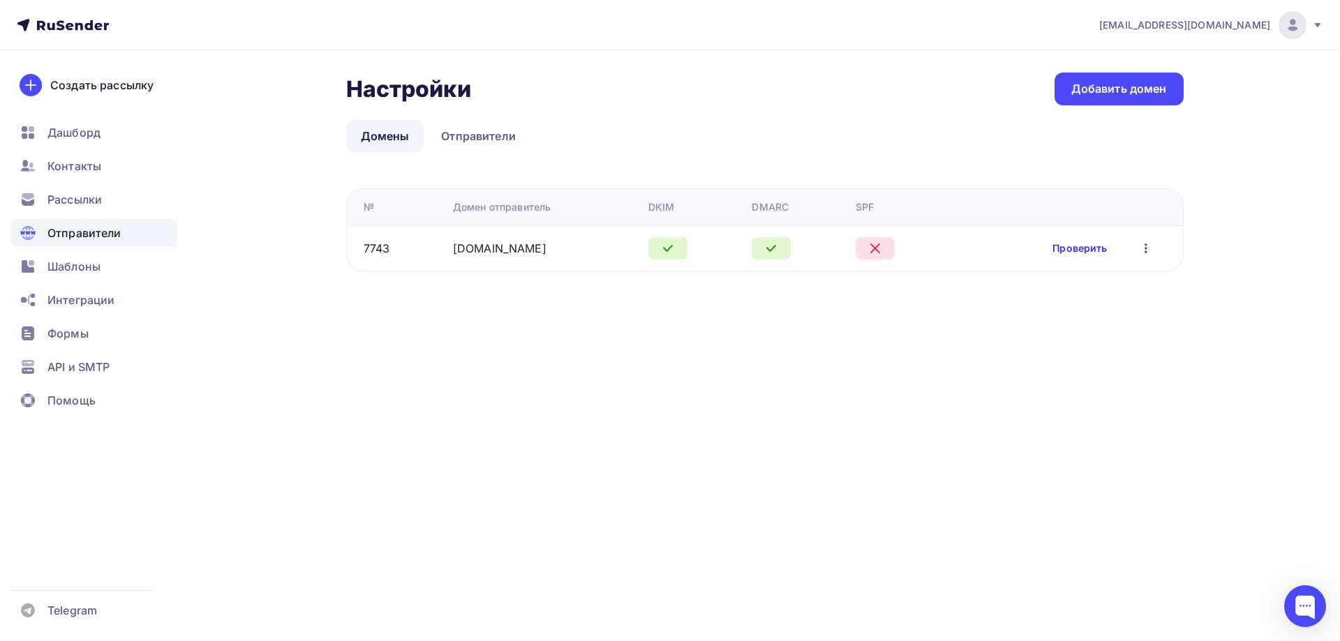
click at [1064, 247] on link "Проверить" at bounding box center [1079, 248] width 54 height 14
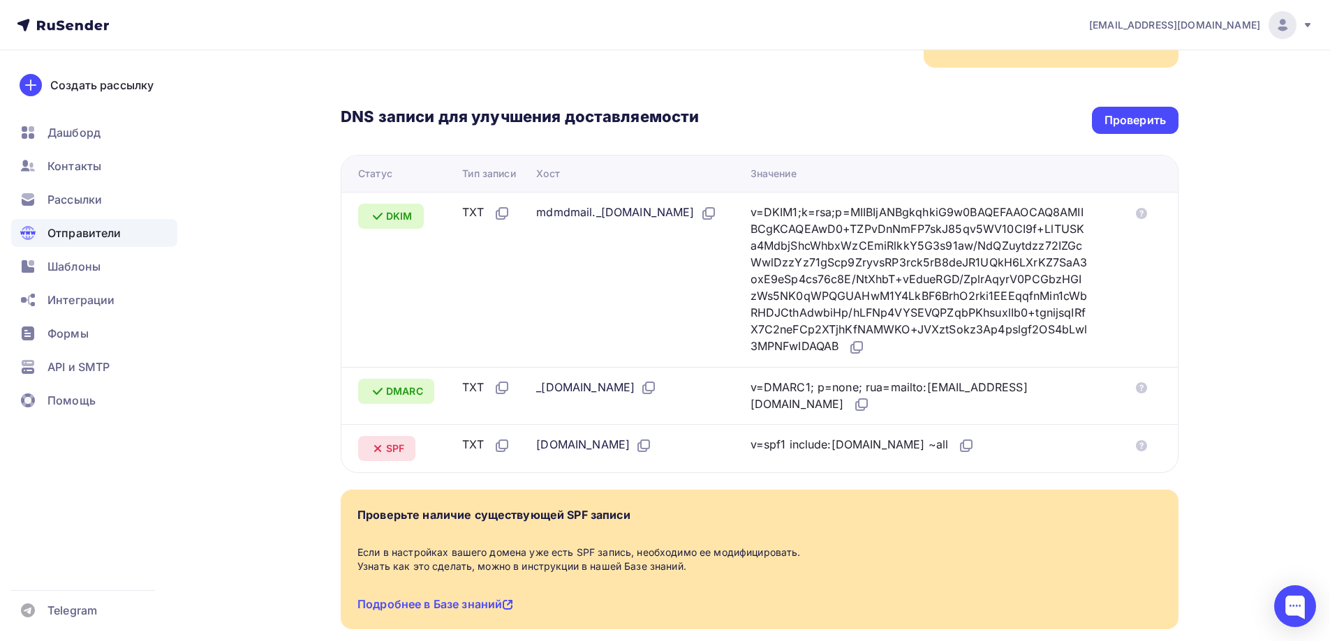
scroll to position [354, 0]
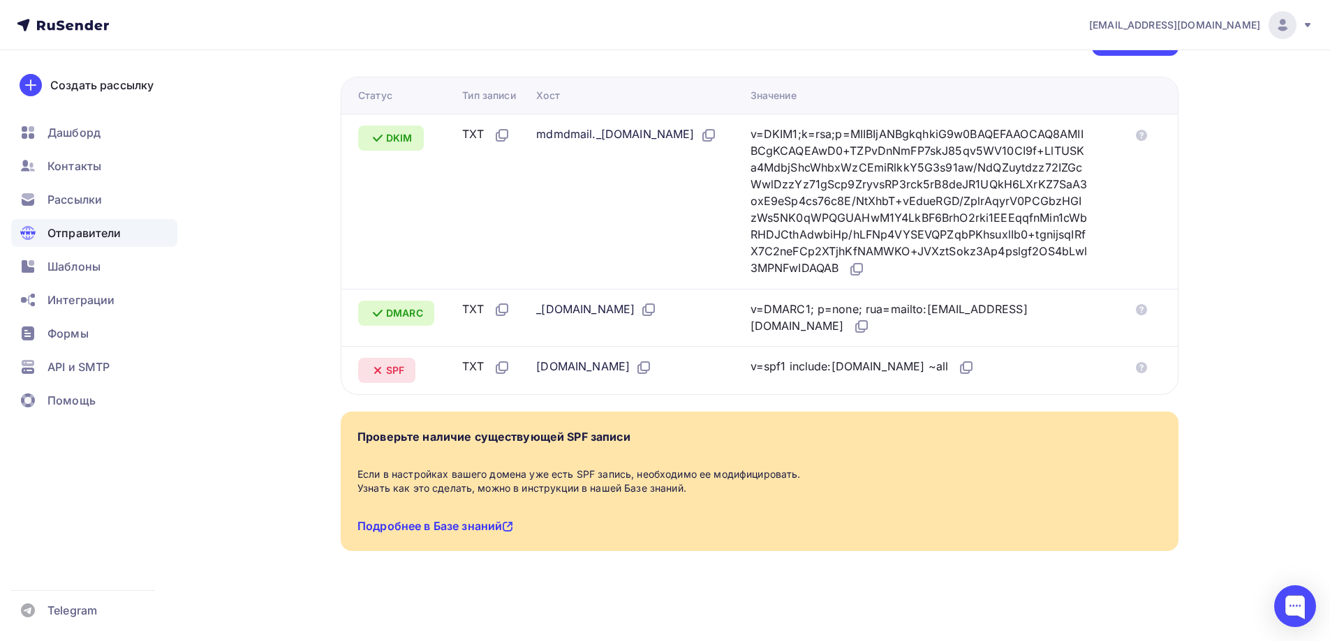
click at [482, 525] on link "Подробнее в Базе знаний" at bounding box center [435, 526] width 156 height 14
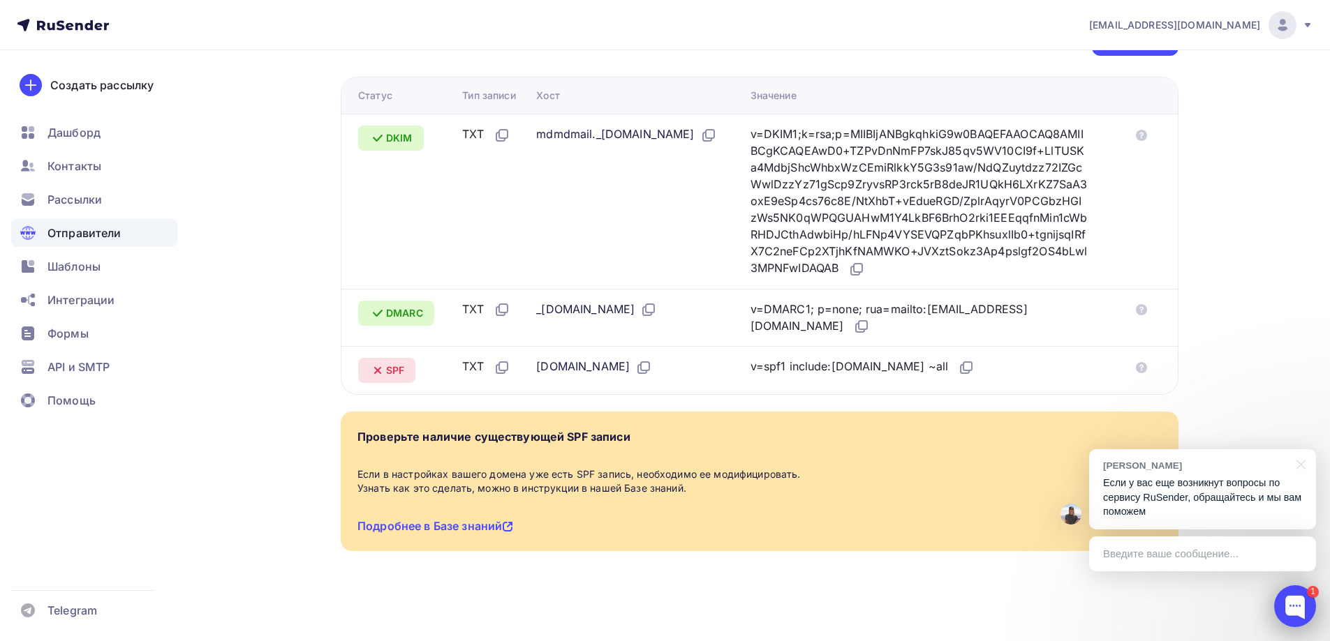
click at [1296, 605] on div at bounding box center [1295, 607] width 42 height 42
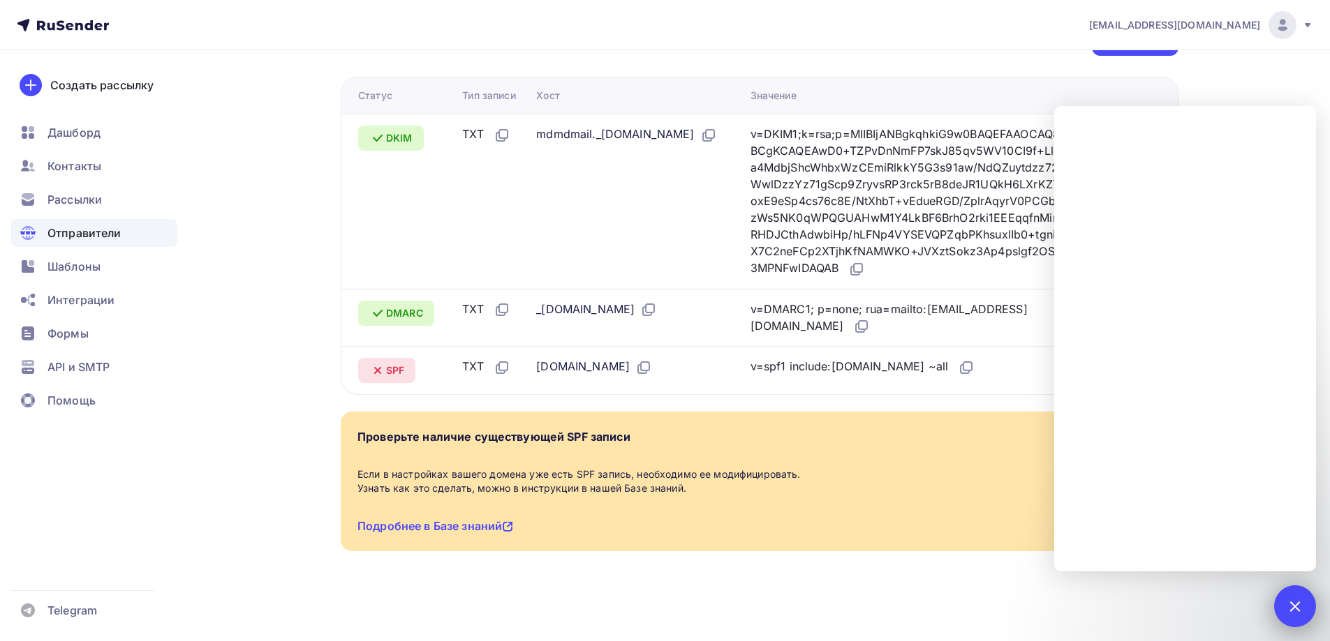
click at [1296, 605] on div at bounding box center [1294, 606] width 19 height 19
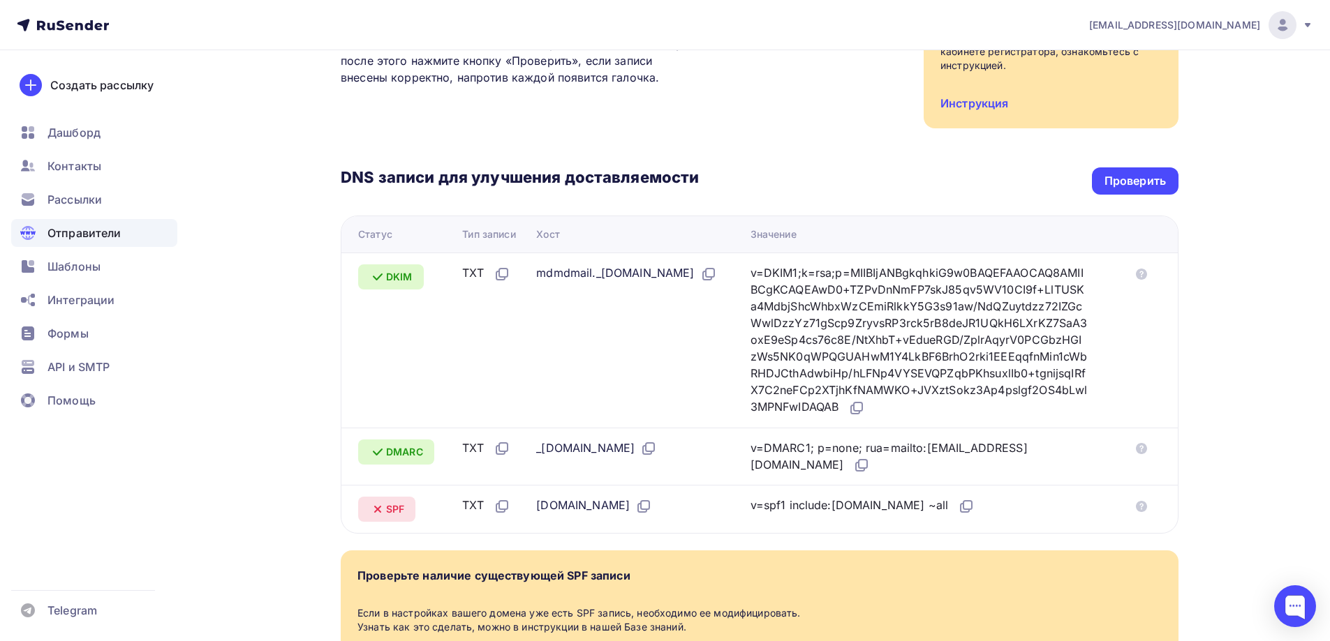
scroll to position [214, 0]
click at [1137, 183] on div "Проверить" at bounding box center [1134, 182] width 61 height 16
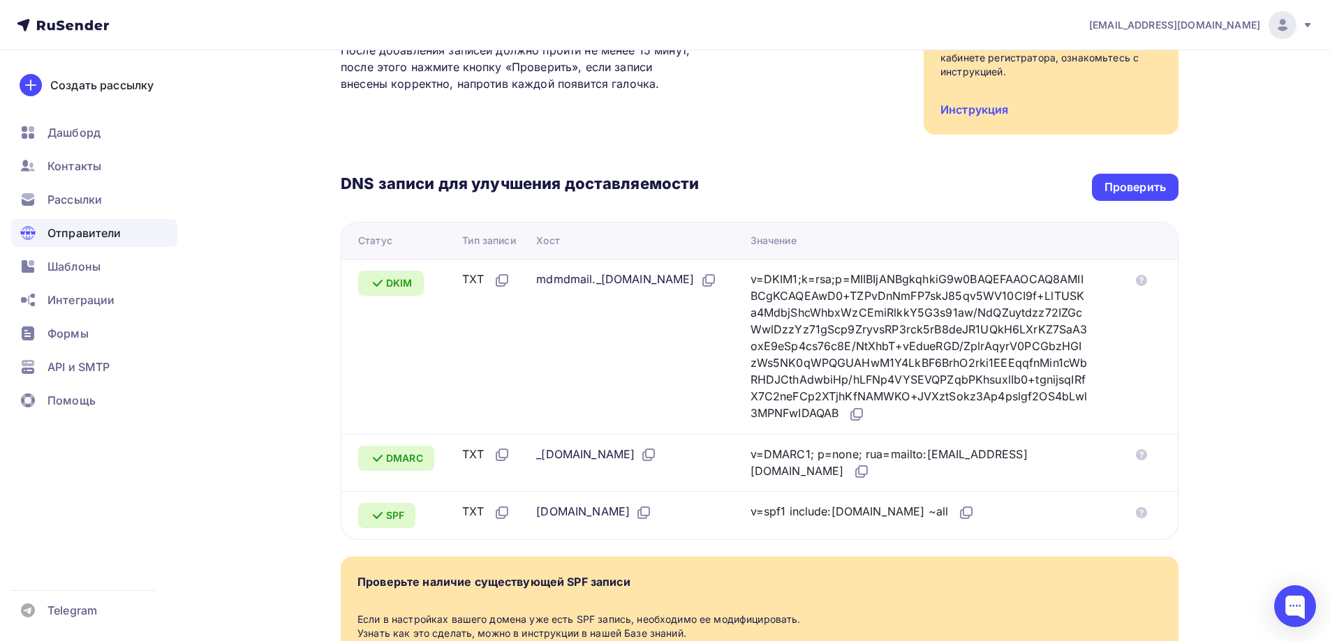
scroll to position [209, 0]
click at [1112, 190] on div "Проверить" at bounding box center [1134, 187] width 61 height 16
click at [1136, 194] on div "Проверить" at bounding box center [1134, 187] width 61 height 16
click at [1115, 186] on div "Проверить" at bounding box center [1134, 187] width 61 height 16
click at [1144, 186] on div "Проверить" at bounding box center [1134, 187] width 61 height 16
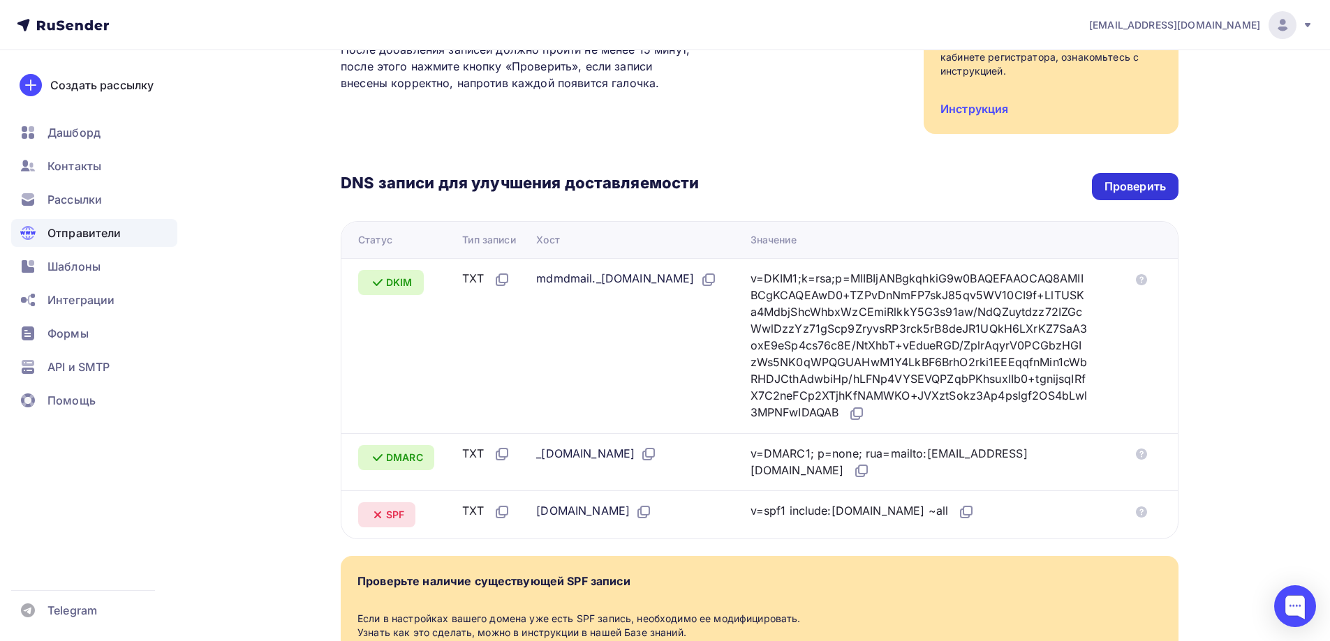
click at [1131, 188] on div "Проверить" at bounding box center [1134, 187] width 61 height 16
click at [1135, 189] on div "Проверить" at bounding box center [1134, 187] width 61 height 16
click at [1145, 183] on div "Проверить" at bounding box center [1134, 187] width 61 height 16
click at [958, 509] on icon at bounding box center [966, 512] width 17 height 17
click at [1127, 189] on div "Проверить" at bounding box center [1134, 187] width 61 height 16
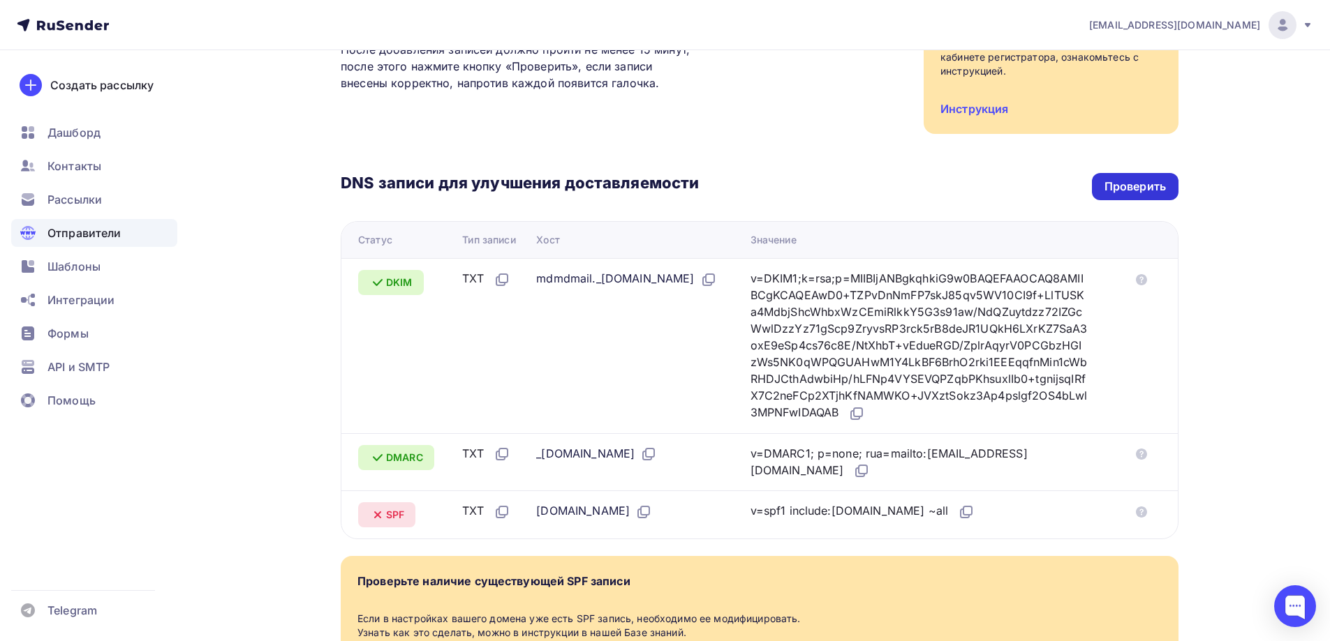
click at [1124, 186] on div "Проверить" at bounding box center [1134, 187] width 61 height 16
click at [1140, 186] on div "Проверить" at bounding box center [1134, 187] width 61 height 16
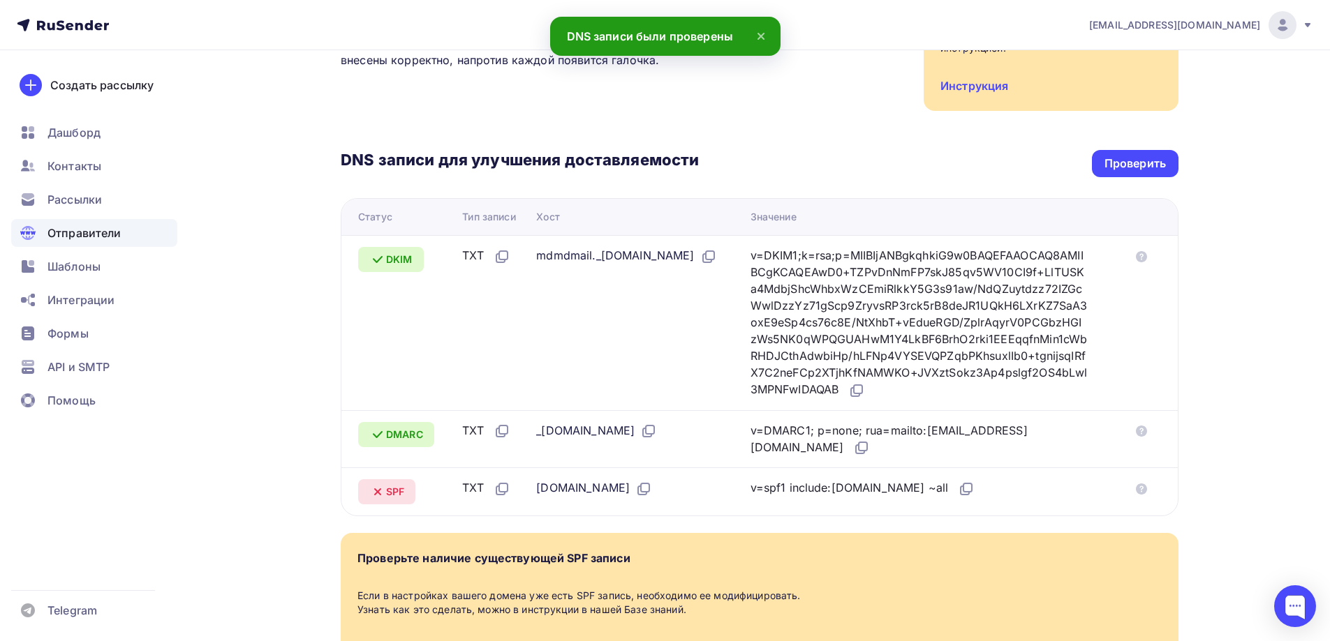
scroll to position [279, 0]
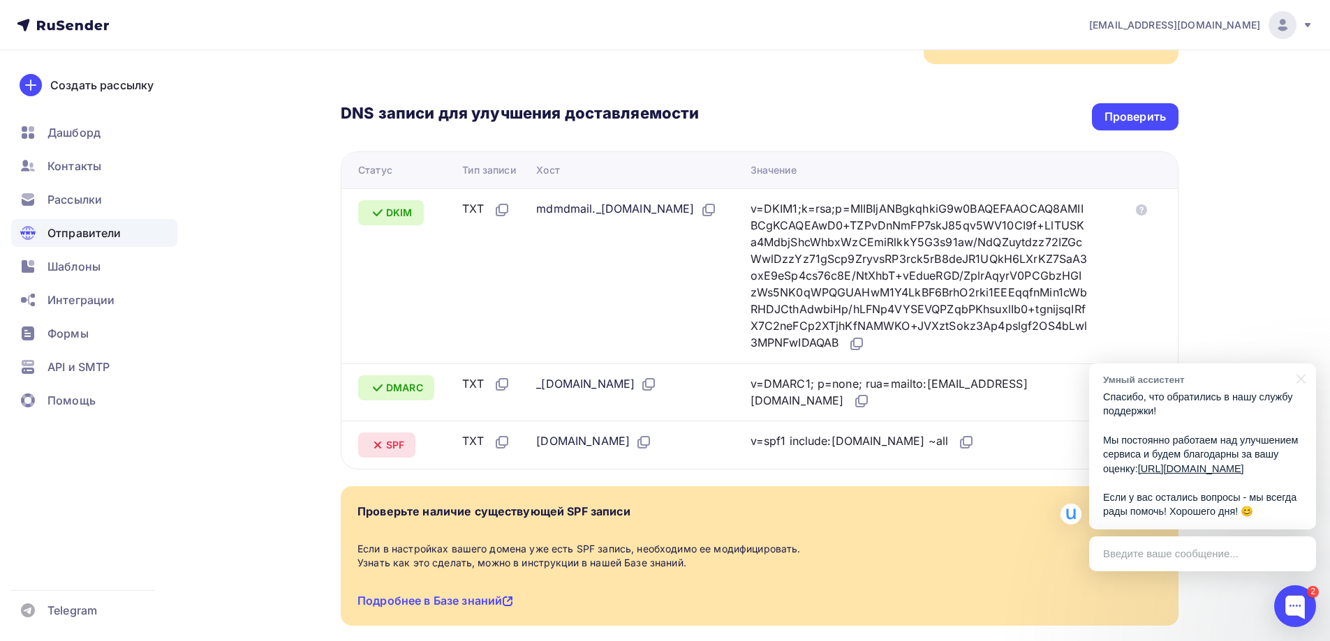
click at [1237, 200] on div "info@hivemindai.ru Аккаунт Тарифы Выйти Создать рассылку Дашборд Контакты Рассы…" at bounding box center [665, 218] width 1330 height 995
click at [1134, 110] on div "Проверить" at bounding box center [1134, 117] width 61 height 16
click at [1274, 298] on div "info@hivemindai.ru Аккаунт Тарифы Выйти Создать рассылку Дашборд Контакты Рассы…" at bounding box center [665, 218] width 1330 height 995
click at [1298, 365] on div at bounding box center [1298, 378] width 35 height 29
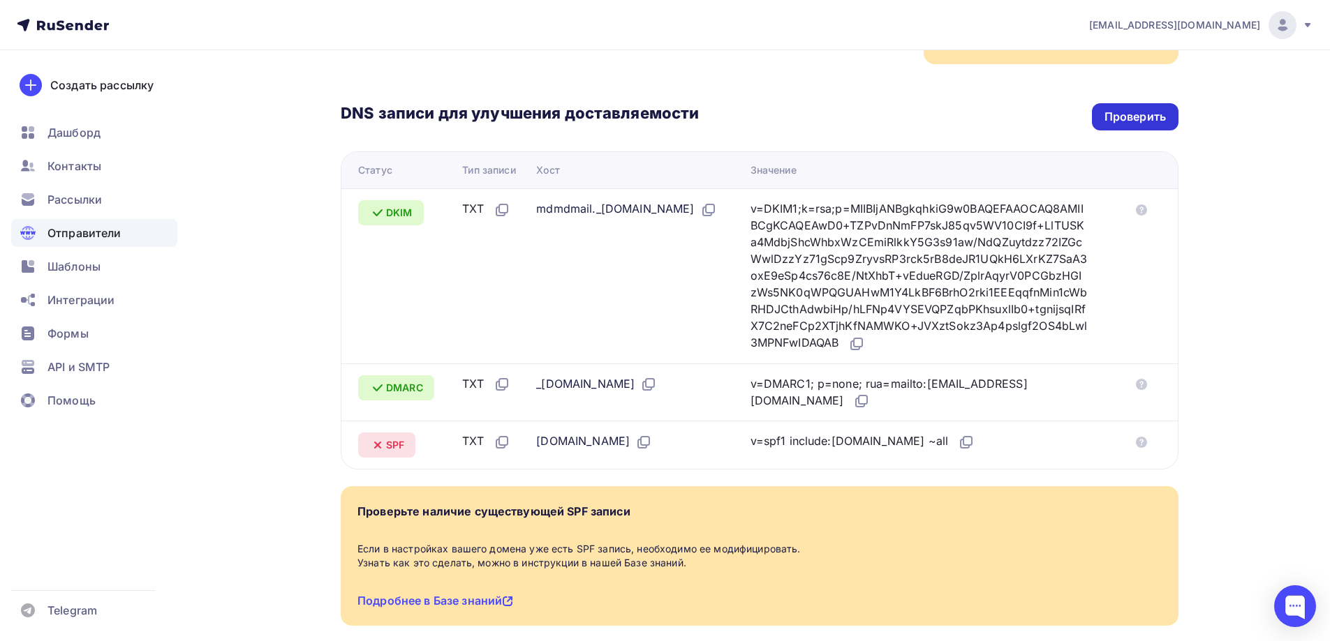
click at [1124, 117] on div "Проверить" at bounding box center [1134, 117] width 61 height 16
click at [1148, 117] on div "Проверить" at bounding box center [1134, 117] width 61 height 16
click at [1159, 117] on div "Проверить" at bounding box center [1134, 117] width 61 height 16
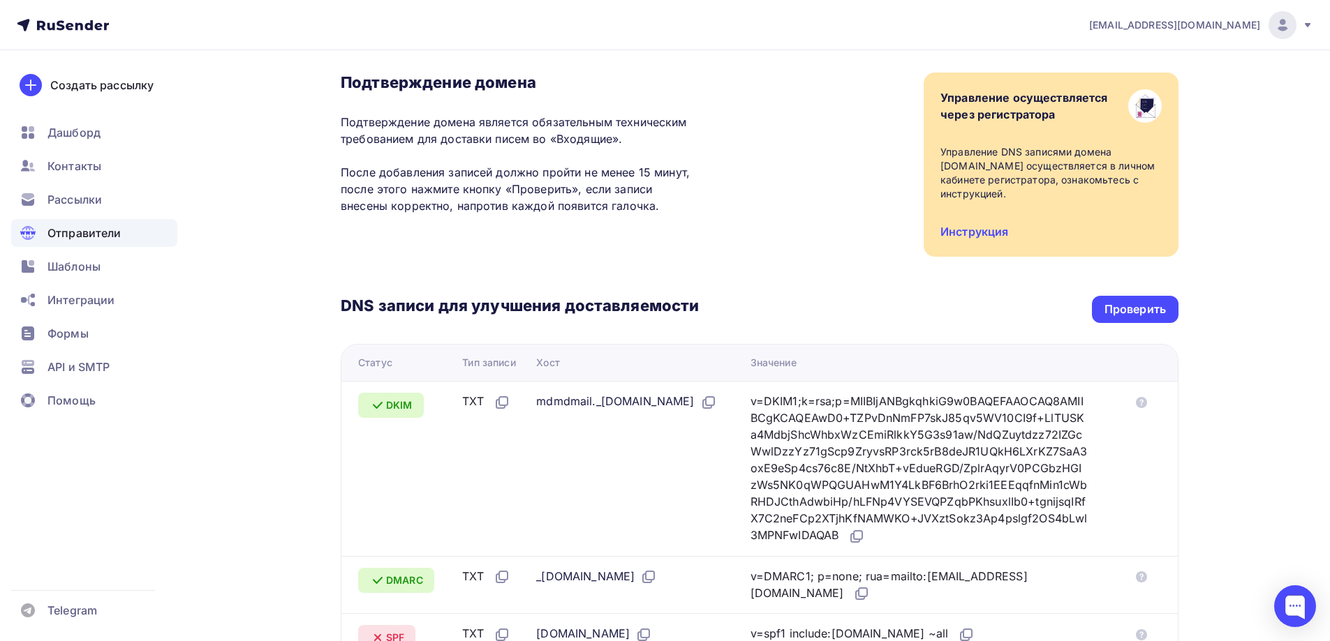
scroll to position [0, 0]
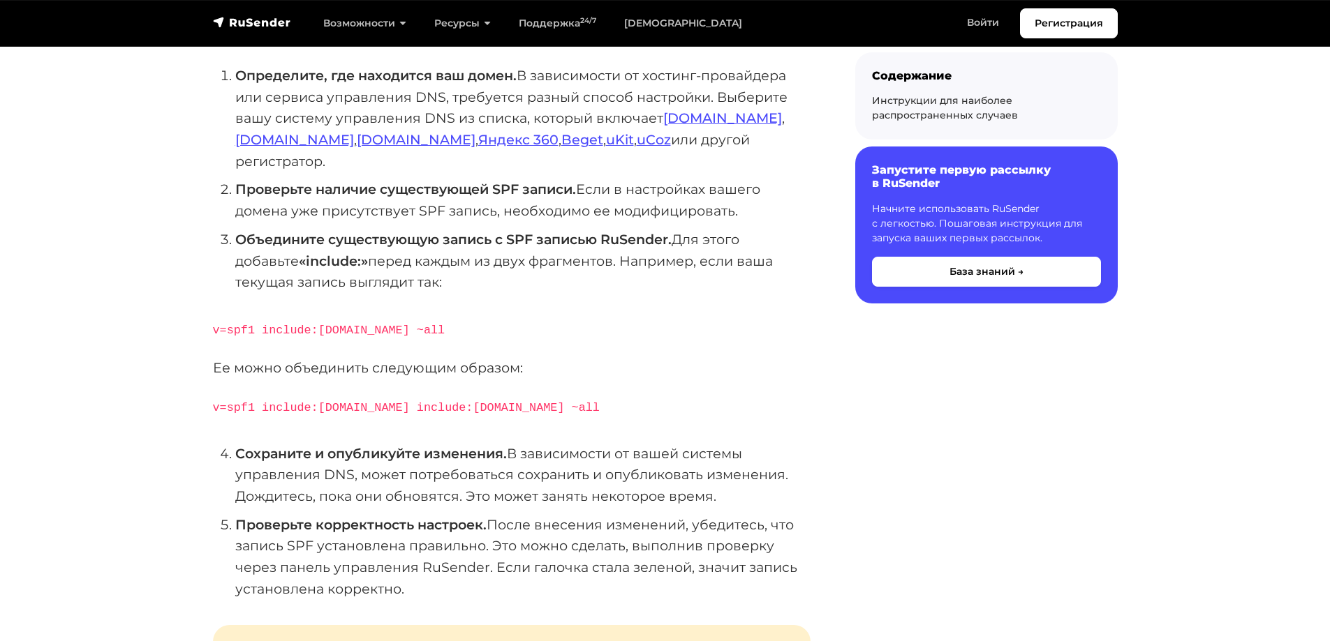
scroll to position [279, 0]
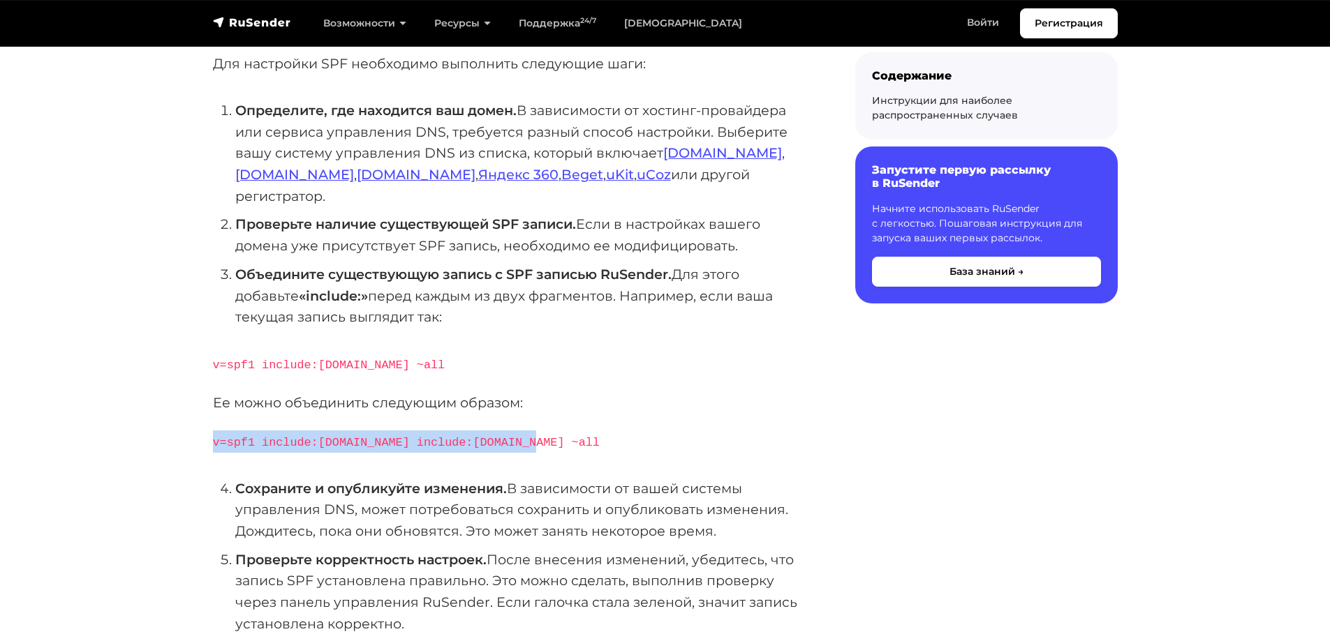
drag, startPoint x: 214, startPoint y: 417, endPoint x: 572, endPoint y: 417, distance: 358.0
click at [572, 431] on p "v=spf1 include:rsndr.ru include:domain.ru ~all" at bounding box center [511, 442] width 597 height 22
copy code "v=spf1 include:rsndr.ru include:domain.ru ~all"
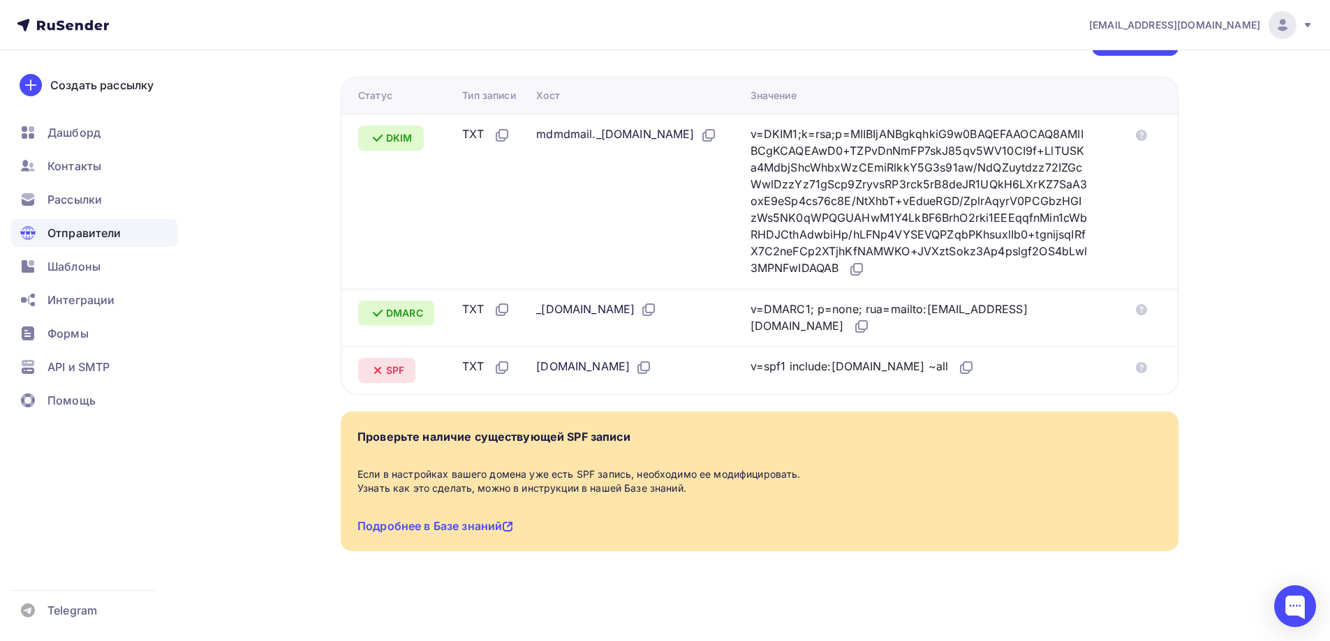
scroll to position [214, 0]
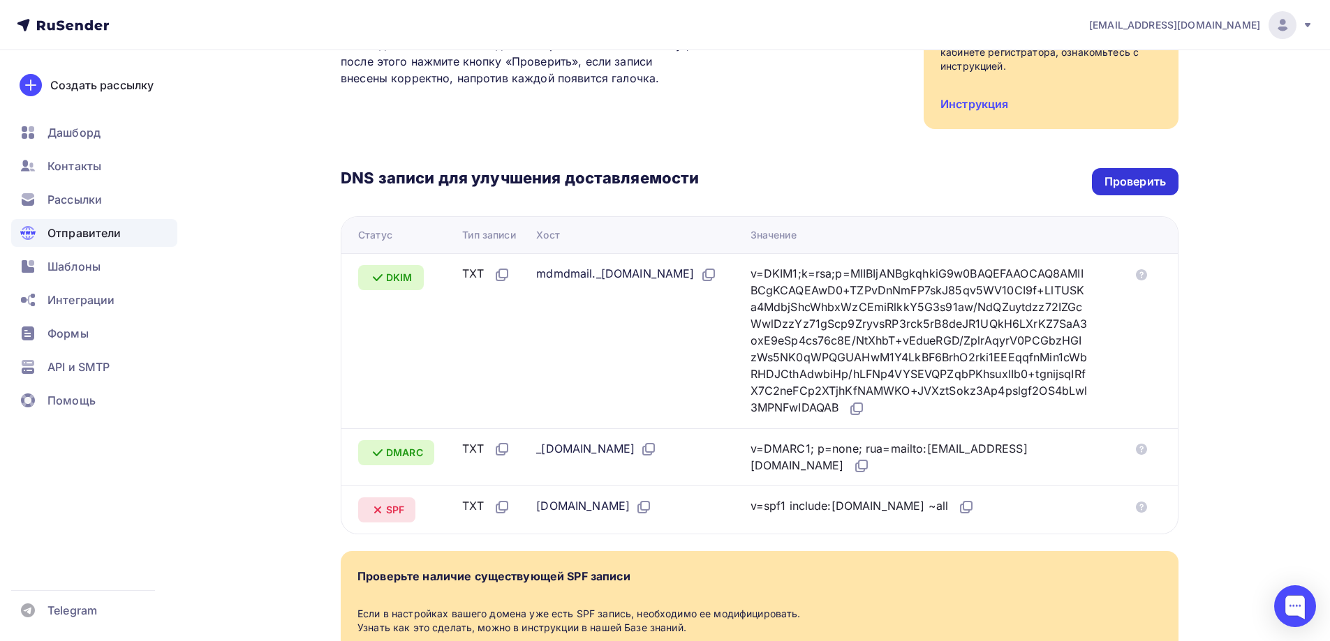
click at [1128, 184] on div "Проверить" at bounding box center [1134, 182] width 61 height 16
click at [1143, 509] on icon at bounding box center [1141, 507] width 11 height 11
click at [1161, 184] on div "Проверить" at bounding box center [1134, 182] width 61 height 16
click at [1145, 179] on div "Проверить" at bounding box center [1134, 182] width 61 height 16
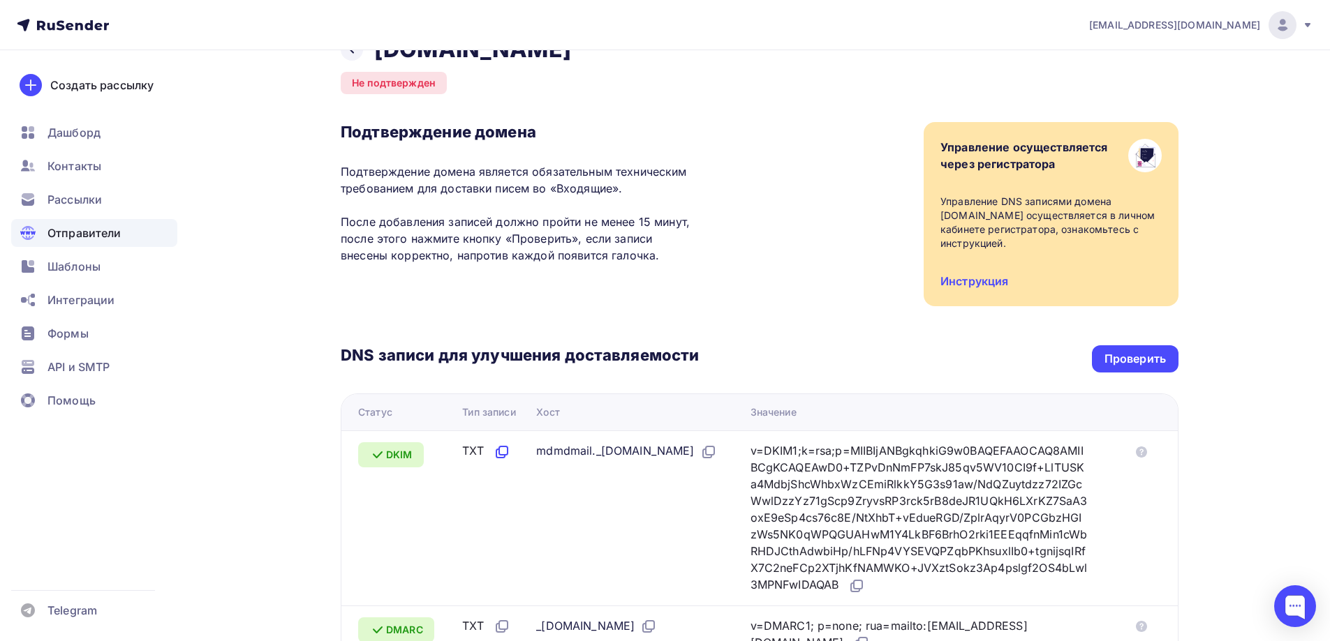
scroll to position [5, 0]
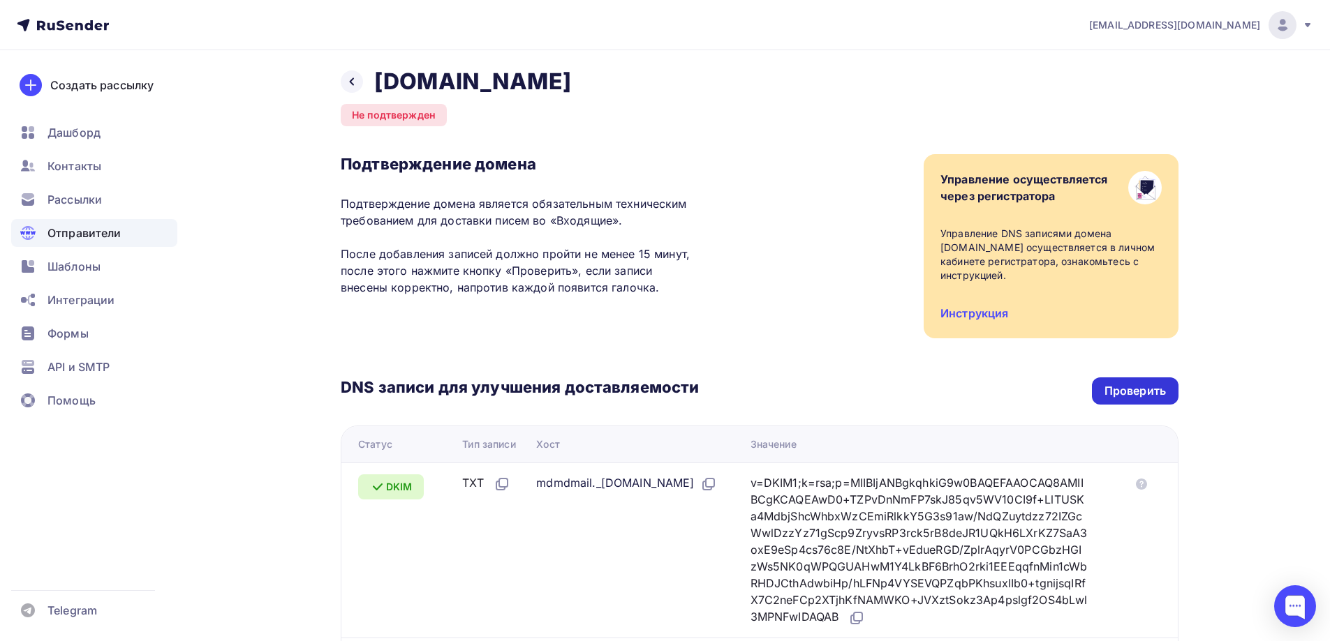
click at [1138, 389] on div "Проверить" at bounding box center [1134, 391] width 61 height 16
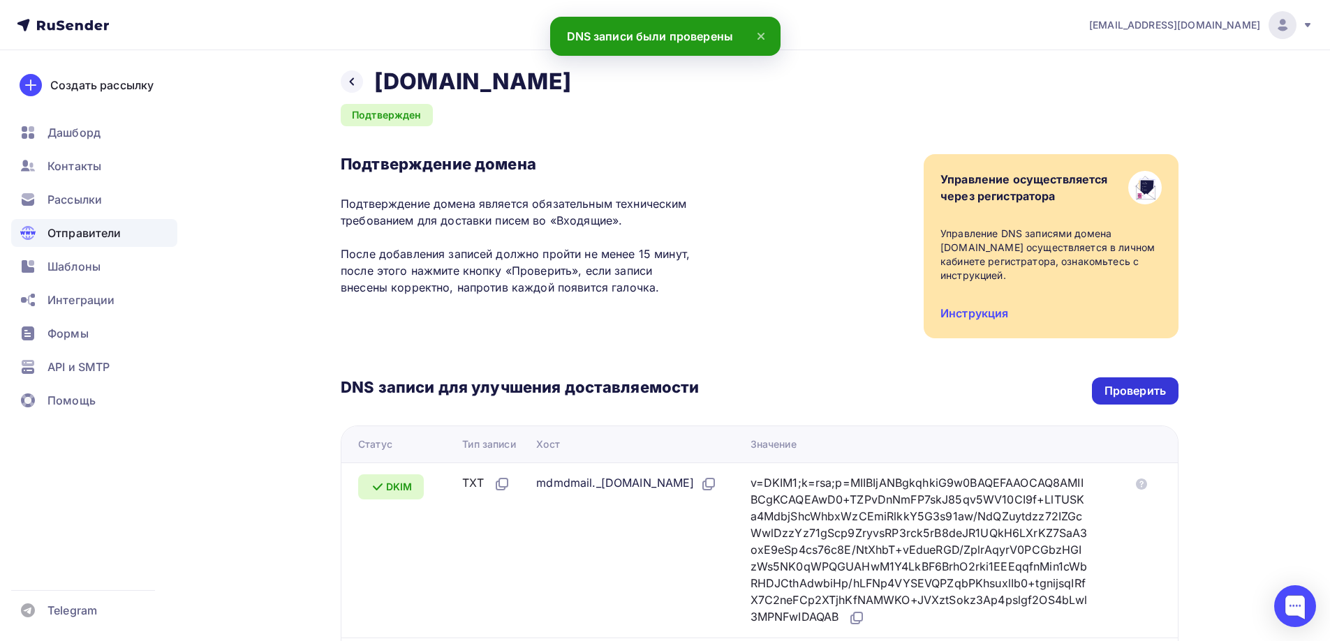
scroll to position [0, 0]
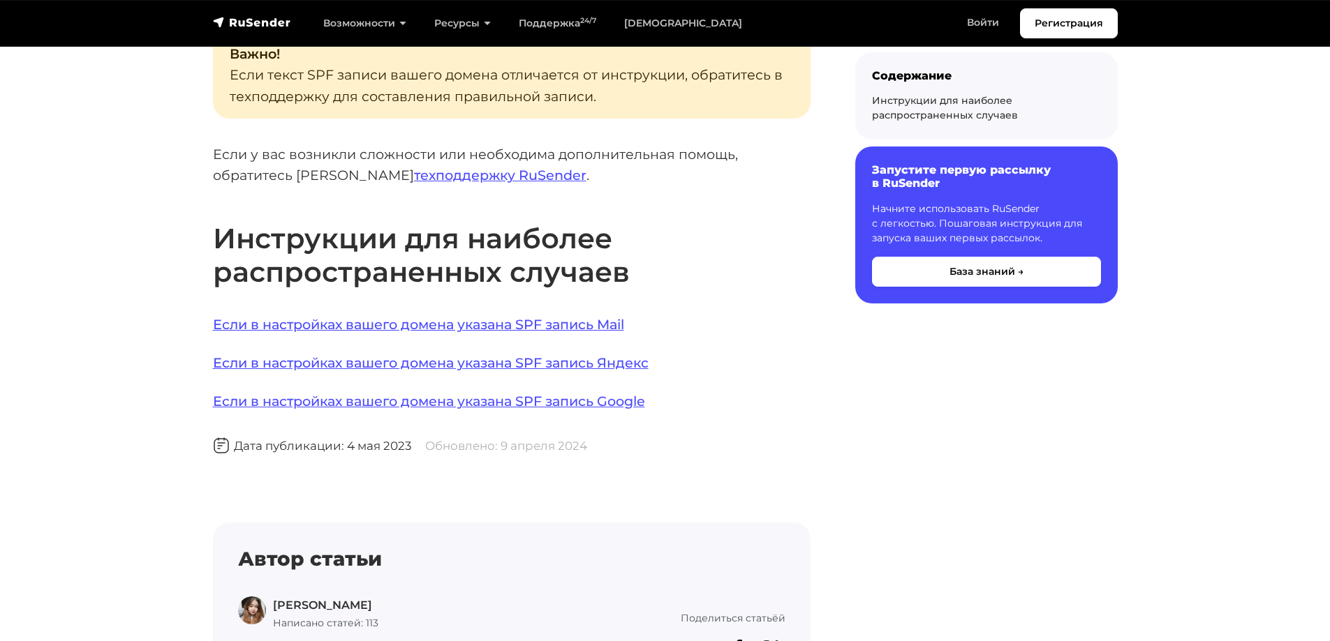
scroll to position [977, 0]
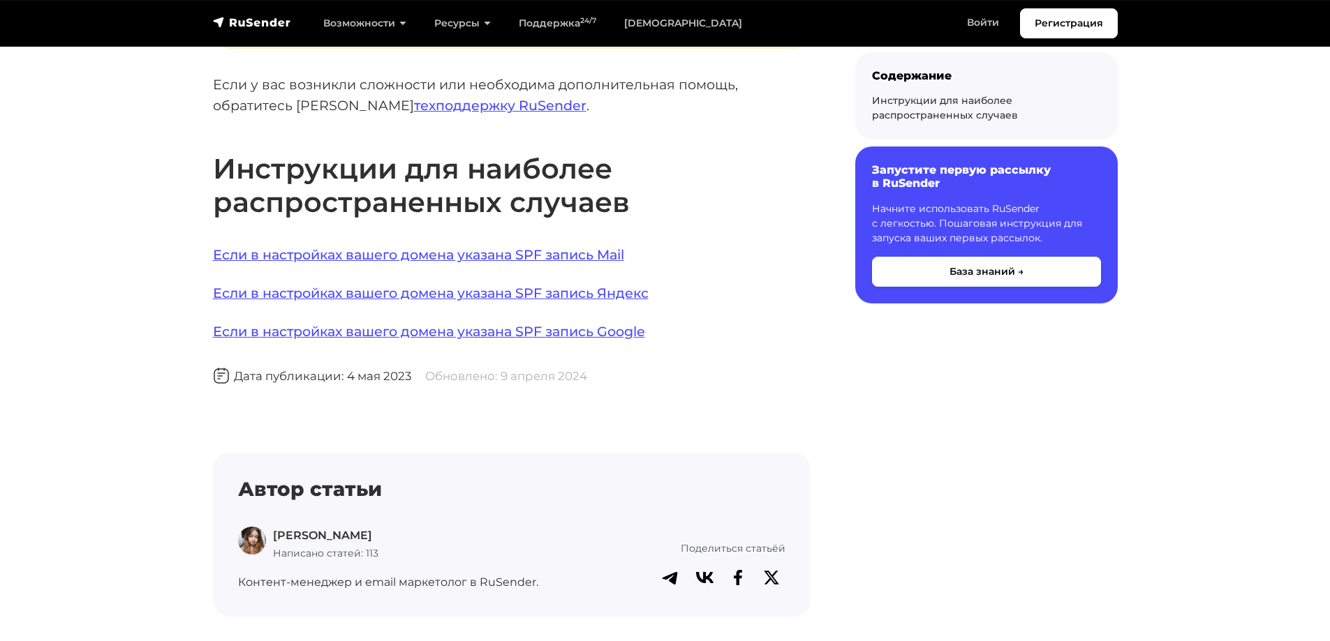
click at [468, 285] on link "Если в настройках вашего домена указана SPF запись Яндекс" at bounding box center [431, 293] width 436 height 17
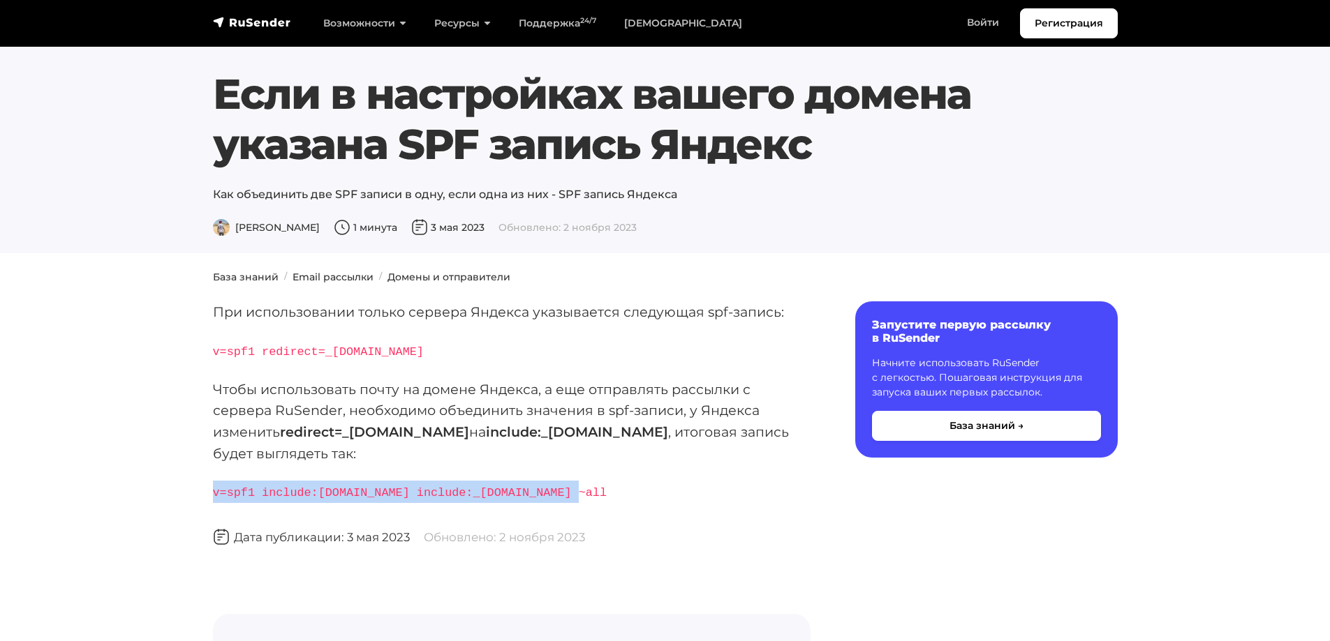
drag, startPoint x: 214, startPoint y: 493, endPoint x: 549, endPoint y: 478, distance: 334.7
click at [549, 478] on div "При использовании только сервера Яндекса указывается следующая spf-запись: v=sp…" at bounding box center [511, 549] width 597 height 494
copy code "v=spf1 include:[DOMAIN_NAME] include:_[DOMAIN_NAME] ~all"
